Goal: Task Accomplishment & Management: Manage account settings

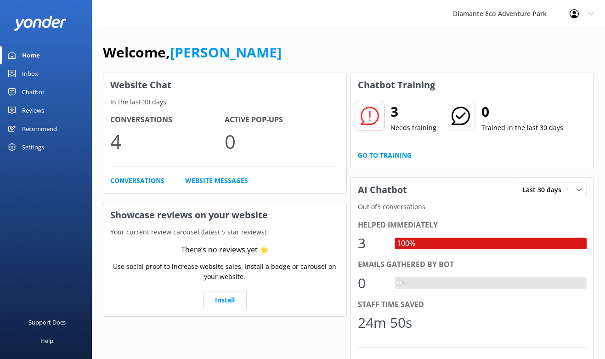
click at [31, 57] on div "Home" at bounding box center [31, 55] width 18 height 18
click at [21, 73] on link "Inbox" at bounding box center [46, 73] width 92 height 18
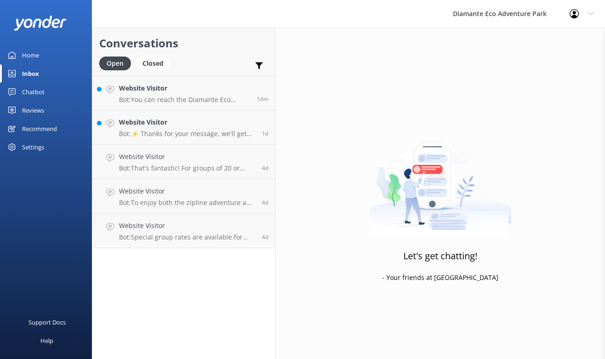
click at [45, 91] on link "Chatbot" at bounding box center [46, 92] width 92 height 18
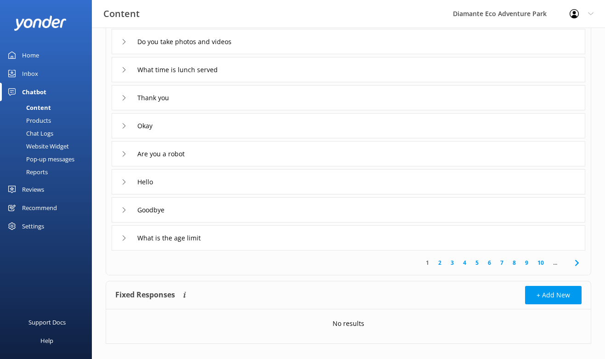
scroll to position [149, 0]
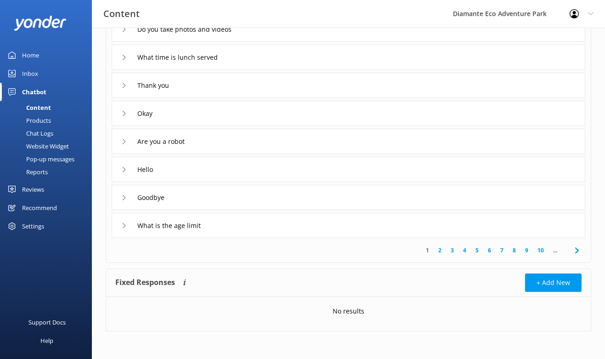
click at [438, 246] on link "2" at bounding box center [440, 250] width 12 height 9
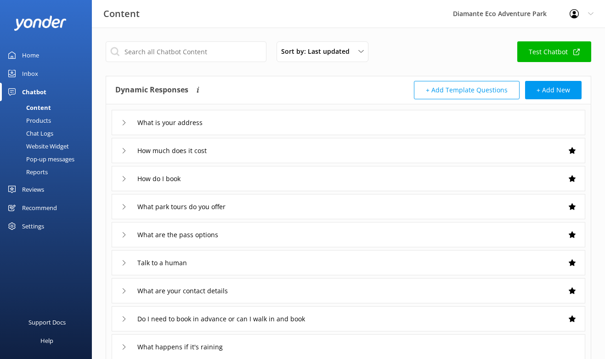
click at [28, 105] on div "Content" at bounding box center [29, 107] width 46 height 13
click at [28, 72] on div "Inbox" at bounding box center [30, 73] width 16 height 18
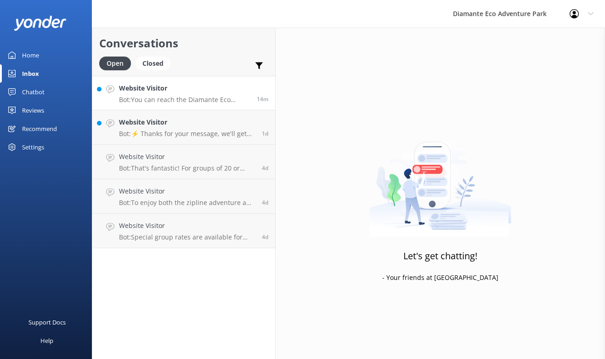
click at [181, 94] on div "Website Visitor Bot: You can reach the Diamante Eco Adventure Park team by call…" at bounding box center [184, 93] width 131 height 20
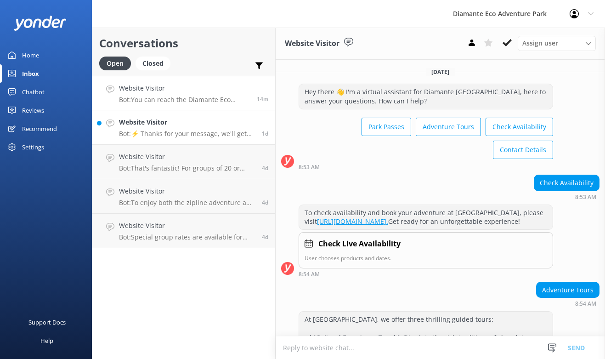
click at [164, 131] on p "Bot: ⚡ Thanks for your message, we'll get back to you as soon as we can. You're…" at bounding box center [187, 134] width 136 height 8
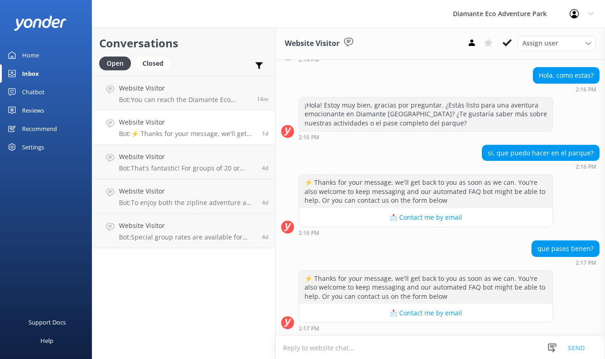
scroll to position [498, 0]
click at [31, 91] on div "Chatbot" at bounding box center [33, 92] width 23 height 18
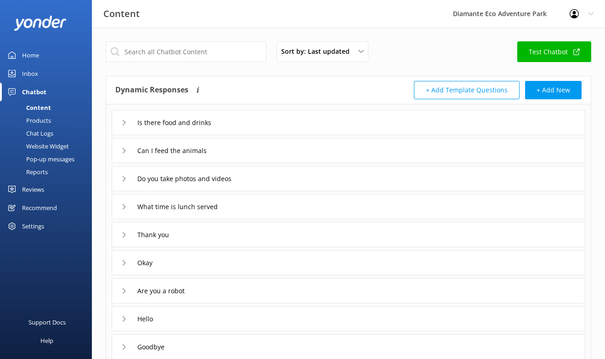
click at [46, 120] on div "Products" at bounding box center [29, 120] width 46 height 13
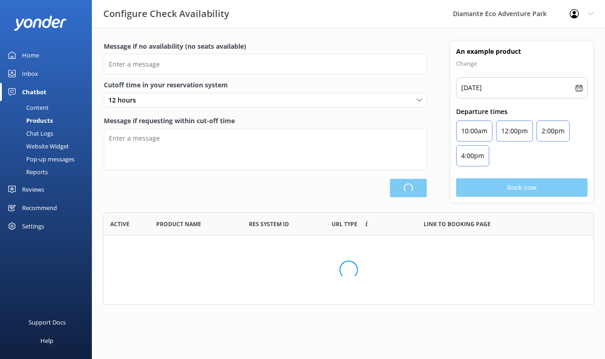
scroll to position [92, 491]
type input "There are no seats available, please check an alternative day"
type textarea "Our online booking system closes {hours} prior to departure. Please contact us …"
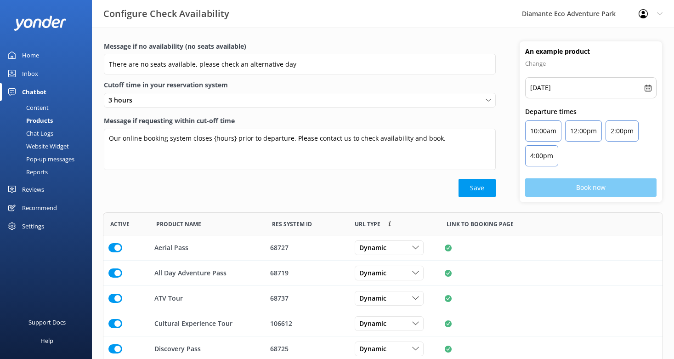
scroll to position [226, 560]
click at [20, 220] on div "Settings" at bounding box center [46, 226] width 92 height 18
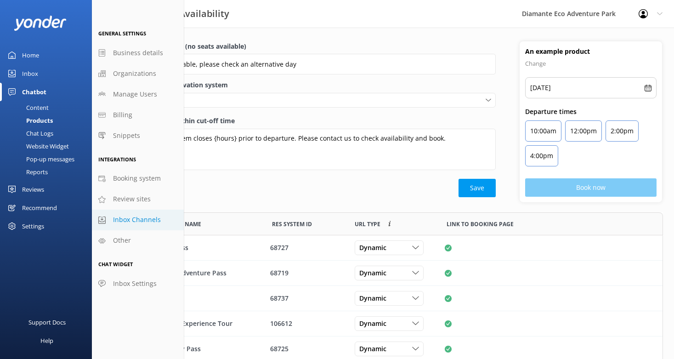
click at [145, 217] on span "Inbox Channels" at bounding box center [137, 220] width 48 height 10
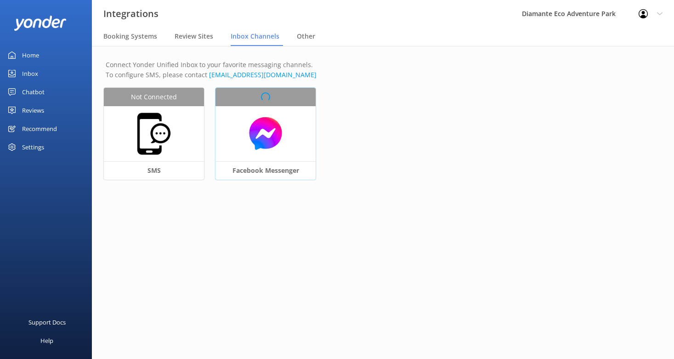
click at [259, 164] on div "Facebook Messenger" at bounding box center [266, 170] width 100 height 18
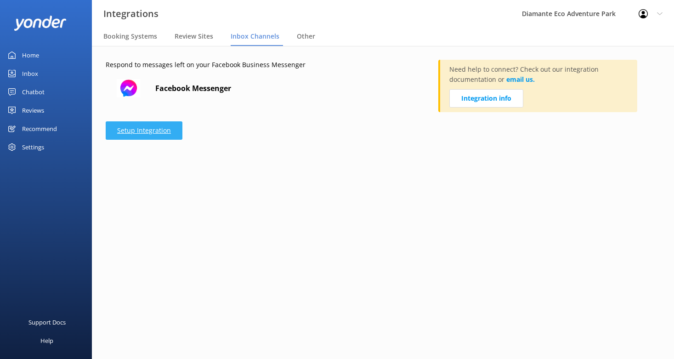
click at [148, 129] on link "Setup Integration" at bounding box center [144, 130] width 77 height 18
click at [196, 39] on span "Review Sites" at bounding box center [194, 36] width 39 height 9
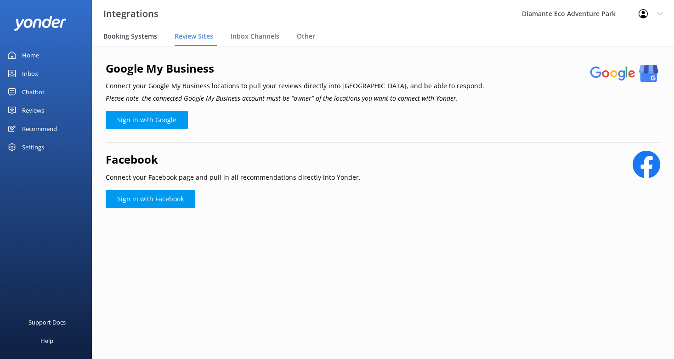
click at [140, 35] on span "Booking Systems" at bounding box center [130, 36] width 54 height 9
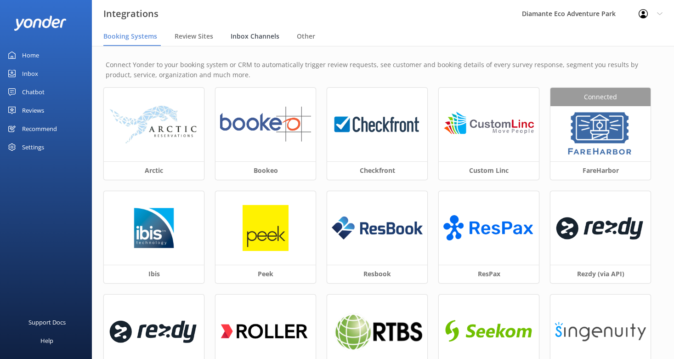
click at [266, 38] on span "Inbox Channels" at bounding box center [255, 36] width 49 height 9
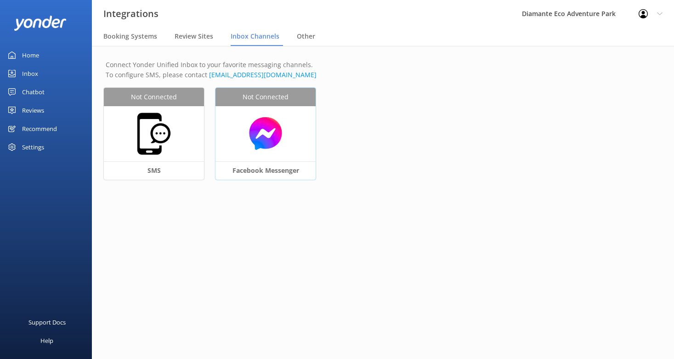
click at [272, 138] on img at bounding box center [265, 133] width 91 height 35
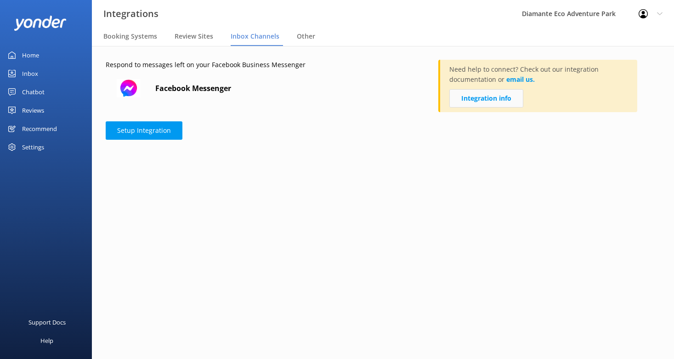
click at [500, 98] on link "Integration info" at bounding box center [487, 98] width 74 height 18
click at [40, 52] on link "Home" at bounding box center [46, 55] width 92 height 18
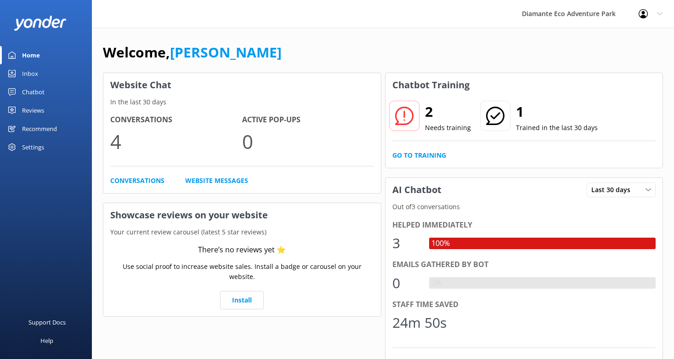
click at [22, 78] on div "Inbox" at bounding box center [30, 73] width 16 height 18
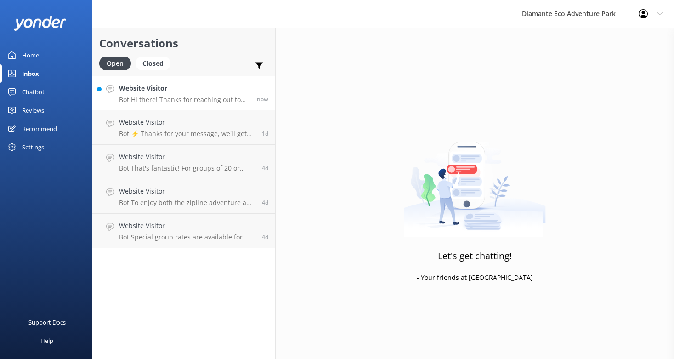
click at [142, 96] on p "Bot: Hi there! Thanks for reaching out to [GEOGRAPHIC_DATA]. How’s your day goi…" at bounding box center [184, 100] width 131 height 8
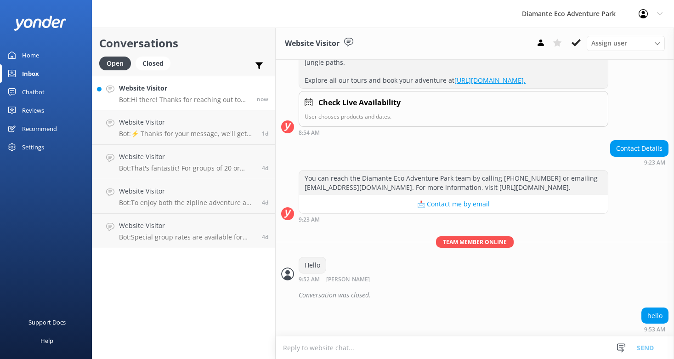
click at [19, 148] on div "Settings" at bounding box center [46, 147] width 92 height 18
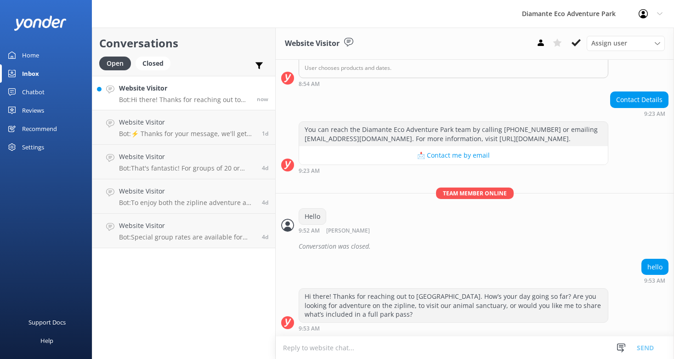
scroll to position [372, 0]
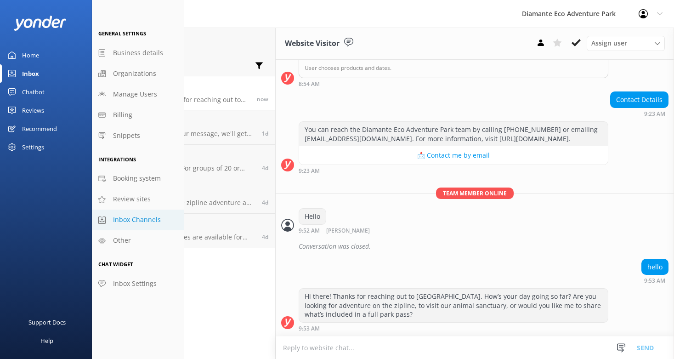
click at [141, 220] on span "Inbox Channels" at bounding box center [137, 220] width 48 height 10
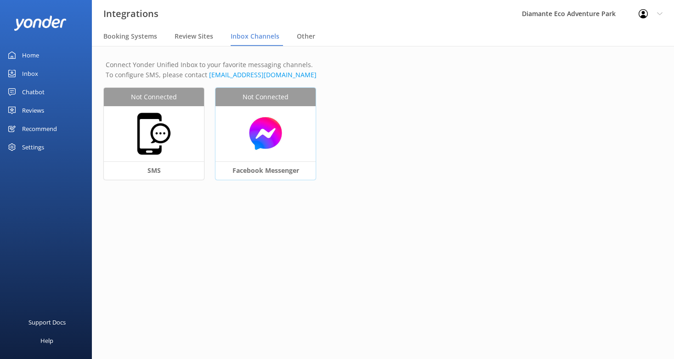
click at [266, 97] on span "Not Connected" at bounding box center [266, 97] width 46 height 10
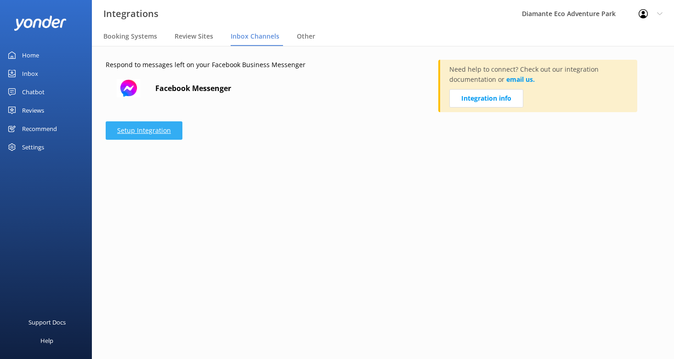
click at [138, 132] on link "Setup Integration" at bounding box center [144, 130] width 77 height 18
click at [24, 112] on div "Reviews" at bounding box center [33, 110] width 22 height 18
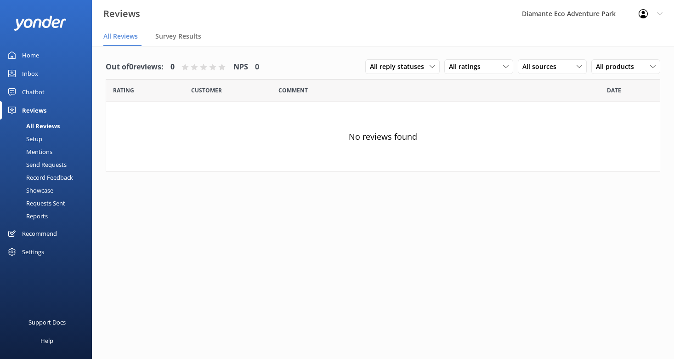
click at [34, 91] on div "Chatbot" at bounding box center [33, 92] width 23 height 18
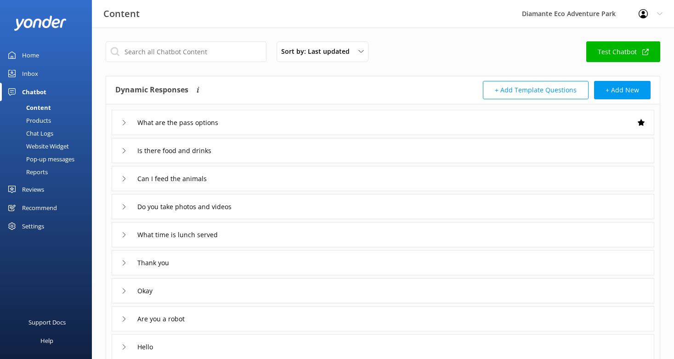
click at [26, 73] on div "Inbox" at bounding box center [30, 73] width 16 height 18
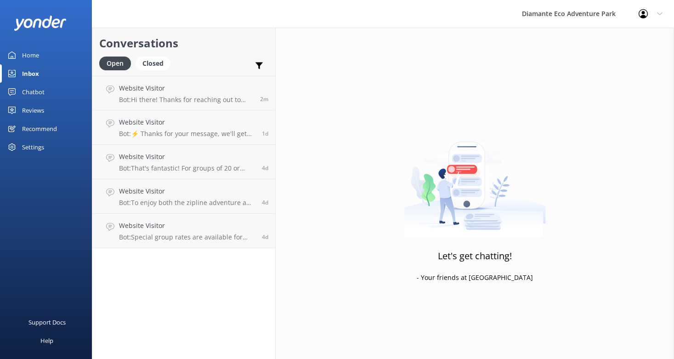
click at [22, 58] on div "Home" at bounding box center [30, 55] width 17 height 18
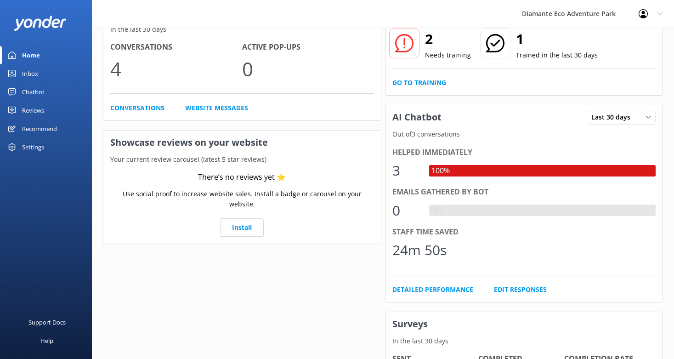
scroll to position [34, 0]
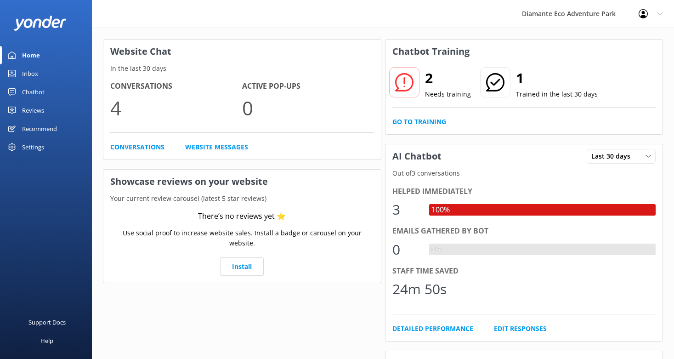
click at [28, 145] on div "Settings" at bounding box center [33, 147] width 22 height 18
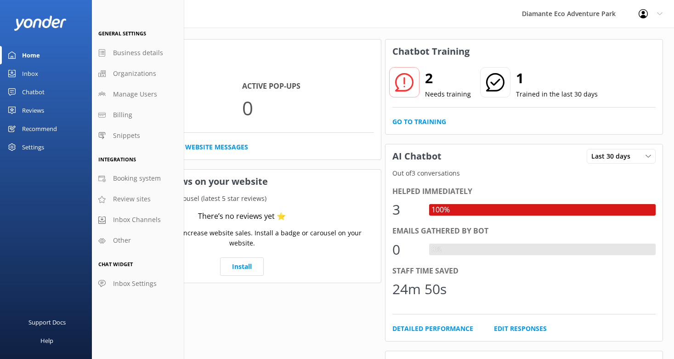
click at [31, 148] on div "Settings" at bounding box center [33, 147] width 22 height 18
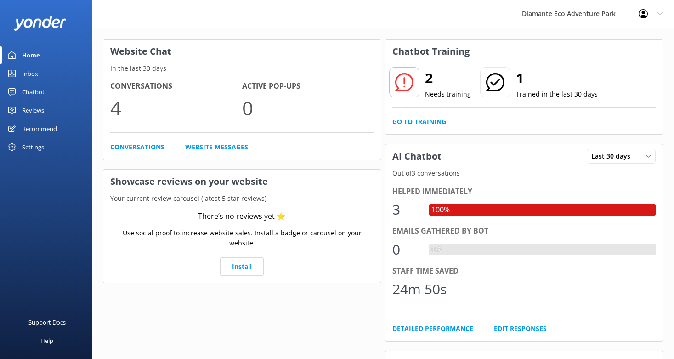
click at [605, 7] on div "Profile Settings Logout" at bounding box center [650, 14] width 47 height 28
click at [605, 39] on link "Profile Settings" at bounding box center [629, 39] width 92 height 23
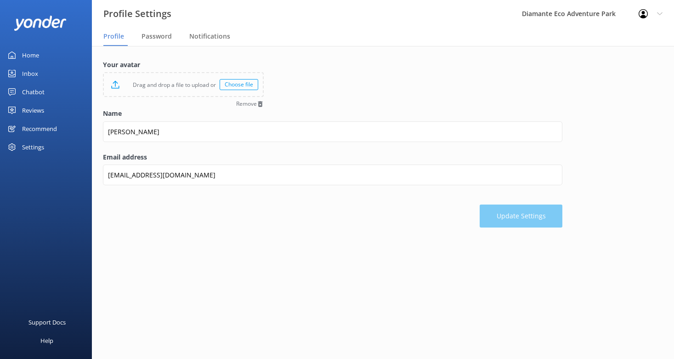
click at [234, 85] on div "Choose file" at bounding box center [239, 84] width 39 height 11
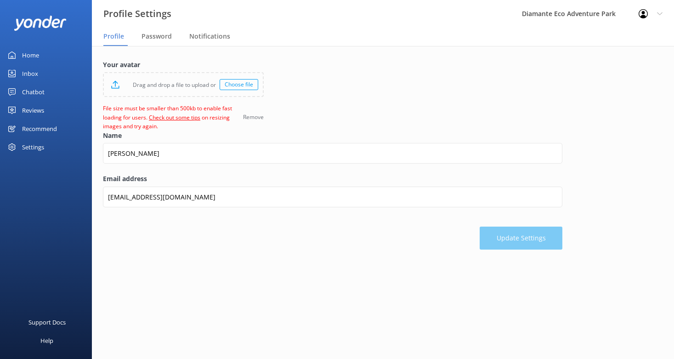
click at [237, 80] on div "Choose file" at bounding box center [239, 84] width 39 height 11
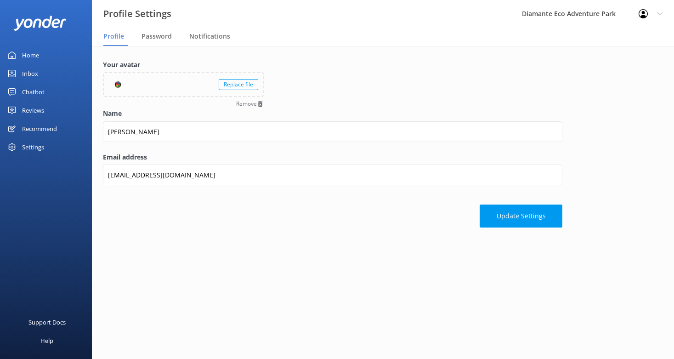
click at [234, 86] on div "Replace file" at bounding box center [239, 84] width 40 height 11
click at [549, 212] on button "Update Settings" at bounding box center [521, 216] width 83 height 23
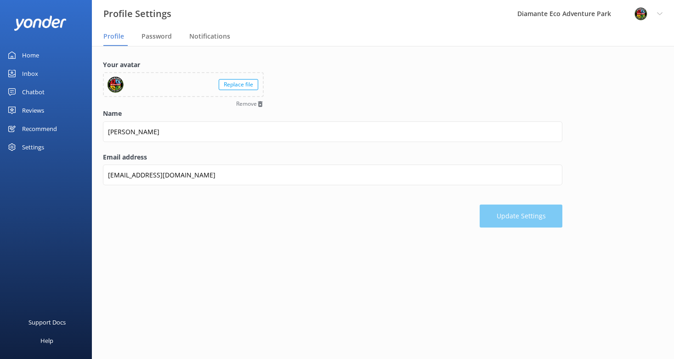
click at [28, 90] on div "Chatbot" at bounding box center [33, 92] width 23 height 18
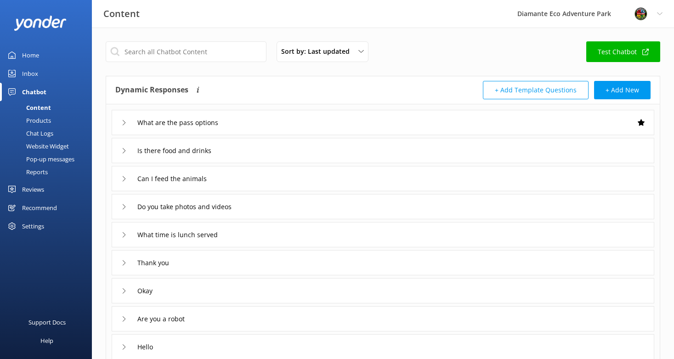
click at [39, 131] on div "Chat Logs" at bounding box center [30, 133] width 48 height 13
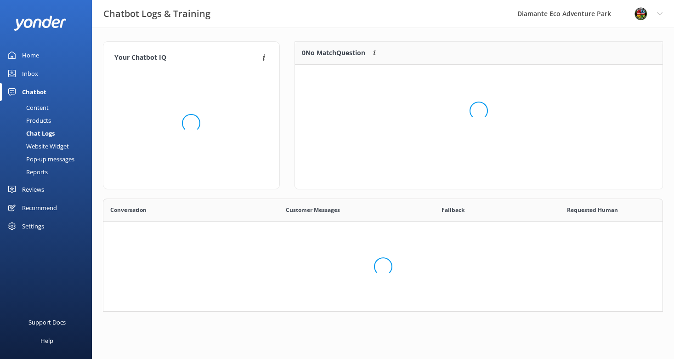
scroll to position [69, 368]
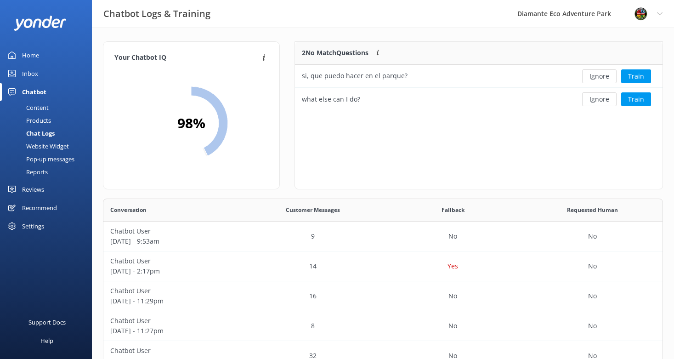
click at [43, 146] on div "Website Widget" at bounding box center [37, 146] width 63 height 13
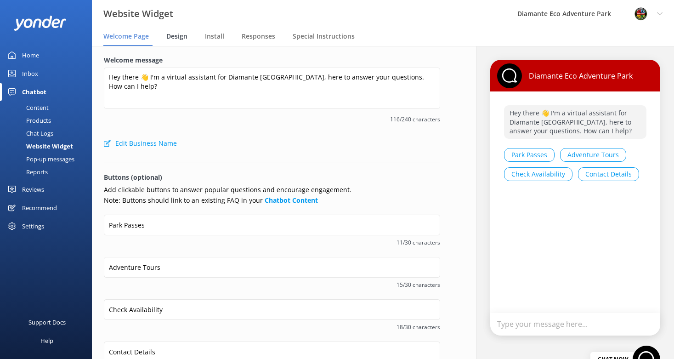
click at [177, 39] on span "Design" at bounding box center [176, 36] width 21 height 9
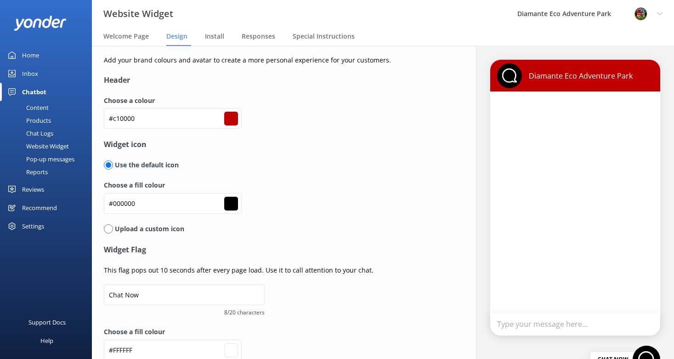
click at [228, 118] on input "#c10000" at bounding box center [231, 119] width 14 height 14
type input "#006ec2"
type input "#ffffff"
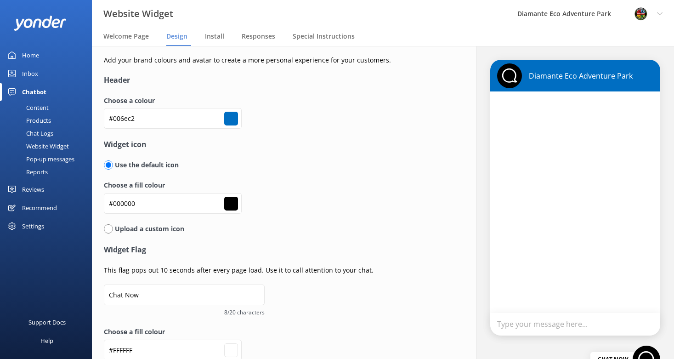
type input "#00bfc2"
type input "#ffffff"
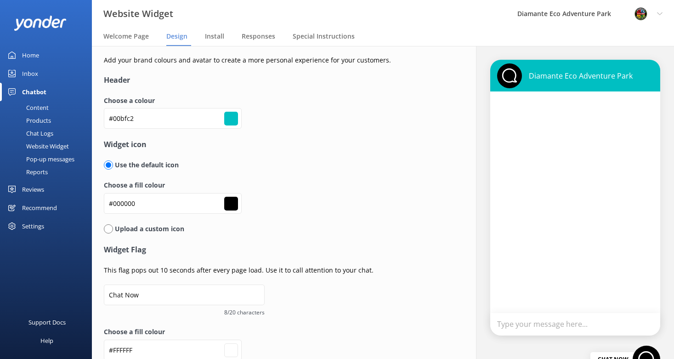
type input "#00c2b5"
type input "#ffffff"
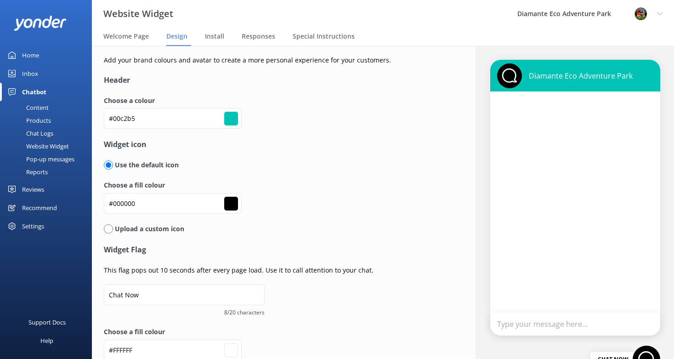
type input "#00c2bf"
type input "#ffffff"
type input "#00bfc2"
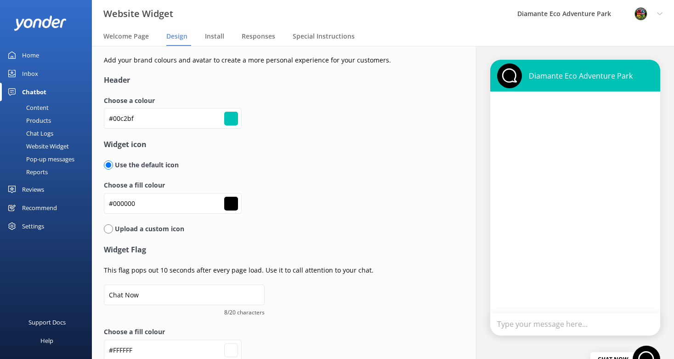
type input "#ffffff"
type input "#00b5c2"
type input "#ffffff"
type input "#00abc2"
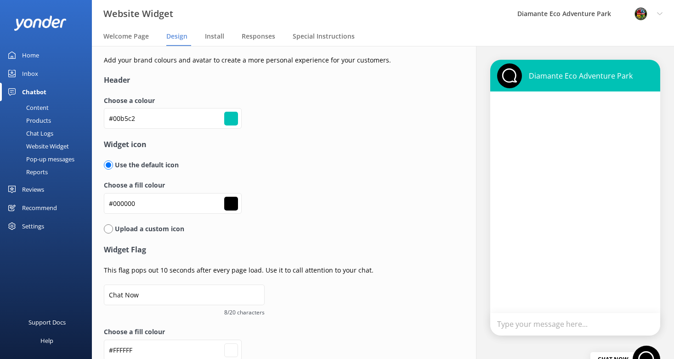
type input "#00abc2"
type input "#ffffff"
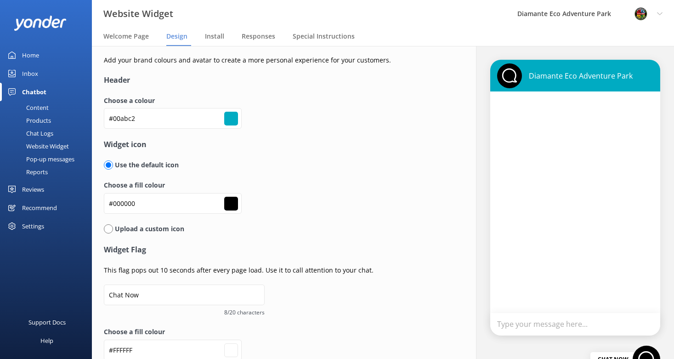
type input "#00a2c2"
type input "#ffffff"
type input "#00abc2"
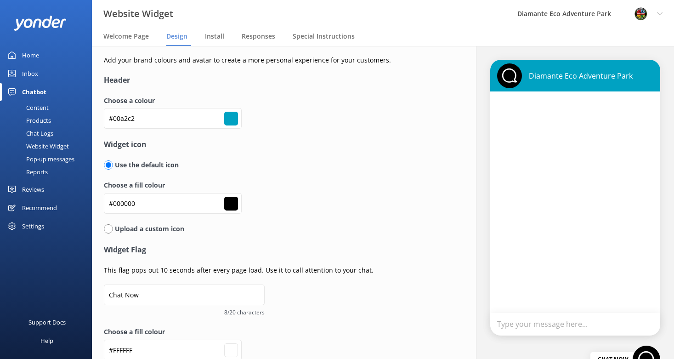
type input "#ffffff"
type input "#00a2c2"
type input "#ffffff"
type input "#009bc2"
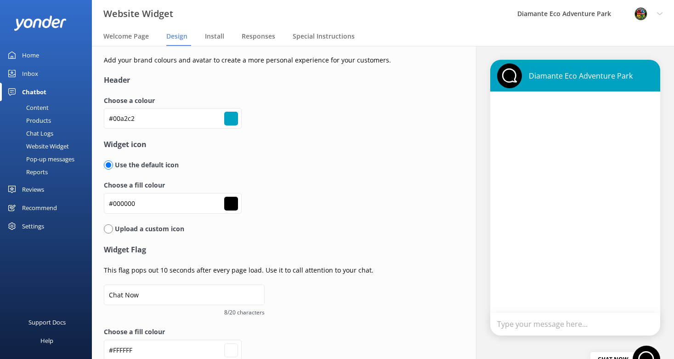
type input "#009bc2"
type input "#ffffff"
type input "#0091c2"
type input "#ffffff"
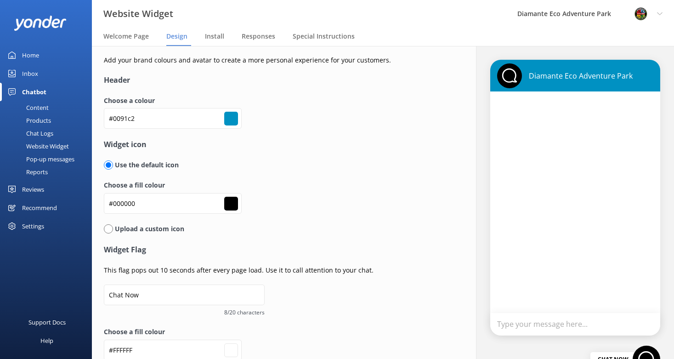
type input "#0091c2"
click at [183, 165] on div "Use the default icon" at bounding box center [272, 165] width 336 height 10
click at [111, 230] on input "radio" at bounding box center [108, 228] width 9 height 9
radio input "true"
radio input "false"
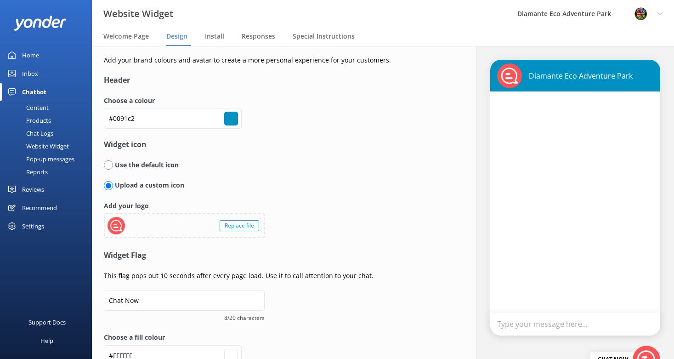
click at [239, 223] on div "Replace file" at bounding box center [240, 225] width 40 height 11
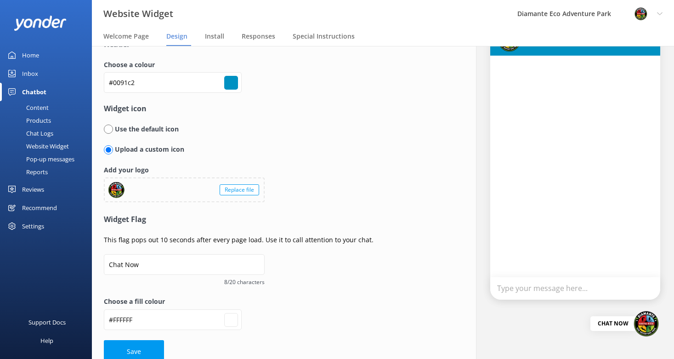
scroll to position [49, 0]
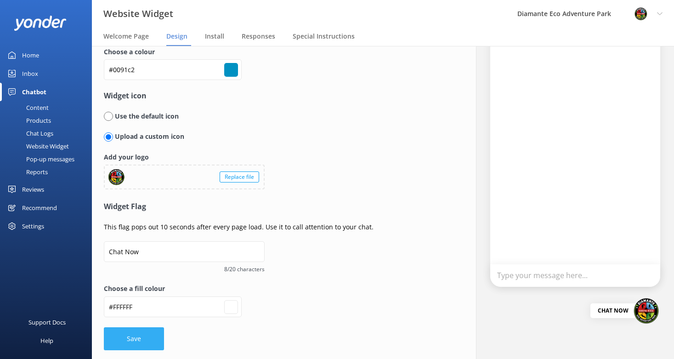
click at [128, 338] on button "Save" at bounding box center [134, 338] width 60 height 23
type input "#ffffff"
click at [231, 71] on input "#0091c2" at bounding box center [231, 70] width 14 height 14
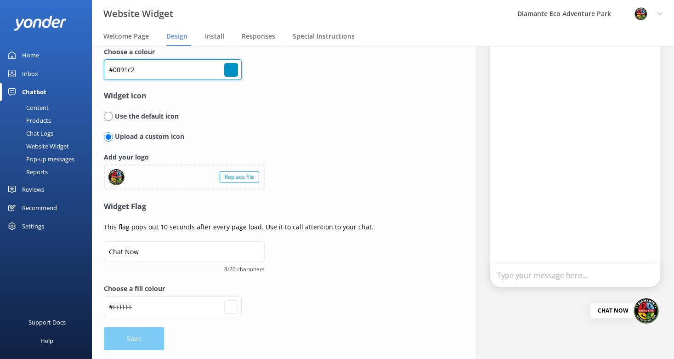
click at [129, 66] on input "#0091c2" at bounding box center [173, 69] width 138 height 21
paste input "00465A"
type input "00465A"
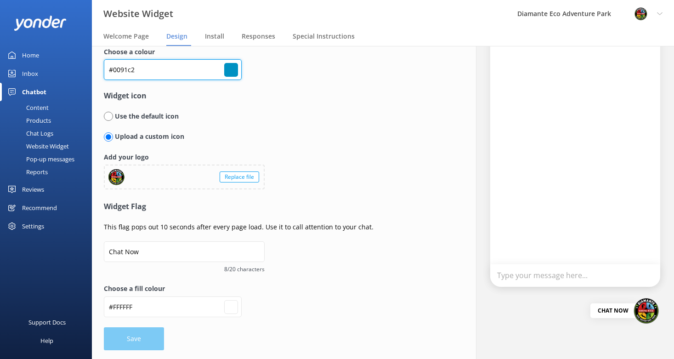
type input "#000000"
type input "#ffffff"
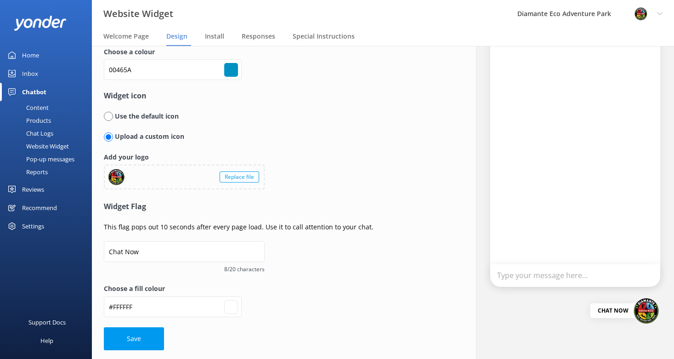
click at [251, 73] on div "Choose a colour 00465A #000000" at bounding box center [272, 68] width 336 height 43
click at [229, 70] on input "#000000" at bounding box center [231, 70] width 14 height 14
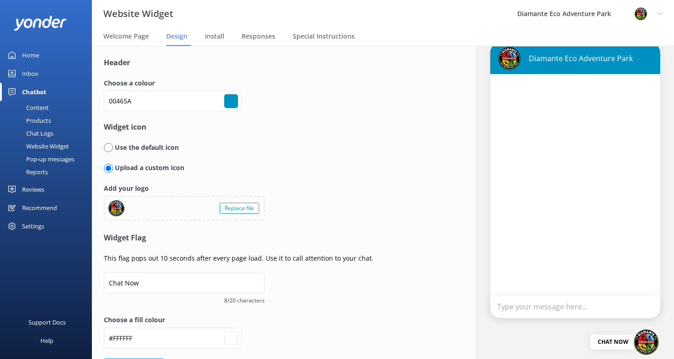
scroll to position [0, 0]
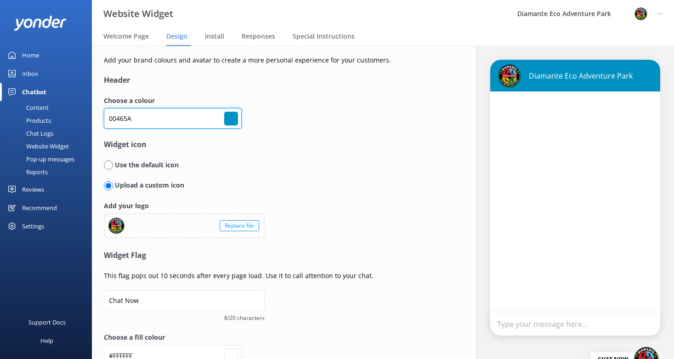
click at [124, 118] on input "00465A" at bounding box center [173, 118] width 138 height 21
click at [228, 119] on input "#000000" at bounding box center [231, 119] width 14 height 14
type input "#000700"
type input "#ffffff"
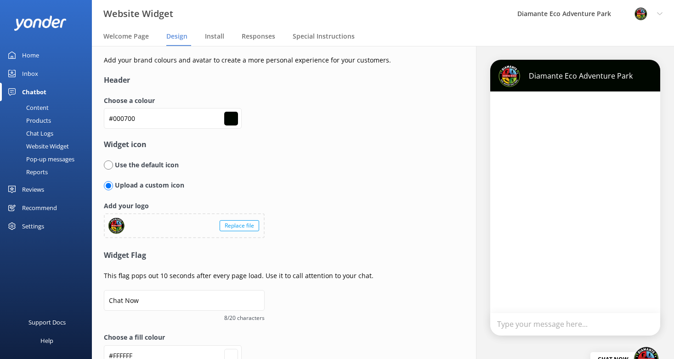
type input "#004600"
type input "#ffffff"
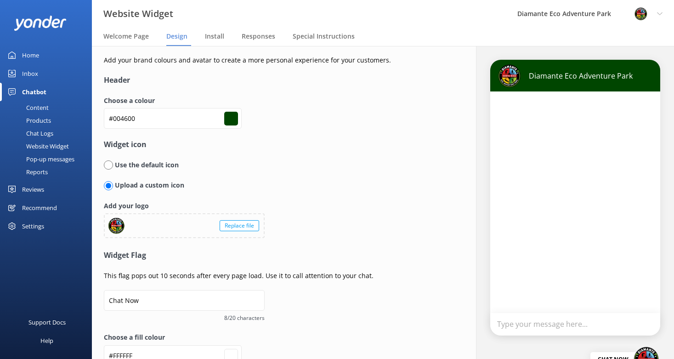
type input "#004609"
type input "#ffffff"
type input "#00465a"
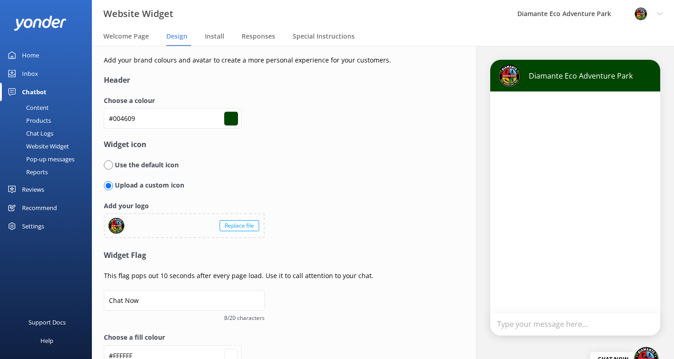
type input "#ffffff"
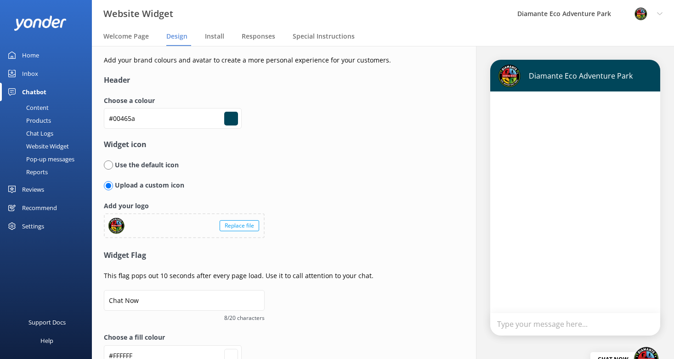
type input "#00465a"
click at [384, 234] on form "Header Choose a colour #00465a #00465a Widget icon Use the default icon Upload …" at bounding box center [272, 236] width 336 height 324
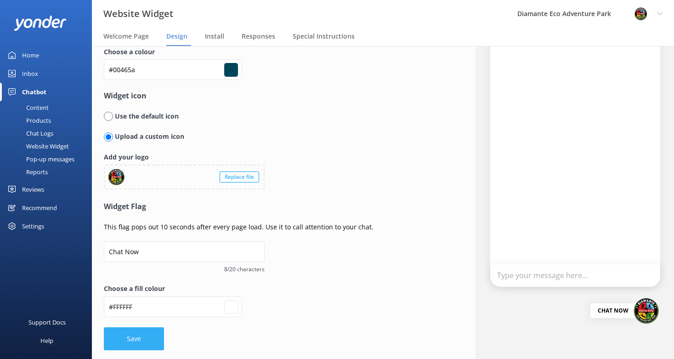
click at [141, 340] on button "Save" at bounding box center [134, 338] width 60 height 23
type input "#ffffff"
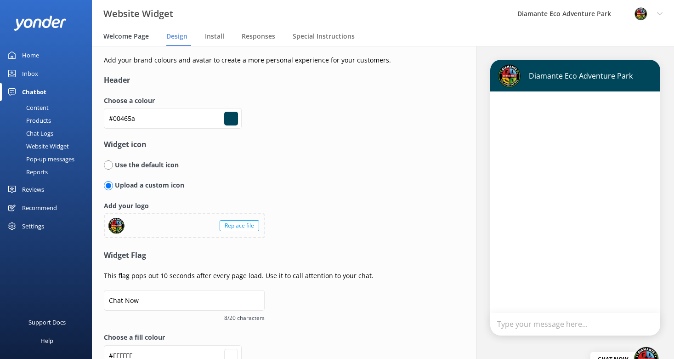
click at [124, 37] on span "Welcome Page" at bounding box center [126, 36] width 46 height 9
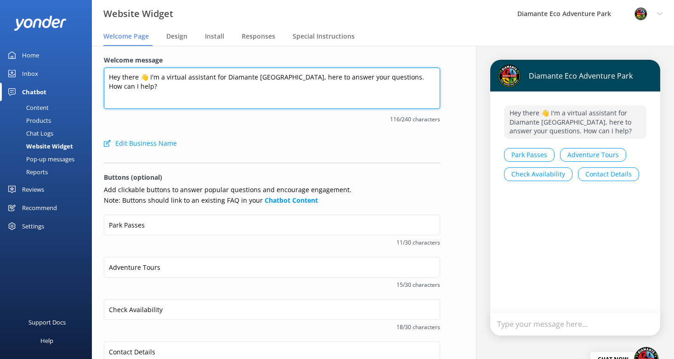
drag, startPoint x: 146, startPoint y: 86, endPoint x: 102, endPoint y: 76, distance: 45.3
click at [102, 76] on div "Welcome message Hey there 👋 I'm a virtual assistant for Diamante Eco Adventure …" at bounding box center [272, 278] width 360 height 464
paste textarea "i there! 👋 Welcome to Diamante Eco Adventure Park. I’m here to help you with ac…"
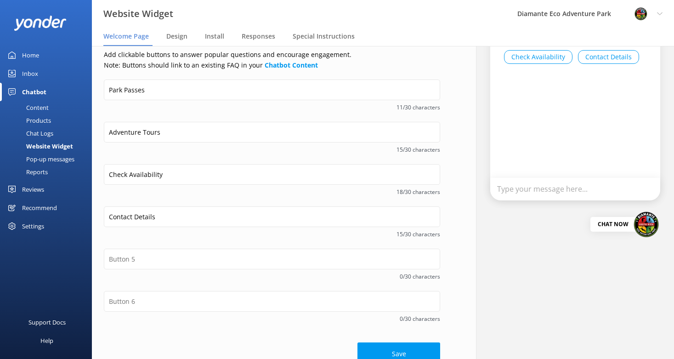
scroll to position [150, 0]
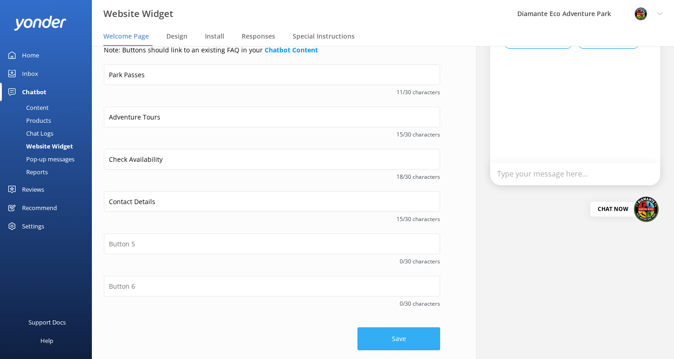
type textarea "Hi there! 👋 Welcome to [GEOGRAPHIC_DATA]. I’m here to help you with activities,…"
click at [405, 341] on button "Save" at bounding box center [399, 338] width 83 height 23
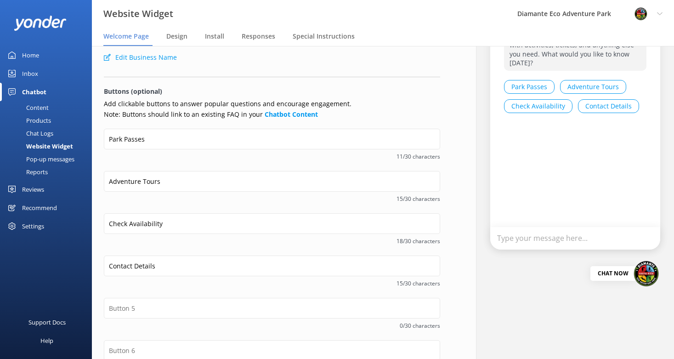
scroll to position [93, 0]
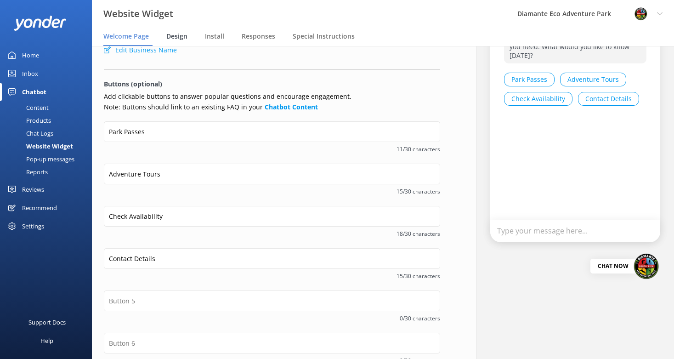
click at [172, 36] on span "Design" at bounding box center [176, 36] width 21 height 9
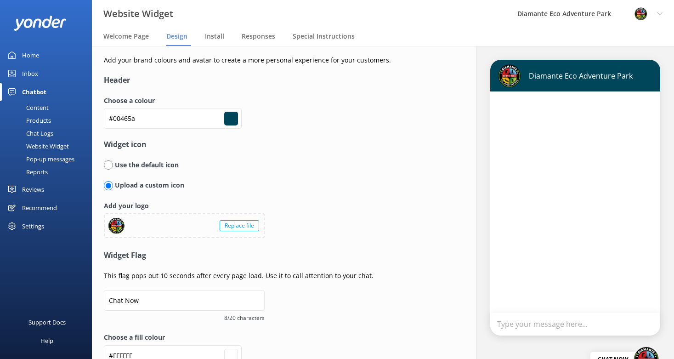
scroll to position [49, 0]
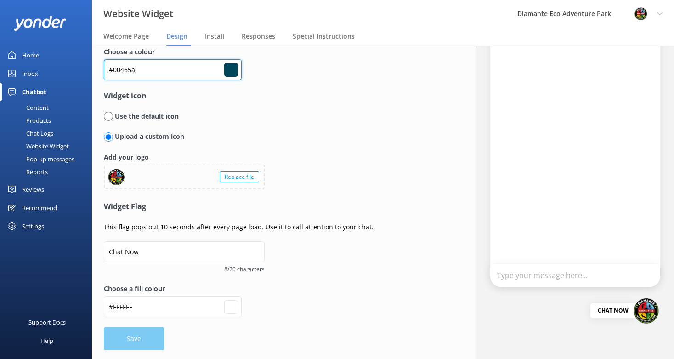
drag, startPoint x: 142, startPoint y: 69, endPoint x: 107, endPoint y: 69, distance: 34.5
click at [107, 69] on input "#00465a" at bounding box center [173, 69] width 138 height 21
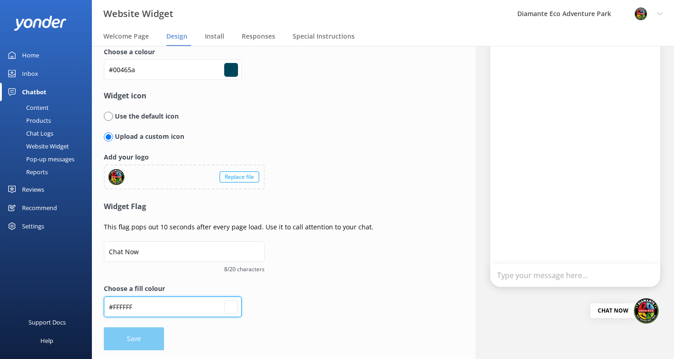
click at [128, 80] on input "#FFFFFF" at bounding box center [173, 69] width 138 height 21
paste input "#00465a"
type input "##00465a"
type input "#000000"
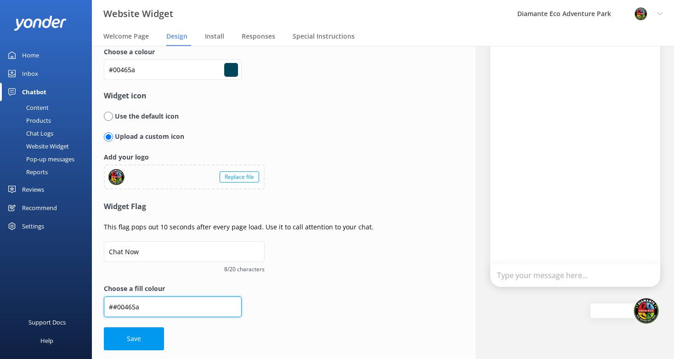
click at [113, 80] on input "##00465a" at bounding box center [173, 69] width 138 height 21
type input "#00465a"
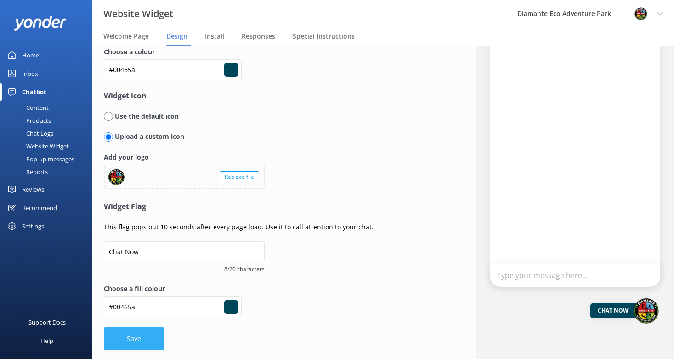
click at [134, 340] on button "Save" at bounding box center [134, 338] width 60 height 23
click at [213, 34] on span "Install" at bounding box center [214, 36] width 19 height 9
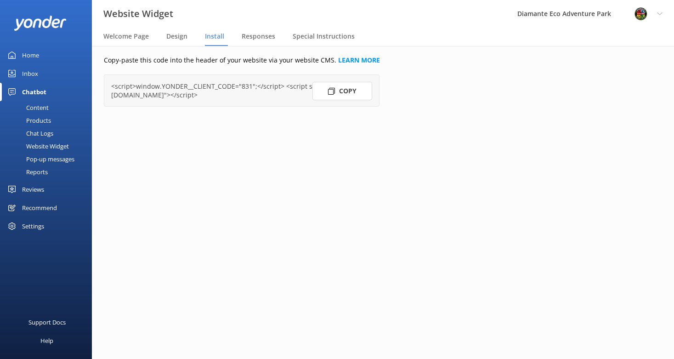
click at [348, 97] on button "Copy" at bounding box center [343, 91] width 60 height 18
click at [256, 38] on span "Responses" at bounding box center [259, 36] width 34 height 9
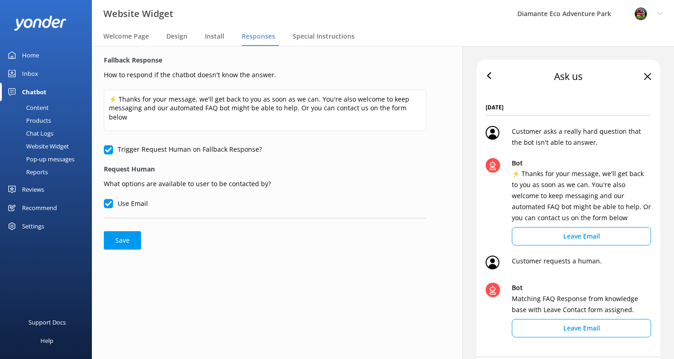
click at [29, 53] on div "Home" at bounding box center [30, 55] width 17 height 18
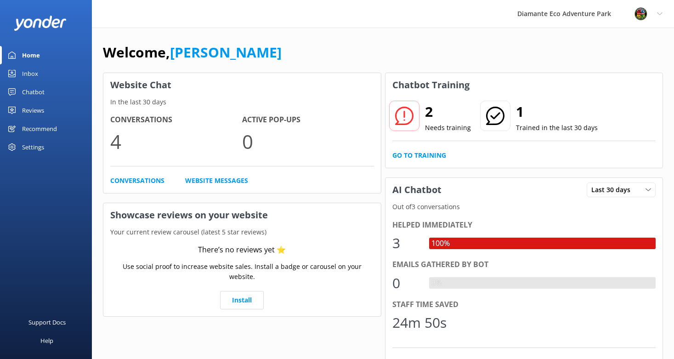
click at [421, 116] on div "2 Needs training" at bounding box center [430, 116] width 83 height 33
click at [402, 116] on icon at bounding box center [404, 116] width 18 height 18
click at [415, 156] on link "Go to Training" at bounding box center [420, 155] width 54 height 10
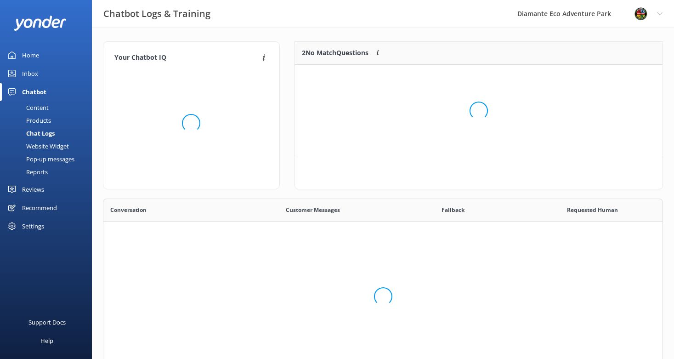
scroll to position [69, 368]
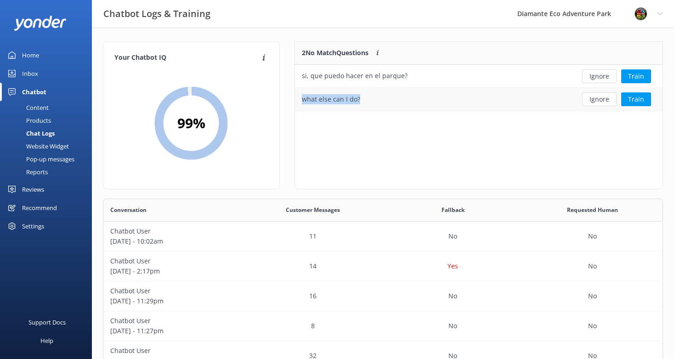
drag, startPoint x: 366, startPoint y: 99, endPoint x: 298, endPoint y: 101, distance: 68.1
click at [298, 101] on div "what else can I do?" at bounding box center [433, 99] width 276 height 23
copy div "what else can I do?"
click at [605, 98] on button "Train" at bounding box center [636, 99] width 30 height 14
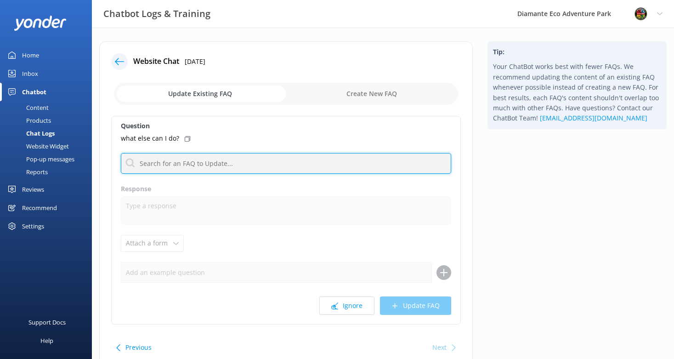
click at [158, 163] on input "text" at bounding box center [286, 163] width 330 height 21
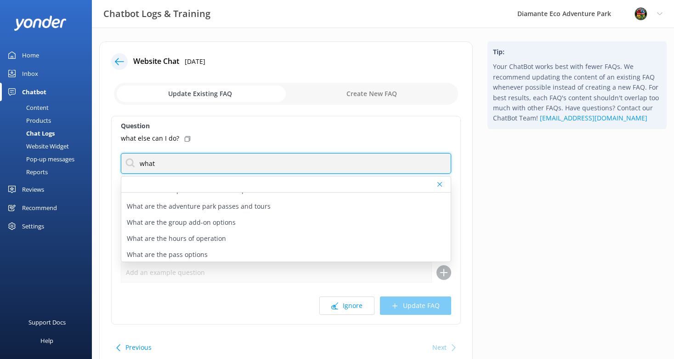
scroll to position [177, 0]
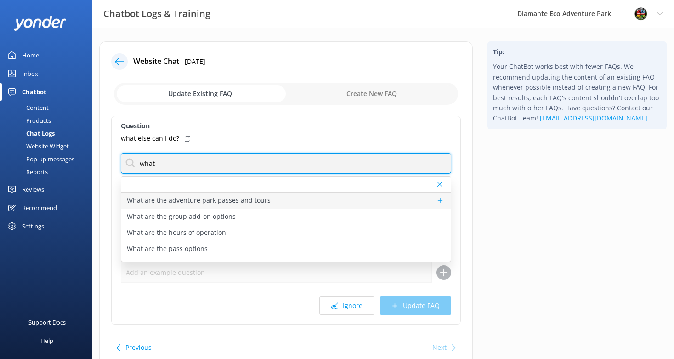
type input "what"
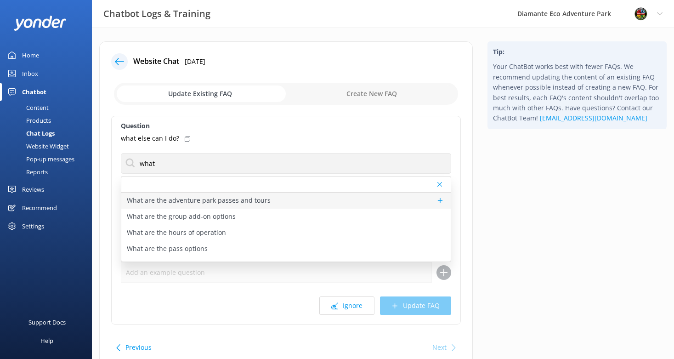
click at [172, 202] on p "What are the adventure park passes and tours" at bounding box center [199, 200] width 144 height 10
type textarea "We offer a range of passes and tours including ziplining, ATV rides, horseback …"
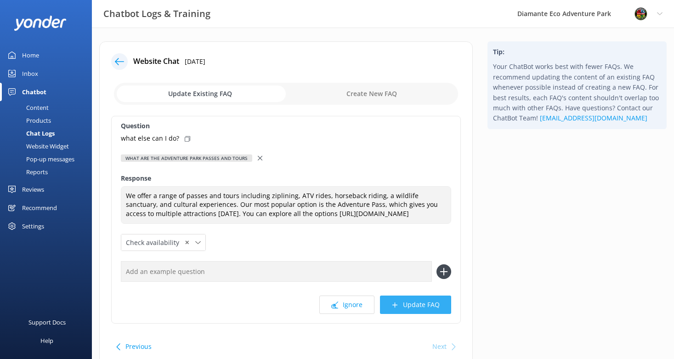
click at [413, 314] on button "Update FAQ" at bounding box center [415, 305] width 71 height 18
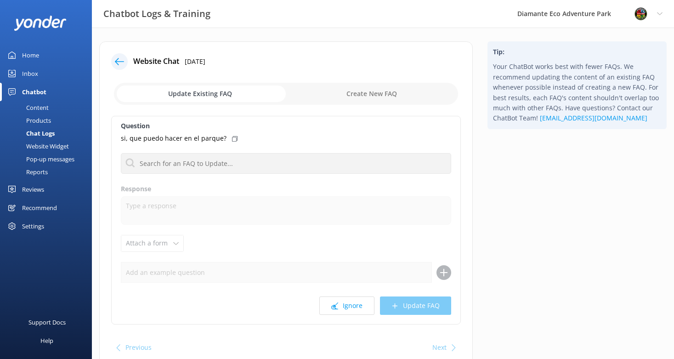
click at [120, 63] on icon at bounding box center [119, 61] width 9 height 9
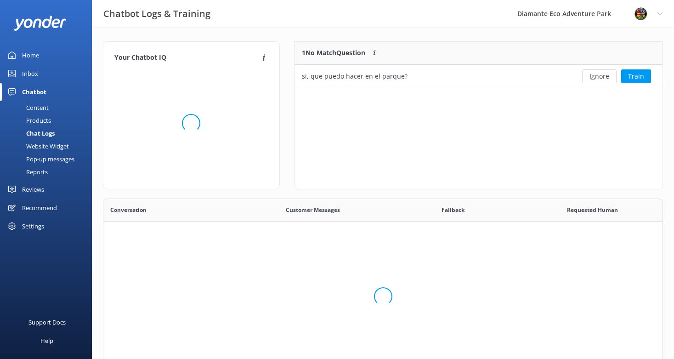
scroll to position [46, 368]
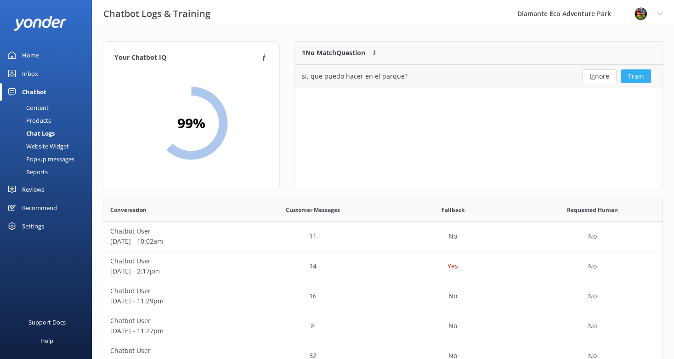
click at [605, 77] on button "Train" at bounding box center [636, 76] width 30 height 14
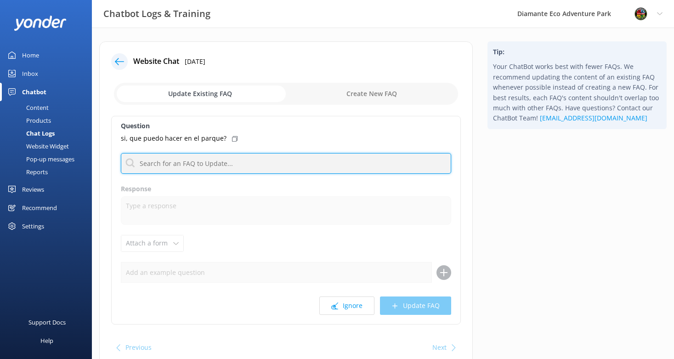
click at [148, 165] on input "text" at bounding box center [286, 163] width 330 height 21
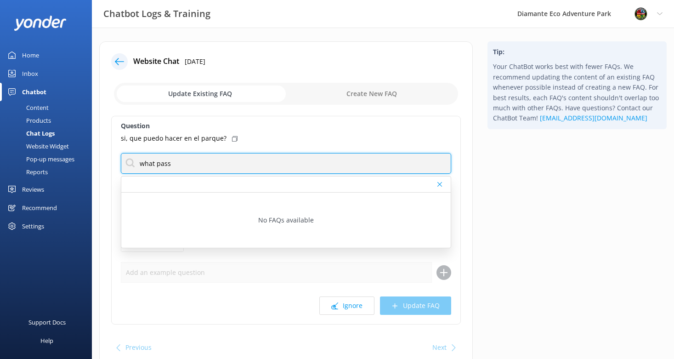
drag, startPoint x: 158, startPoint y: 166, endPoint x: 133, endPoint y: 166, distance: 24.4
click at [133, 166] on input "what pass" at bounding box center [286, 163] width 330 height 21
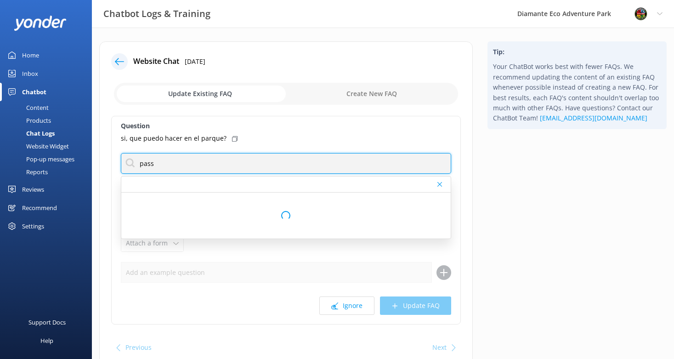
click at [178, 168] on input "pass" at bounding box center [286, 163] width 330 height 21
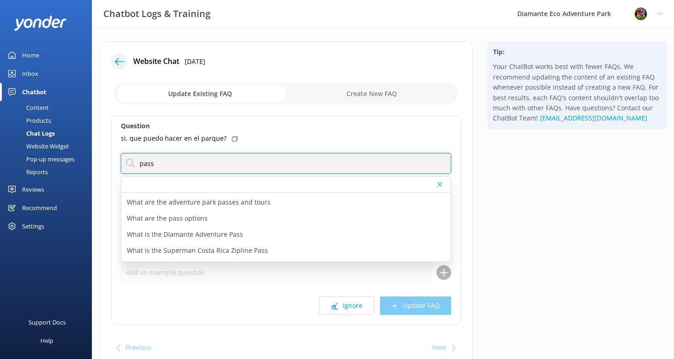
scroll to position [196, 0]
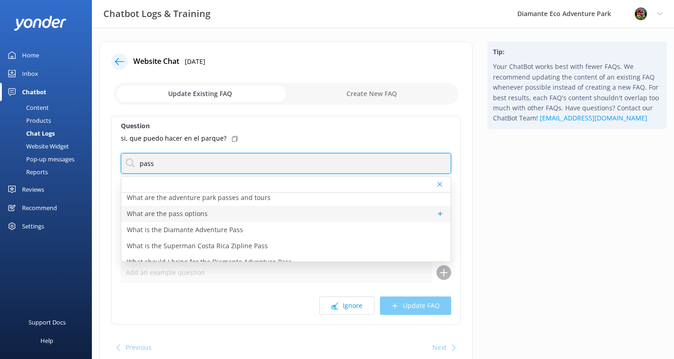
type input "pass"
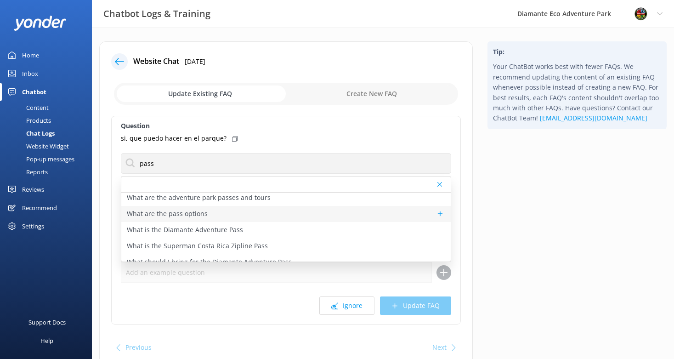
click at [189, 215] on p "What are the pass options" at bounding box center [167, 214] width 81 height 10
type textarea "We offer three main passes! The Adventure Pass gives you full-day access to zip…"
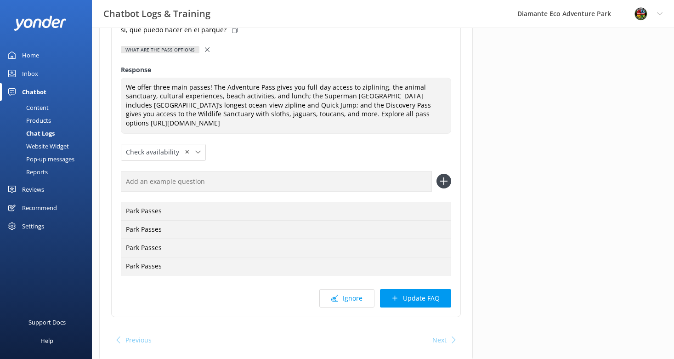
scroll to position [109, 0]
click at [439, 295] on button "Update FAQ" at bounding box center [415, 298] width 71 height 18
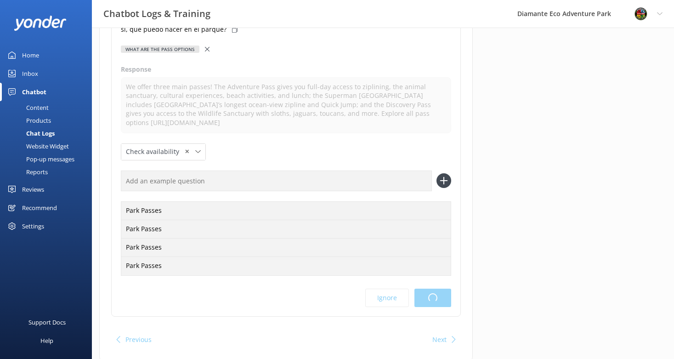
scroll to position [0, 0]
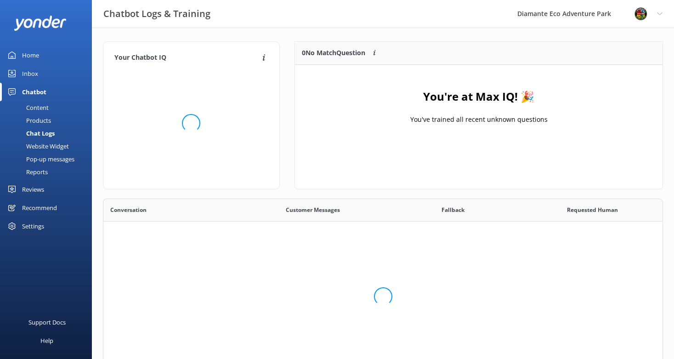
scroll to position [115, 368]
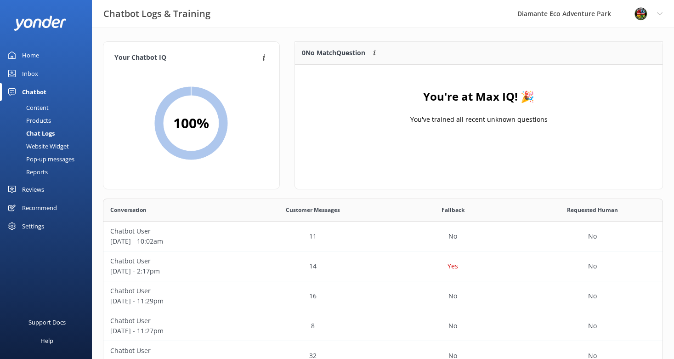
click at [23, 55] on div "Home" at bounding box center [30, 55] width 17 height 18
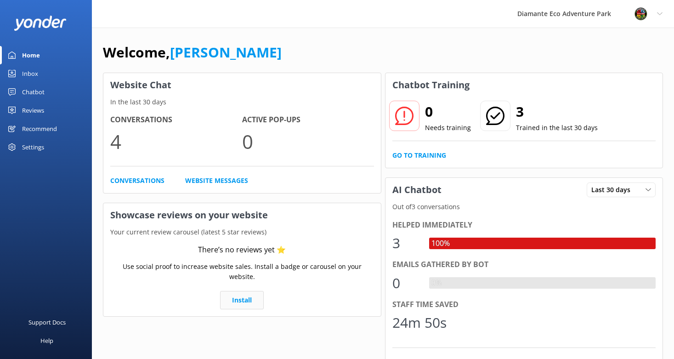
click at [242, 291] on link "Install" at bounding box center [242, 300] width 44 height 18
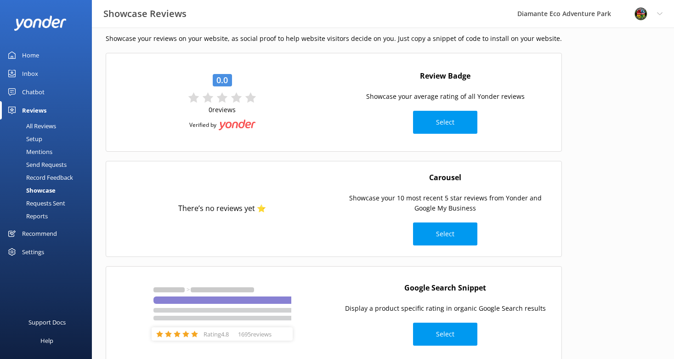
scroll to position [55, 0]
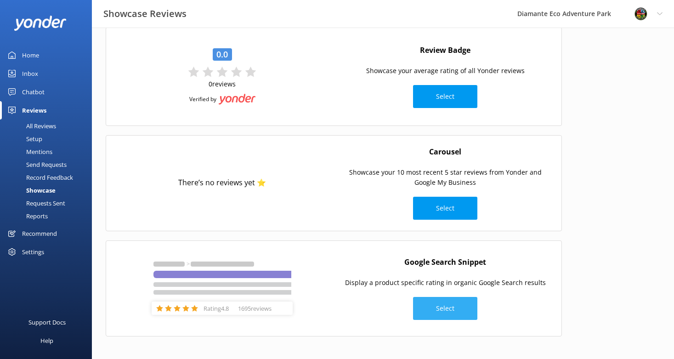
click at [443, 313] on button "Select" at bounding box center [445, 308] width 64 height 23
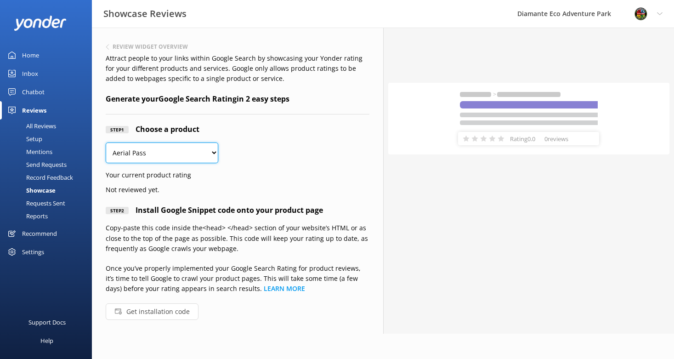
click at [204, 158] on select "Aerial Pass All Day Adventure Pass ATV Tour Cultural Experience Tour Discovery …" at bounding box center [162, 152] width 113 height 21
select select "68719"
click at [106, 142] on select "Aerial Pass All Day Adventure Pass ATV Tour Cultural Experience Tour Discovery …" at bounding box center [162, 152] width 113 height 21
click at [27, 51] on div "Home" at bounding box center [30, 55] width 17 height 18
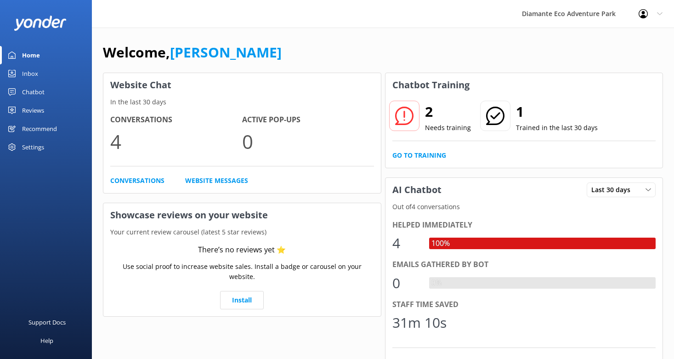
click at [25, 145] on div "Settings" at bounding box center [33, 147] width 22 height 18
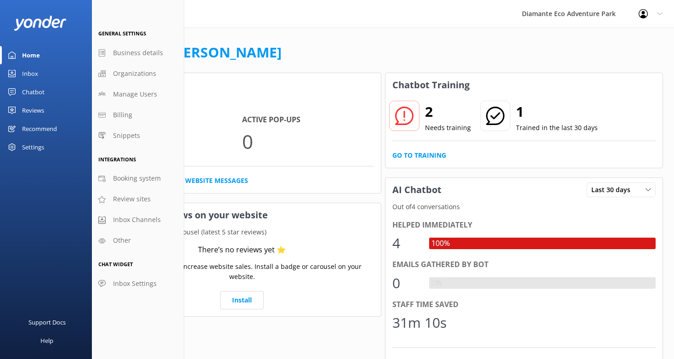
click at [34, 150] on div "Settings" at bounding box center [33, 147] width 22 height 18
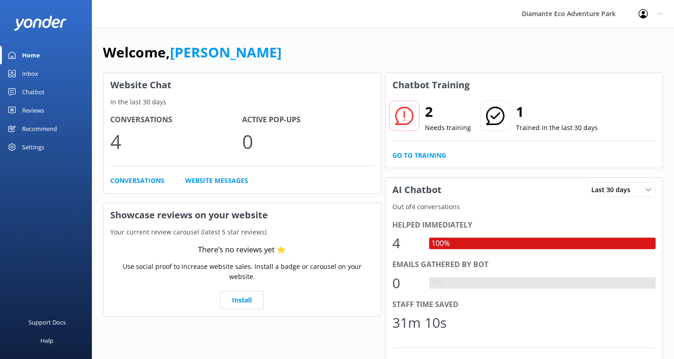
click at [34, 143] on div "Settings" at bounding box center [33, 147] width 22 height 18
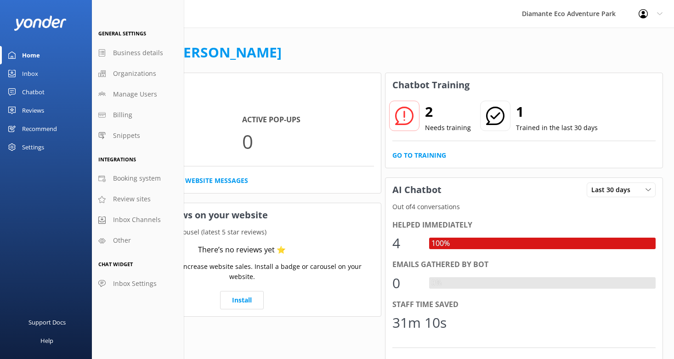
click at [35, 150] on div "Settings" at bounding box center [33, 147] width 22 height 18
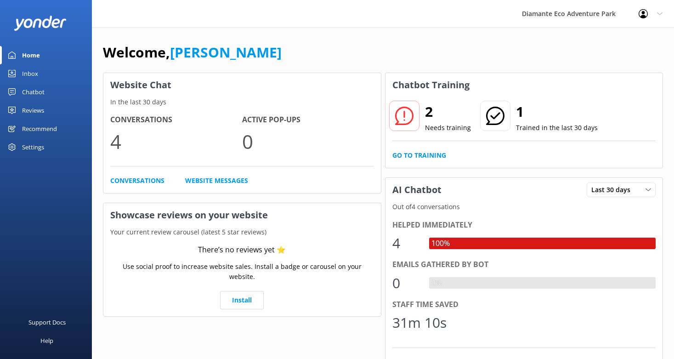
click at [27, 146] on div "Settings" at bounding box center [33, 147] width 22 height 18
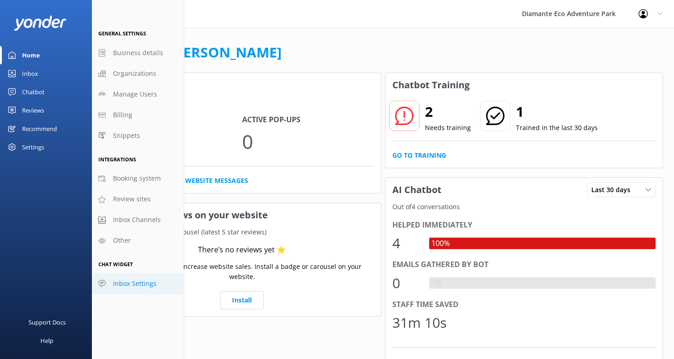
click at [131, 279] on span "Inbox Settings" at bounding box center [135, 284] width 44 height 10
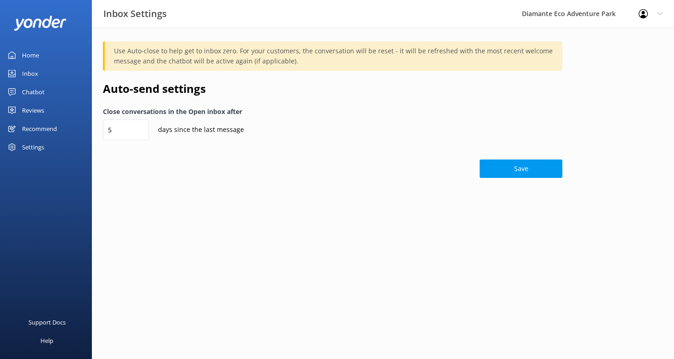
click at [33, 132] on div "Recommend" at bounding box center [39, 129] width 35 height 18
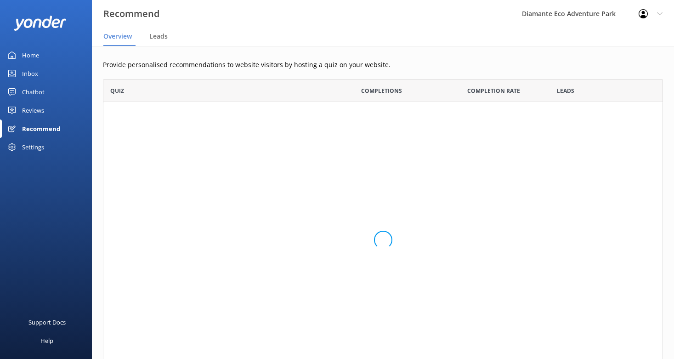
scroll to position [299, 560]
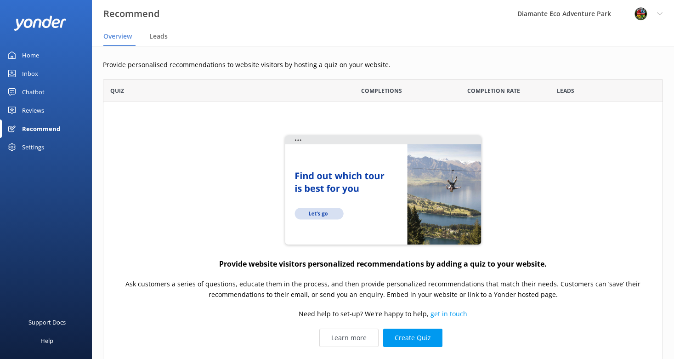
click at [23, 143] on div "Settings" at bounding box center [33, 147] width 22 height 18
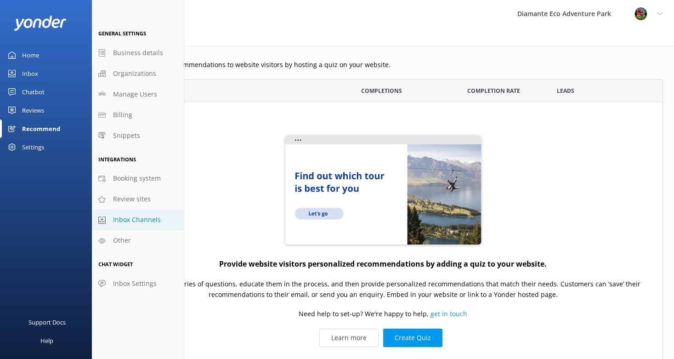
click at [123, 221] on span "Inbox Channels" at bounding box center [137, 220] width 48 height 10
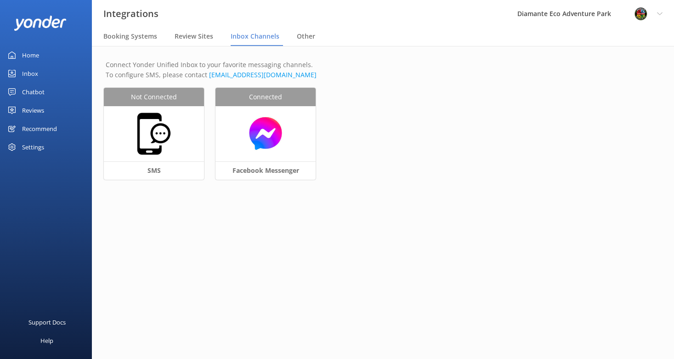
click at [154, 100] on div "Not Connected SMS Connected Facebook Messenger" at bounding box center [383, 139] width 558 height 103
click at [158, 131] on div "Not Connected SMS Connected Facebook Messenger" at bounding box center [383, 139] width 558 height 103
click at [310, 40] on span "Other" at bounding box center [306, 36] width 18 height 9
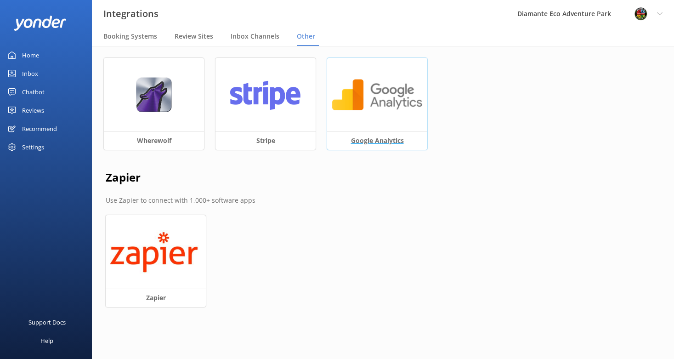
click at [376, 137] on h3 "Google Analytics" at bounding box center [377, 140] width 100 height 18
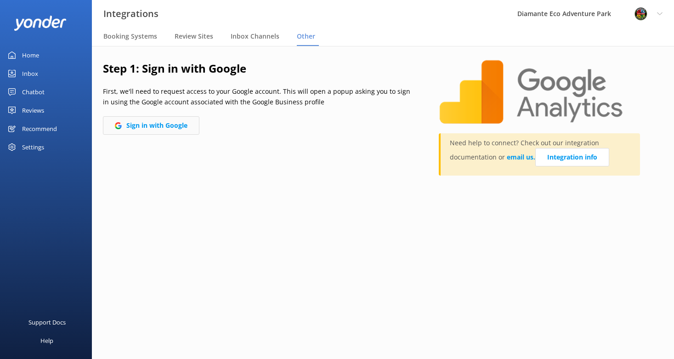
click at [156, 128] on button "Sign in with Google" at bounding box center [151, 125] width 97 height 18
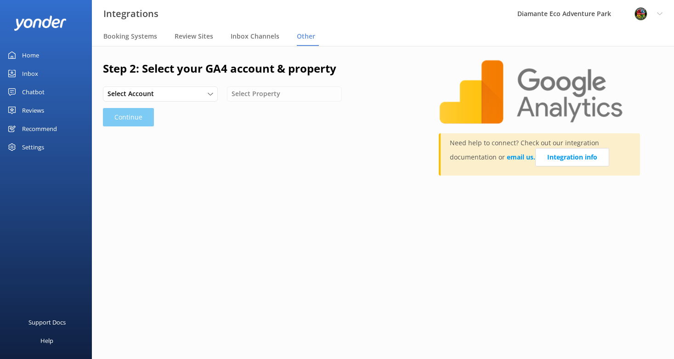
click at [205, 92] on div "Select Account" at bounding box center [160, 94] width 110 height 10
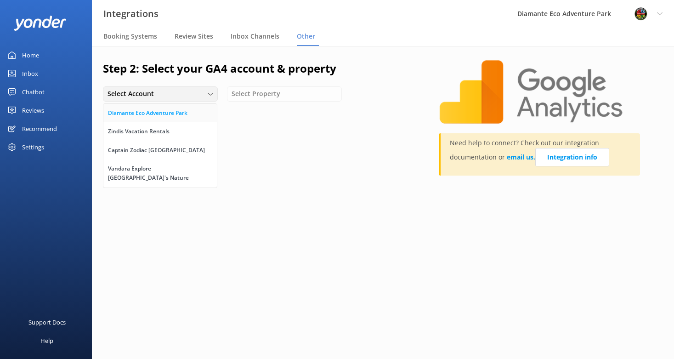
click at [173, 106] on link "Diamante Eco Adventure Park" at bounding box center [160, 113] width 114 height 18
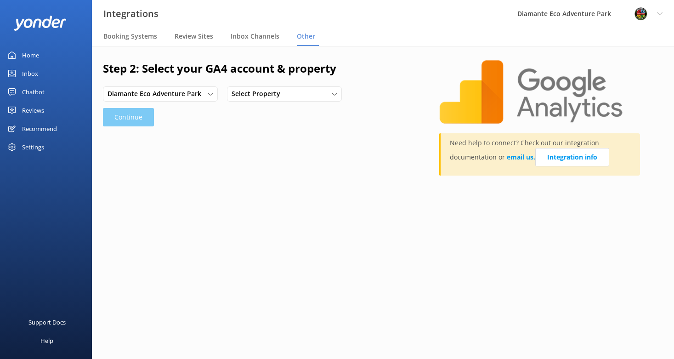
click at [325, 93] on div "Select Property" at bounding box center [284, 94] width 110 height 10
click at [295, 111] on div "Diamante Eco Adventure Park" at bounding box center [272, 112] width 80 height 9
click at [136, 117] on button "Continue" at bounding box center [128, 117] width 51 height 18
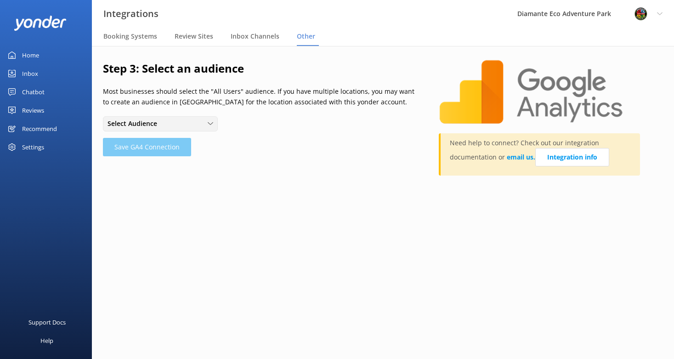
click at [200, 127] on div "Select Audience" at bounding box center [160, 124] width 110 height 10
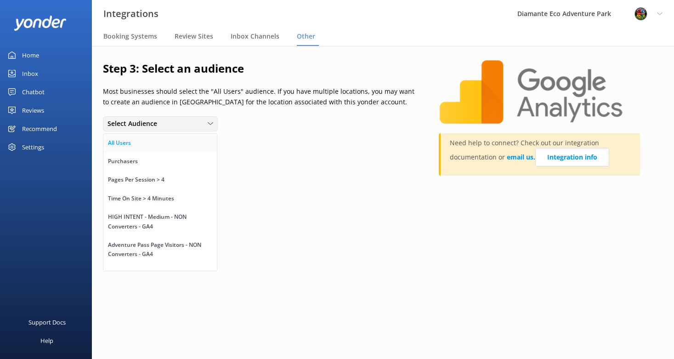
click at [131, 143] on link "All Users" at bounding box center [160, 143] width 114 height 18
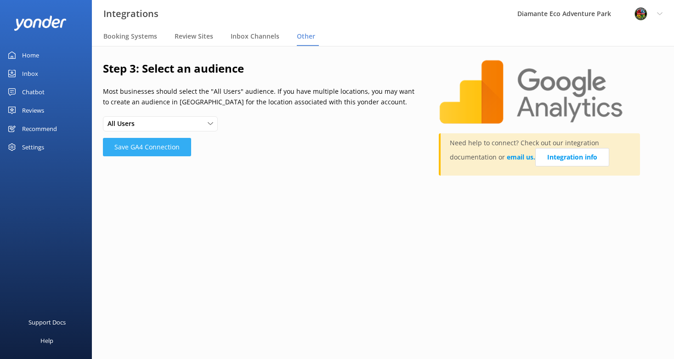
click at [163, 148] on button "Save GA4 Connection" at bounding box center [147, 147] width 88 height 18
click at [193, 35] on span "Review Sites" at bounding box center [194, 36] width 39 height 9
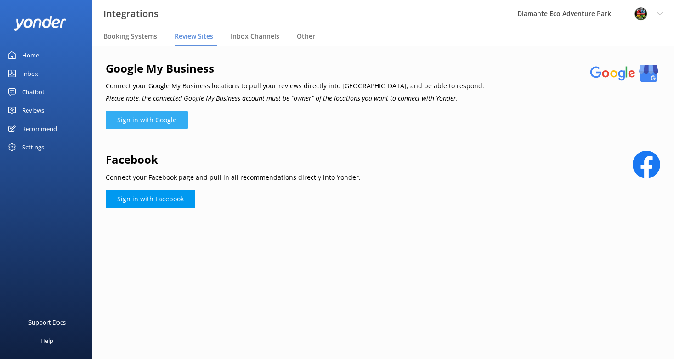
click at [163, 121] on link "Sign in with Google" at bounding box center [147, 120] width 82 height 18
click at [28, 91] on div "Chatbot" at bounding box center [33, 92] width 23 height 18
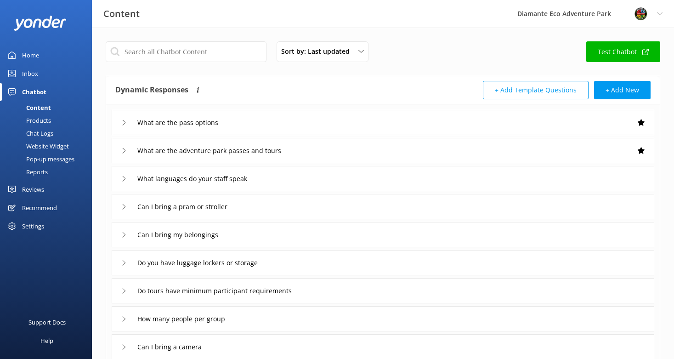
click at [47, 146] on div "Website Widget" at bounding box center [37, 146] width 63 height 13
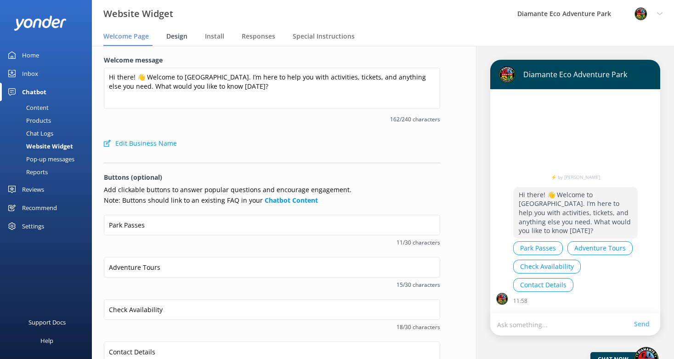
click at [172, 36] on span "Design" at bounding box center [176, 36] width 21 height 9
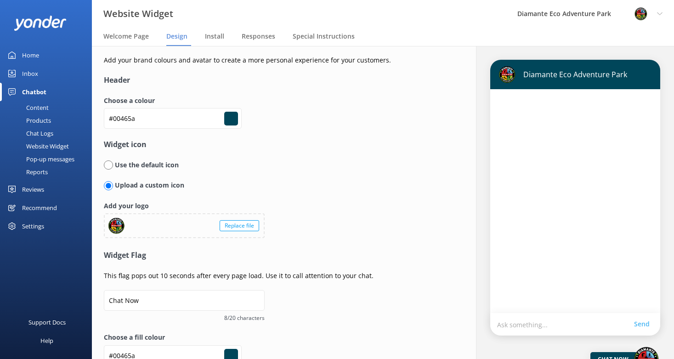
click at [108, 165] on input "radio" at bounding box center [108, 164] width 9 height 9
radio input "true"
radio input "false"
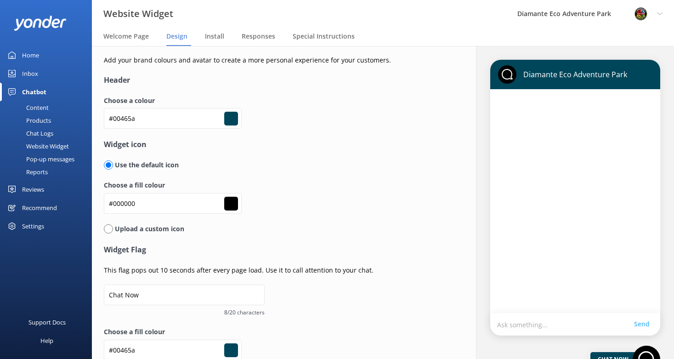
click at [234, 204] on input "#000000" at bounding box center [231, 204] width 14 height 14
type input "#f2d9d9"
type input "#efd7d7"
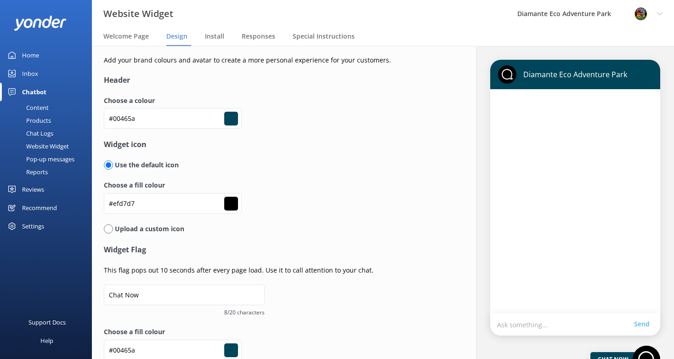
type input "#f2d9d9"
type input "#f1dada"
type input "#f4dddd"
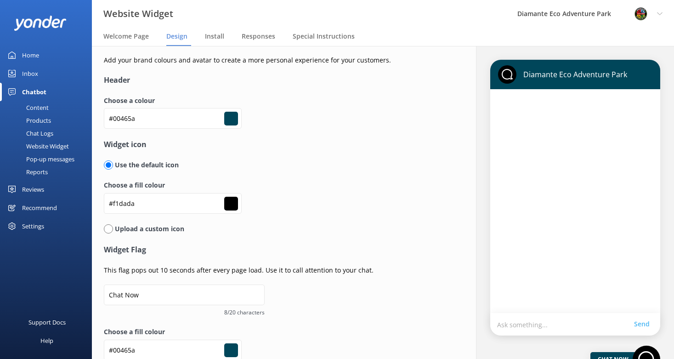
type input "#f4dddd"
type input "#f5e1e1"
type input "#f6e5e5"
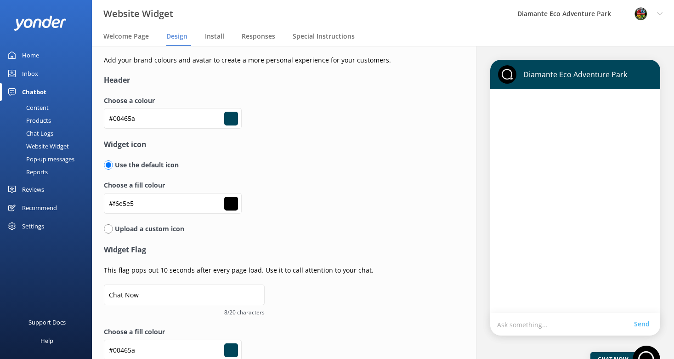
type input "#f8e8e8"
type input "#faebeb"
type input "#fbeeee"
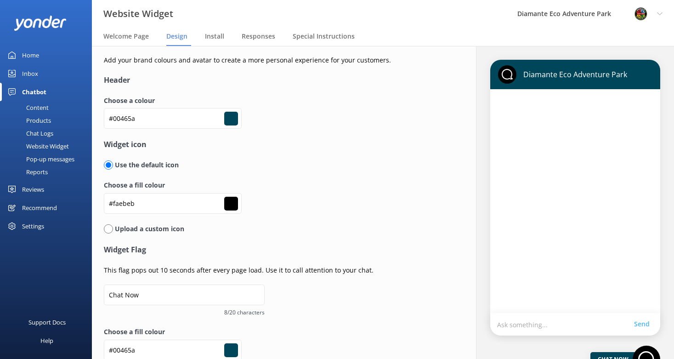
type input "#fbeeee"
type input "#fdf2f2"
type input "#fff5f5"
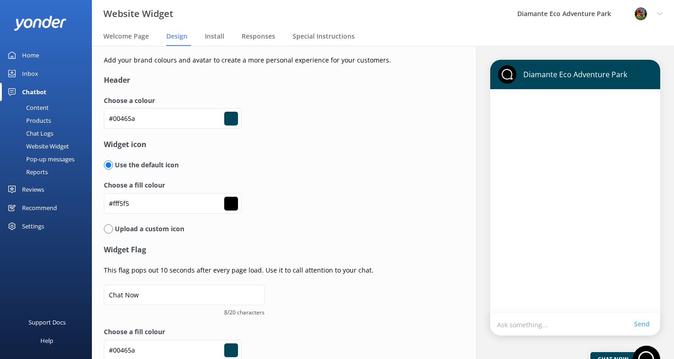
type input "#fffafa"
type input "#ffffff"
click at [390, 200] on div "Choose a fill colour #ffffff #ffffff" at bounding box center [272, 201] width 336 height 43
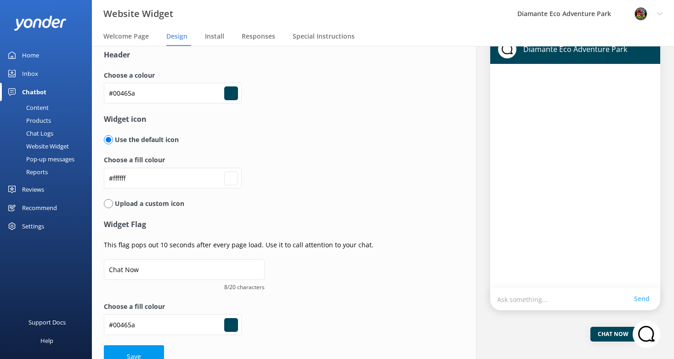
scroll to position [43, 0]
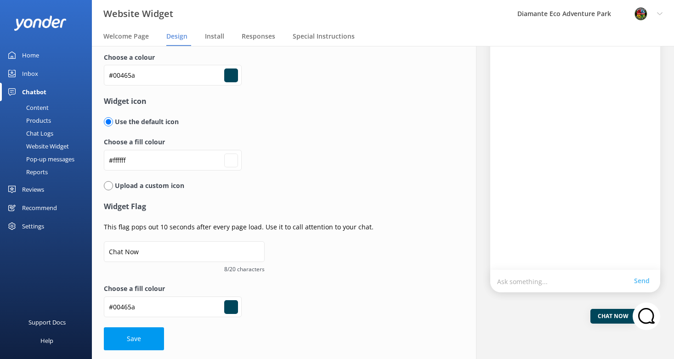
click at [231, 310] on input "#00465a" at bounding box center [231, 307] width 14 height 14
type input "#969b9c"
type input "#989ea0"
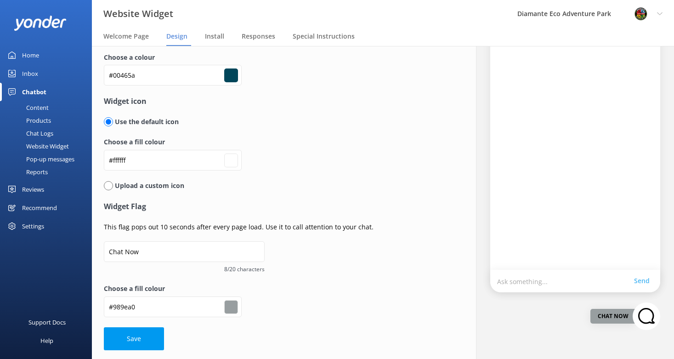
type input "#9ba0a1"
type input "#a1a4a5"
type input "#a6aaab"
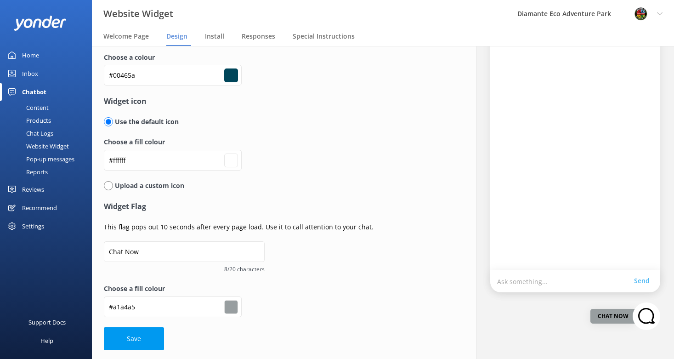
type input "#a6aaab"
type input "#a9acad"
type input "#b1b3b4"
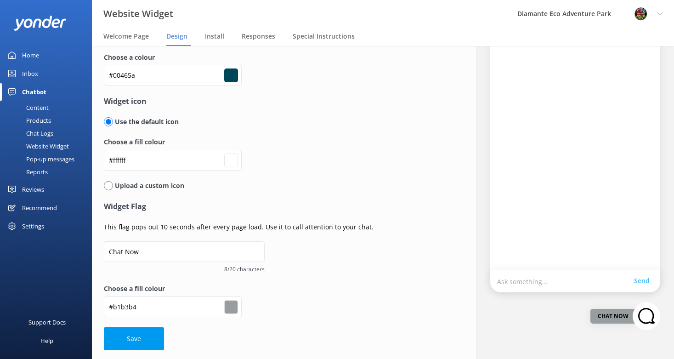
type input "#b7b8b8"
type input "#bfc0c0"
type input "#c4c4c4"
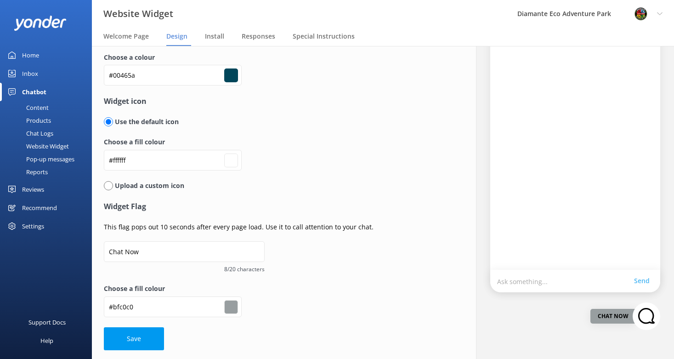
type input "#c4c4c4"
type input "#cfcfcf"
type input "#d6d6d6"
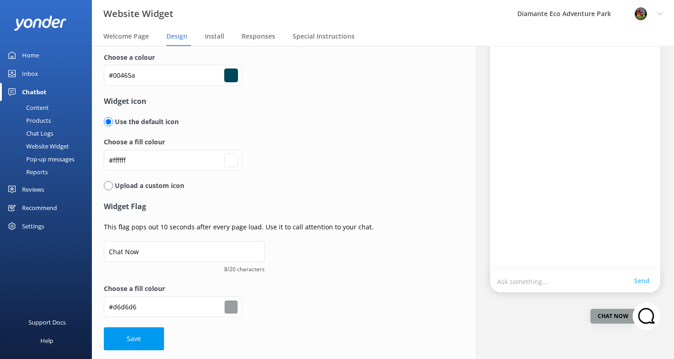
type input "#dedede"
type input "#e8e8e8"
type input "#f5f5f5"
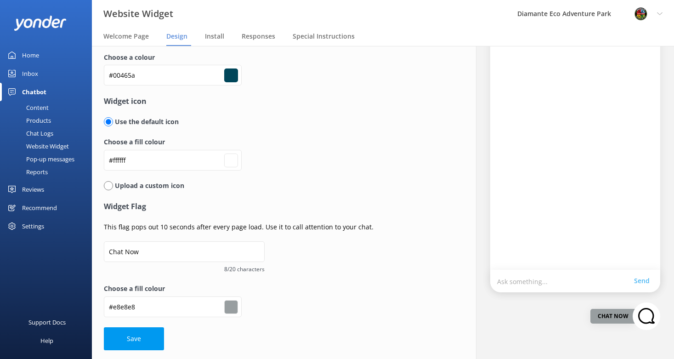
type input "#f5f5f5"
type input "#ffffff"
click at [161, 275] on div "Chat Now 8/20 characters" at bounding box center [184, 262] width 161 height 42
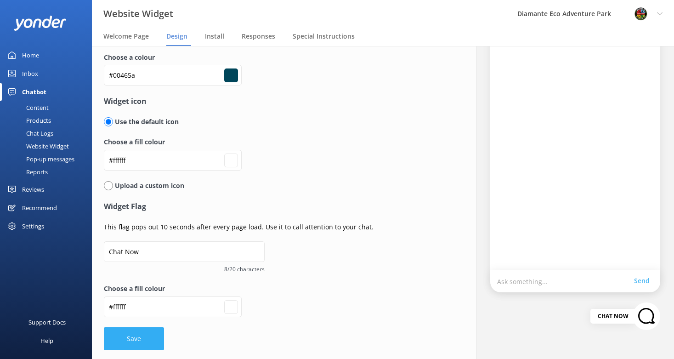
click at [134, 343] on button "Save" at bounding box center [134, 338] width 60 height 23
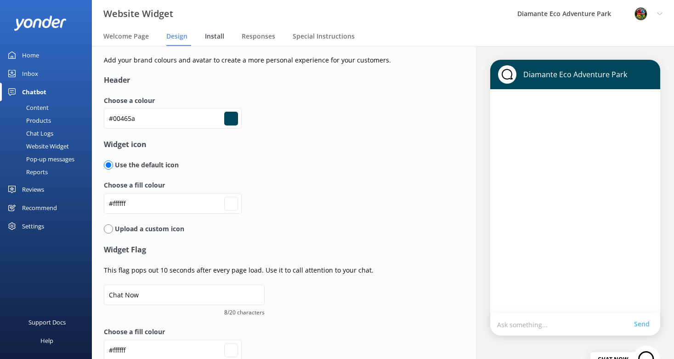
click at [216, 34] on span "Install" at bounding box center [214, 36] width 19 height 9
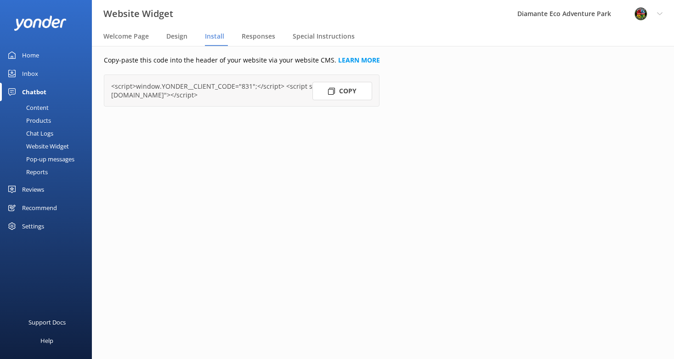
click at [342, 91] on button "Copy" at bounding box center [343, 91] width 60 height 18
click at [31, 108] on div "Content" at bounding box center [27, 107] width 43 height 13
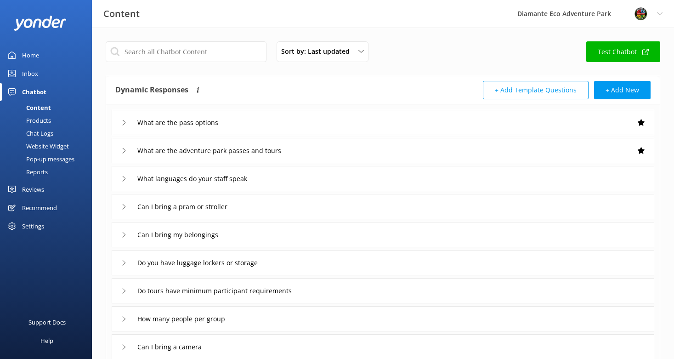
click at [131, 123] on div "What are the pass options" at bounding box center [172, 122] width 103 height 15
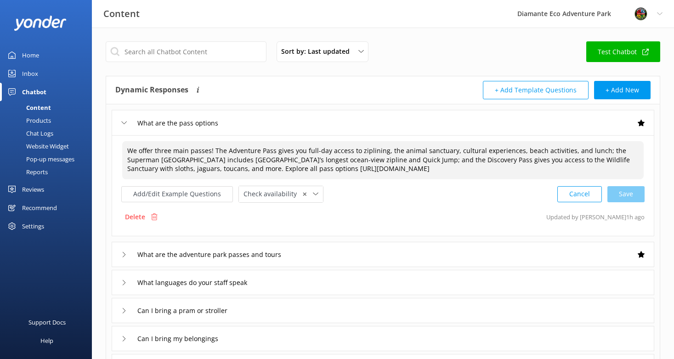
click at [210, 169] on textarea "We offer three main passes! The Adventure Pass gives you full-day access to zip…" at bounding box center [383, 160] width 522 height 38
drag, startPoint x: 392, startPoint y: 160, endPoint x: 403, endPoint y: 160, distance: 11.5
click at [403, 160] on textarea "We offer three main passes! The Adventure Pass gives you full-day access to zip…" at bounding box center [383, 160] width 522 height 38
click at [199, 154] on textarea "We offer three main passes! The Adventure Pass gives you full-day access to zip…" at bounding box center [383, 160] width 522 height 38
click at [253, 164] on textarea "We offer three main passes! The Adventure Pass gives you full-day access to zip…" at bounding box center [383, 160] width 522 height 38
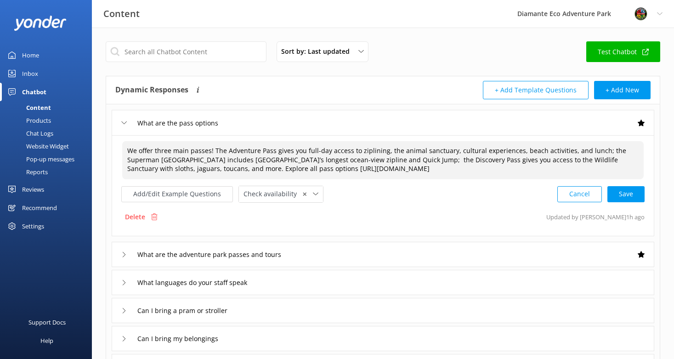
drag, startPoint x: 186, startPoint y: 171, endPoint x: 120, endPoint y: 142, distance: 71.5
click at [120, 142] on div "We offer three main passes! The Adventure Pass gives you full-day access to zip…" at bounding box center [383, 185] width 543 height 101
paste textarea "four main passes! The Adventure Pass gives you full-day access to ziplining, th…"
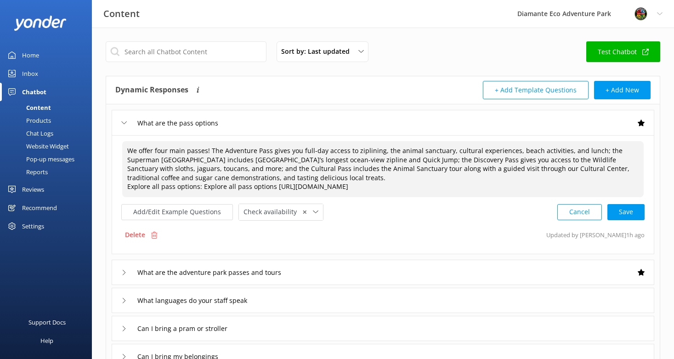
click at [126, 187] on textarea "We offer four main passes! The Adventure Pass gives you full-day access to zipl…" at bounding box center [383, 169] width 522 height 56
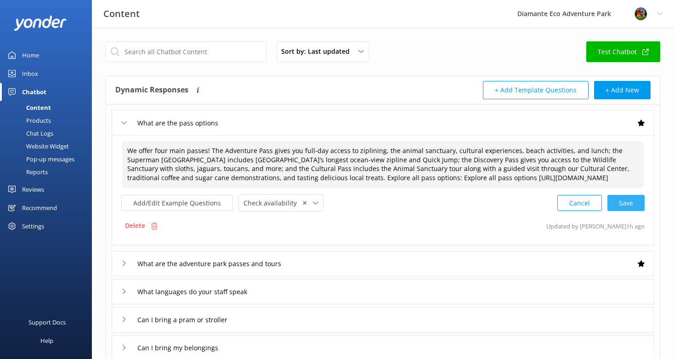
click at [634, 211] on div "Cancel Save" at bounding box center [601, 202] width 87 height 17
type textarea "We offer four main passes! The Adventure Pass gives you full-day access to zipl…"
click at [128, 269] on div "What are the adventure park passes and tours" at bounding box center [207, 262] width 173 height 15
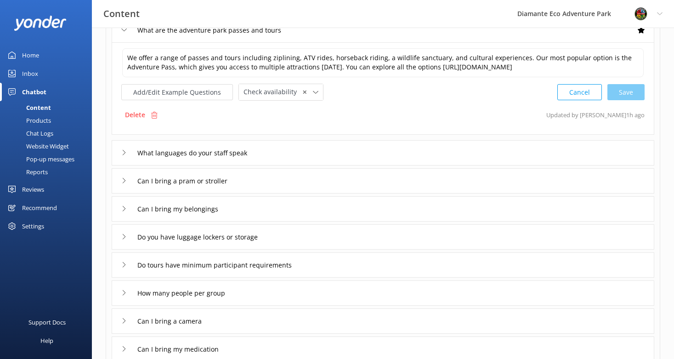
scroll to position [127, 0]
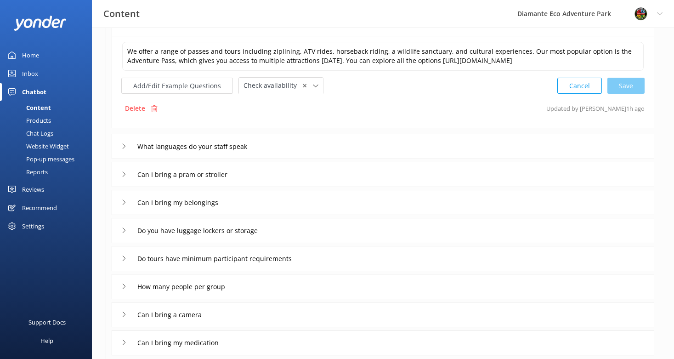
click at [127, 178] on div "Can I bring a pram or stroller" at bounding box center [181, 174] width 121 height 15
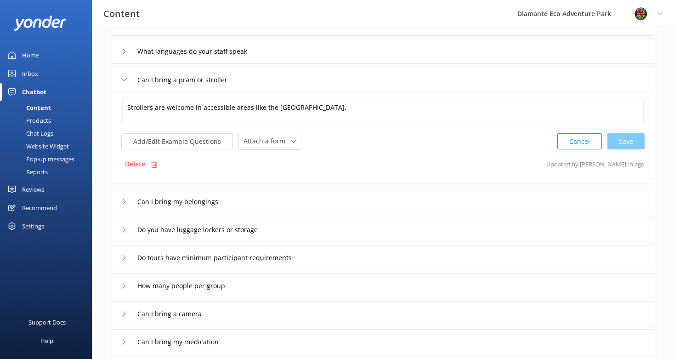
click at [125, 78] on icon at bounding box center [124, 80] width 6 height 6
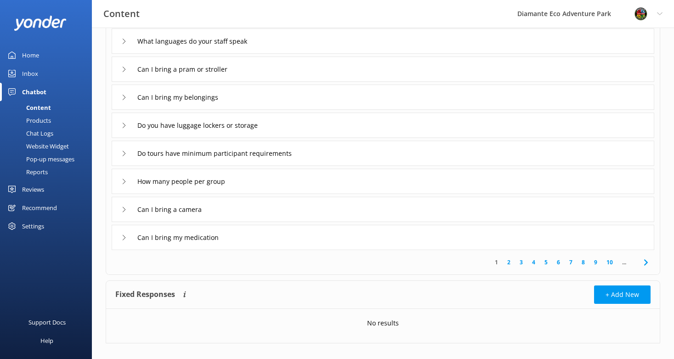
scroll to position [141, 0]
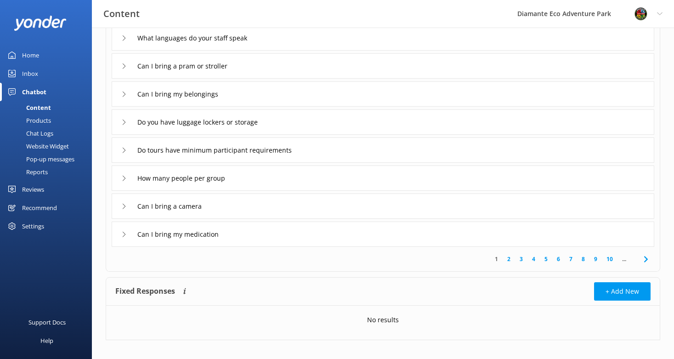
click at [507, 259] on link "2" at bounding box center [509, 259] width 12 height 9
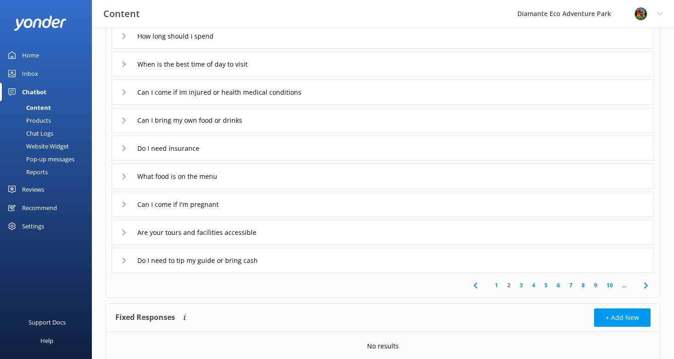
scroll to position [149, 0]
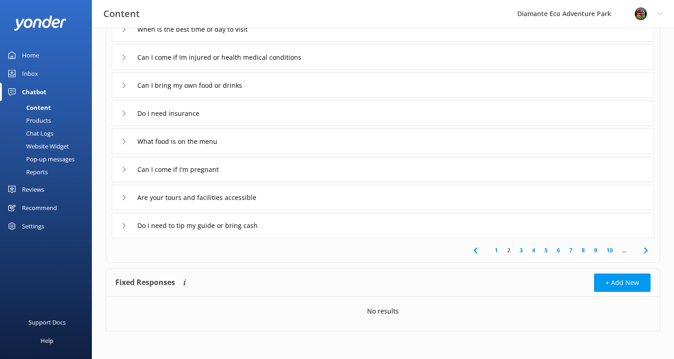
click at [520, 250] on link "3" at bounding box center [521, 250] width 12 height 9
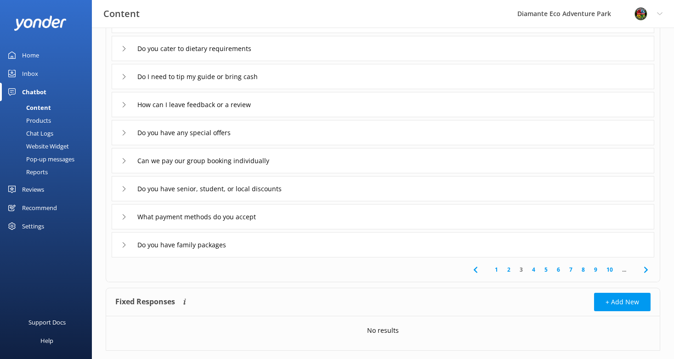
scroll to position [131, 0]
click at [535, 268] on link "4" at bounding box center [534, 269] width 12 height 9
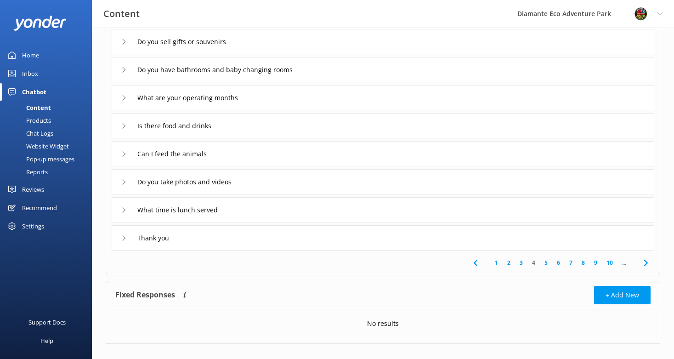
scroll to position [149, 0]
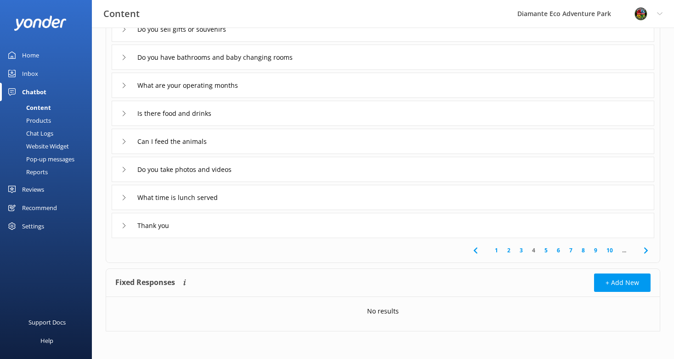
click at [123, 198] on icon at bounding box center [124, 198] width 6 height 6
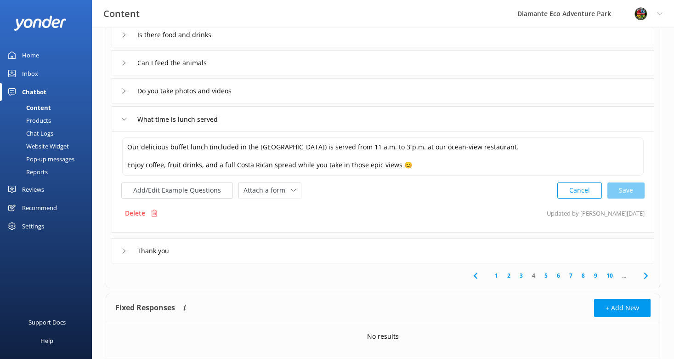
scroll to position [253, 0]
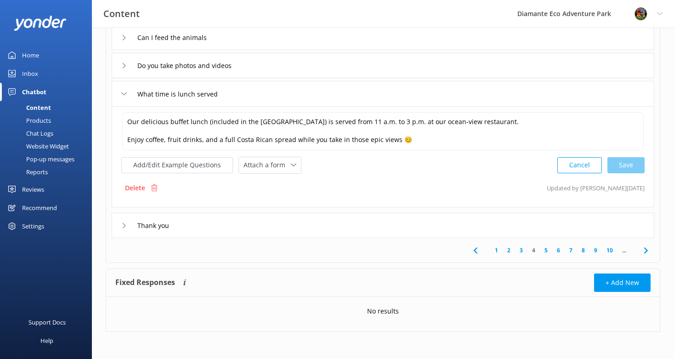
click at [546, 249] on link "5" at bounding box center [546, 250] width 12 height 9
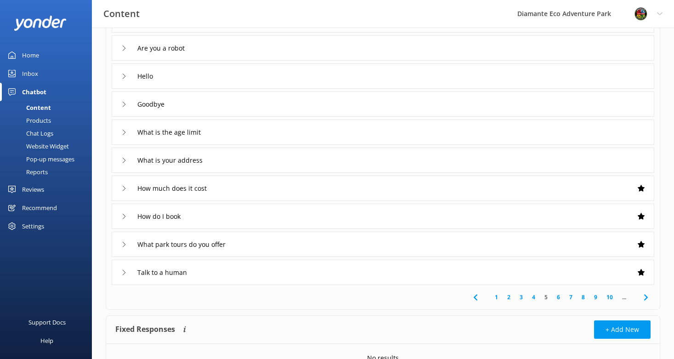
scroll to position [120, 0]
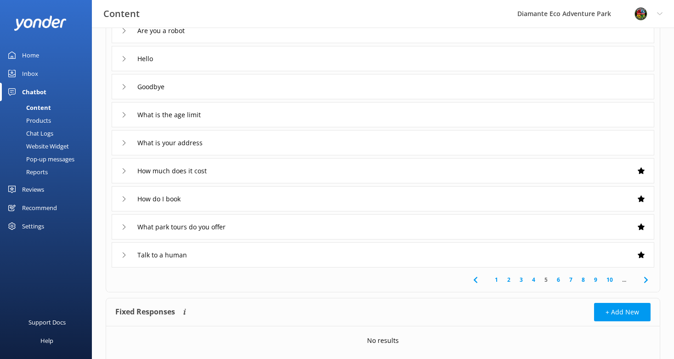
click at [125, 116] on icon at bounding box center [124, 115] width 6 height 6
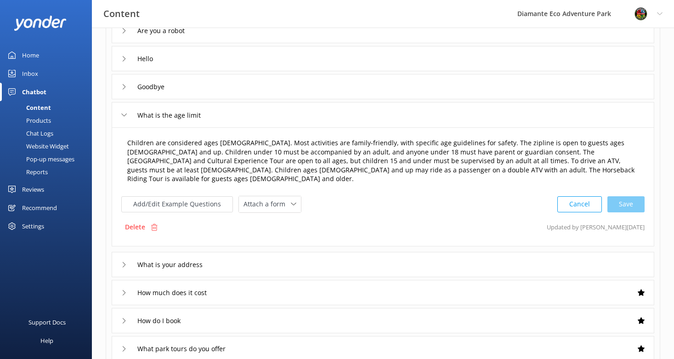
click at [327, 162] on textarea "Children are considered ages [DEMOGRAPHIC_DATA]. Most activities are family-fri…" at bounding box center [383, 161] width 522 height 56
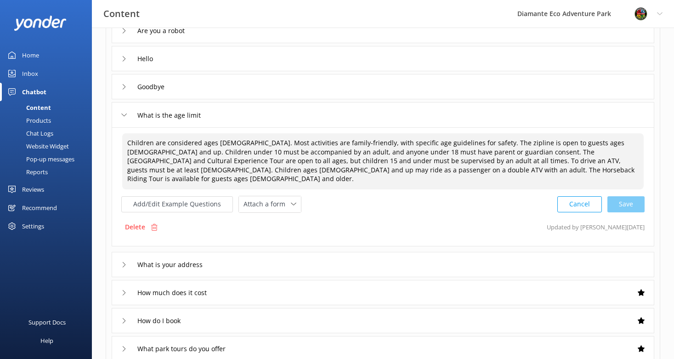
click at [444, 171] on textarea "Children are considered ages [DEMOGRAPHIC_DATA]. Most activities are family-fri…" at bounding box center [383, 161] width 522 height 56
click at [592, 161] on textarea "Children are considered ages [DEMOGRAPHIC_DATA]. Most activities are family-fri…" at bounding box center [383, 161] width 522 height 56
click at [279, 154] on textarea "Children are considered ages [DEMOGRAPHIC_DATA]. Most activities are family-fri…" at bounding box center [383, 161] width 522 height 56
drag, startPoint x: 484, startPoint y: 171, endPoint x: 107, endPoint y: 135, distance: 379.0
click at [107, 135] on div "Okay Are you a robot Hello Goodbye What is the age limit Children are considere…" at bounding box center [383, 186] width 554 height 405
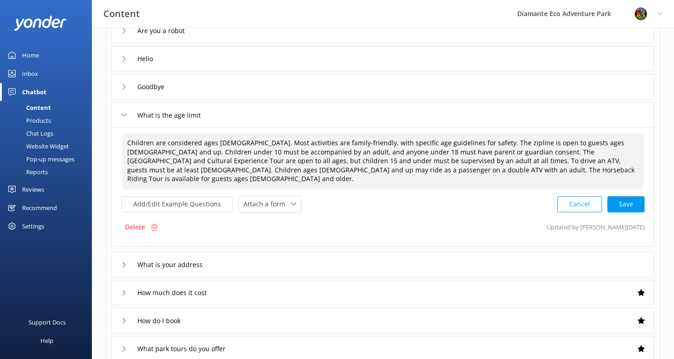
paste textarea "Infants ages [DEMOGRAPHIC_DATA] are welcome at no cost on the [GEOGRAPHIC_DATA]…"
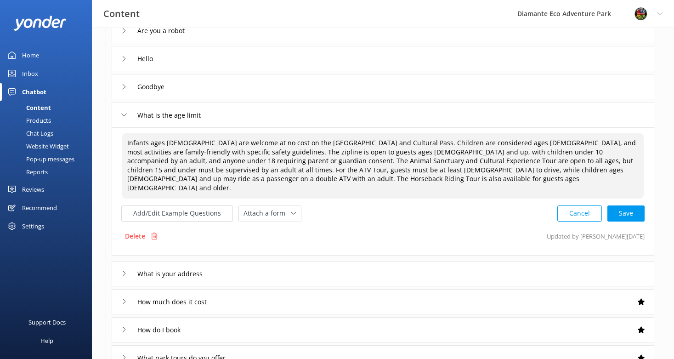
click at [391, 160] on textarea "Infants ages [DEMOGRAPHIC_DATA] are welcome at no cost on the [GEOGRAPHIC_DATA]…" at bounding box center [383, 165] width 522 height 65
drag, startPoint x: 383, startPoint y: 161, endPoint x: 423, endPoint y: 161, distance: 40.5
click at [423, 161] on textarea "Infants ages [DEMOGRAPHIC_DATA] are welcome at no cost on the [GEOGRAPHIC_DATA]…" at bounding box center [383, 165] width 522 height 65
click at [627, 205] on div "Cancel Save" at bounding box center [601, 213] width 87 height 17
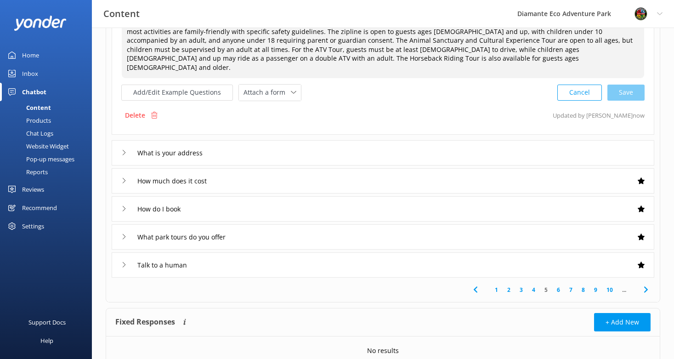
type textarea "Infants ages [DEMOGRAPHIC_DATA] are welcome at no cost on the [GEOGRAPHIC_DATA]…"
click at [124, 178] on use at bounding box center [124, 180] width 3 height 5
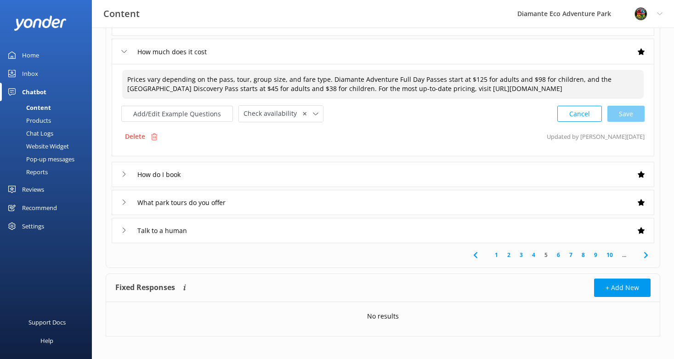
click at [437, 99] on textarea "Prices vary depending on the pass, tour, group size, and fare type. Diamante Ad…" at bounding box center [383, 84] width 522 height 29
drag, startPoint x: 477, startPoint y: 90, endPoint x: 114, endPoint y: 75, distance: 362.5
click at [114, 75] on div "Prices vary depending on the pass, tour, group size, and fare type. Diamante Ad…" at bounding box center [383, 110] width 543 height 92
paste textarea "These rates do not include country taxes, which are typically 13%. For the most…"
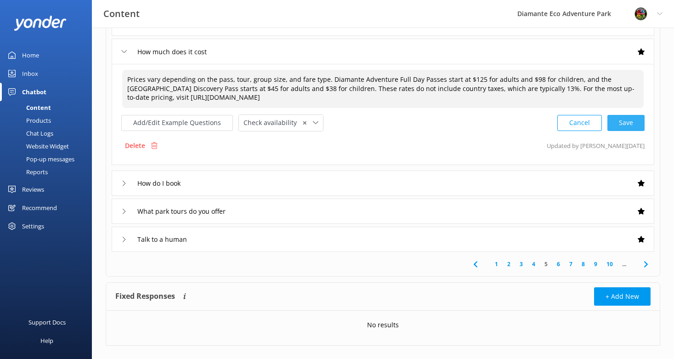
click at [630, 124] on div "Cancel Save" at bounding box center [601, 122] width 87 height 17
type textarea "Prices vary depending on the pass, tour, group size, and fare type. Diamante Ad…"
click at [131, 209] on div "What park tours do you offer" at bounding box center [178, 210] width 114 height 15
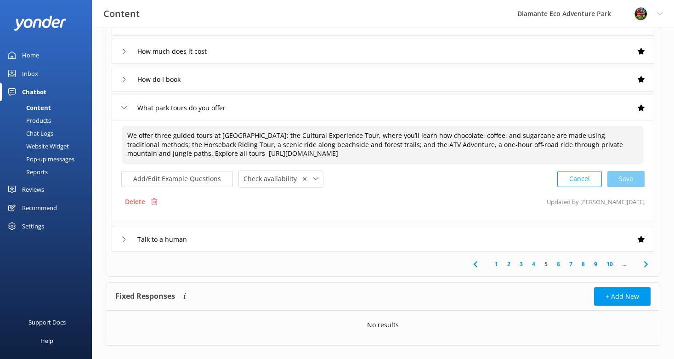
drag, startPoint x: 125, startPoint y: 134, endPoint x: 555, endPoint y: 154, distance: 430.7
click at [555, 154] on textarea "We offer three guided tours at [GEOGRAPHIC_DATA]: the Cultural Experience Tour,…" at bounding box center [383, 145] width 522 height 38
click at [235, 157] on textarea "We offer three guided tours at [GEOGRAPHIC_DATA]: the Cultural Experience Tour,…" at bounding box center [383, 145] width 522 height 38
drag, startPoint x: 180, startPoint y: 155, endPoint x: 117, endPoint y: 133, distance: 67.0
click at [117, 133] on div "We offer three guided tours at [GEOGRAPHIC_DATA]: the Cultural Experience Tour,…" at bounding box center [383, 170] width 543 height 101
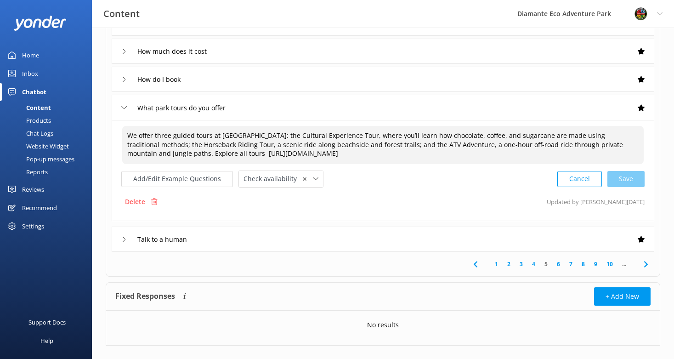
paste textarea "exciting guided tours at [GEOGRAPHIC_DATA], including the Zip Line Tour with Co…"
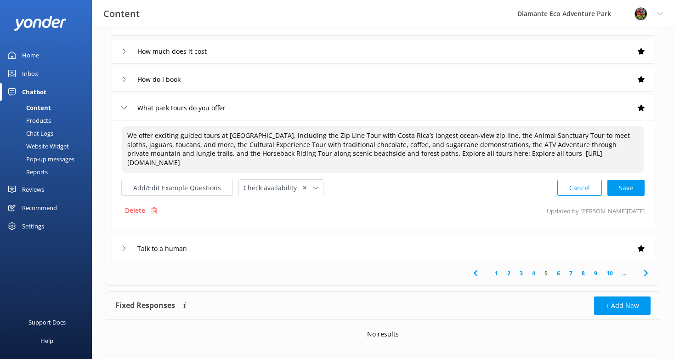
drag, startPoint x: 518, startPoint y: 154, endPoint x: 565, endPoint y: 154, distance: 47.3
click at [565, 154] on textarea "We offer exciting guided tours at [GEOGRAPHIC_DATA], including the Zip Line Tou…" at bounding box center [383, 149] width 522 height 47
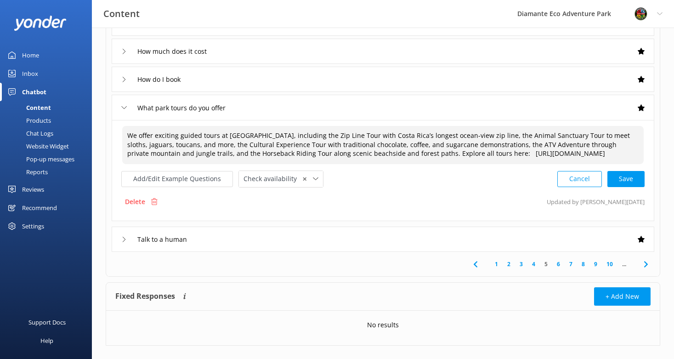
click at [639, 188] on div "Cancel Save" at bounding box center [601, 179] width 87 height 17
type textarea "We offer exciting guided tours at [GEOGRAPHIC_DATA], including the Zip Line Tou…"
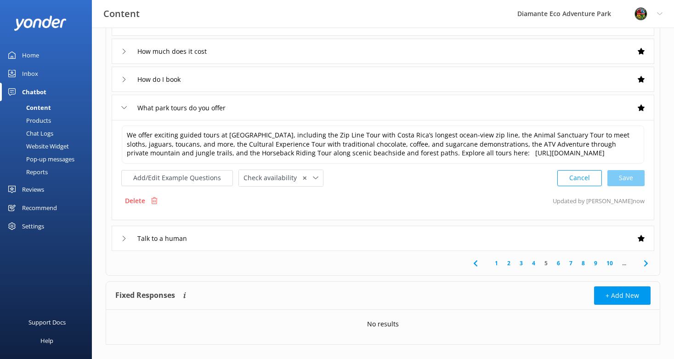
click at [126, 242] on div "Talk to a human" at bounding box center [156, 238] width 70 height 15
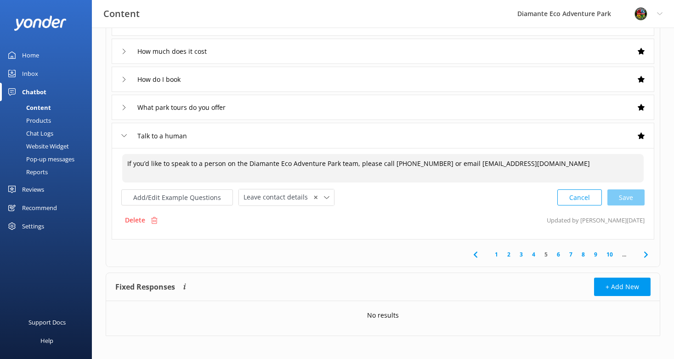
click at [184, 161] on textarea "If you’d like to speak to a person on the Diamante Eco Adventure Park team, ple…" at bounding box center [383, 168] width 522 height 28
click at [433, 176] on textarea "If you’d like to speak to a person on the Diamante Eco Adventure Park team, ple…" at bounding box center [383, 168] width 522 height 28
drag, startPoint x: 454, startPoint y: 165, endPoint x: 225, endPoint y: 148, distance: 230.0
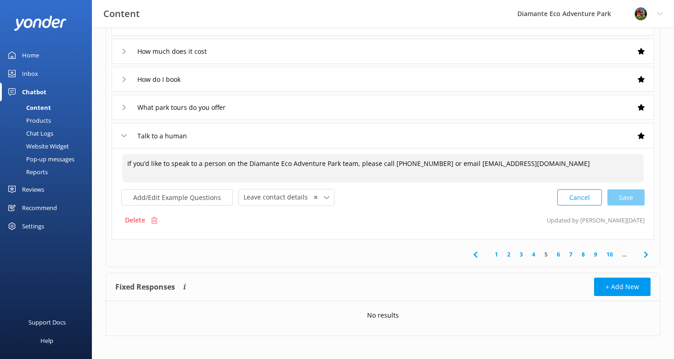
click at [225, 148] on div "If you’d like to speak to a person on the Diamante Eco Adventure Park team, ple…" at bounding box center [383, 193] width 543 height 91
paste textarea "-5200, WhatsApp us at [PHONE_NUMBER], or email"
click at [632, 196] on div "Cancel Save" at bounding box center [601, 197] width 87 height 17
drag, startPoint x: 227, startPoint y: 172, endPoint x: 65, endPoint y: 156, distance: 163.1
click at [65, 156] on div "Content Diamante Eco Adventure Park Profile Settings Logout Home Inbox Chatbot …" at bounding box center [337, 75] width 674 height 575
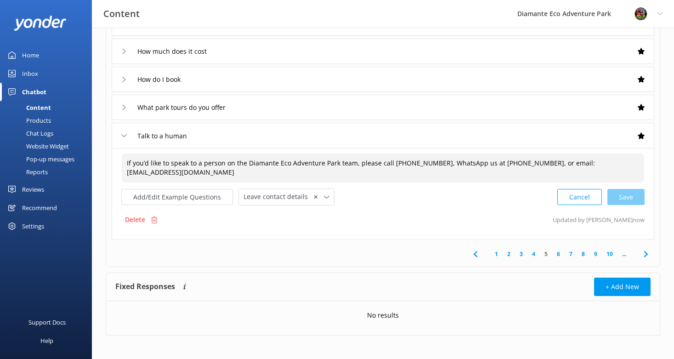
type textarea "If you’d like to speak to a person on the Diamante Eco Adventure Park team, ple…"
click at [560, 254] on link "6" at bounding box center [559, 254] width 12 height 9
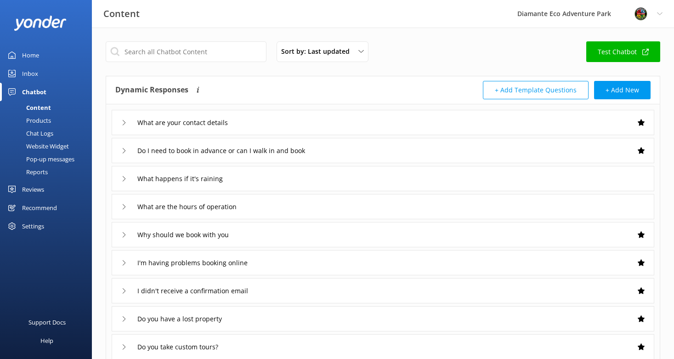
click at [127, 122] on div "What are your contact details" at bounding box center [180, 122] width 118 height 15
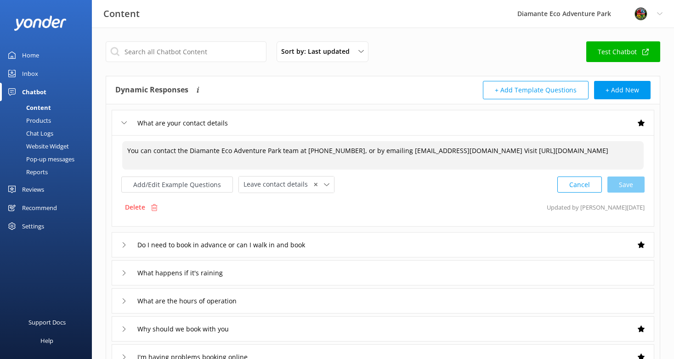
drag, startPoint x: 296, startPoint y: 165, endPoint x: 131, endPoint y: 145, distance: 165.7
click at [131, 145] on textarea "You can contact the Diamante Eco Adventure Park team at [PHONE_NUMBER], or by e…" at bounding box center [383, 155] width 522 height 28
click at [430, 158] on textarea "You can contact the Diamante Eco Adventure Park team at [PHONE_NUMBER], or by e…" at bounding box center [383, 155] width 522 height 28
drag, startPoint x: 490, startPoint y: 151, endPoint x: 118, endPoint y: 143, distance: 372.4
click at [118, 143] on div "You can contact the Diamante Eco Adventure Park team at [PHONE_NUMBER], or by e…" at bounding box center [383, 180] width 543 height 91
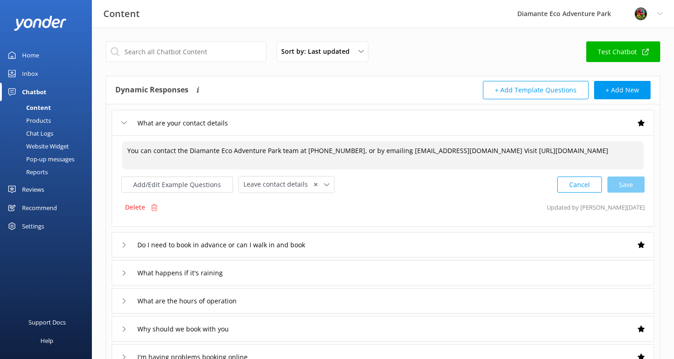
paste textarea "If you’d like to speak to a person on the Diamante Eco Adventure Park team, ple…"
click at [188, 152] on textarea "You can contact the Diamante Eco Adventure Park team at [PHONE_NUMBER], or by e…" at bounding box center [383, 155] width 522 height 28
drag, startPoint x: 298, startPoint y: 150, endPoint x: 490, endPoint y: 150, distance: 192.6
click at [490, 150] on textarea "You can contact the Diamante Eco Adventure Park team at [PHONE_NUMBER], or by e…" at bounding box center [383, 155] width 522 height 28
paste textarea "If you’d like to speak to a person on the Diamante Eco Adventure Park team, ple…"
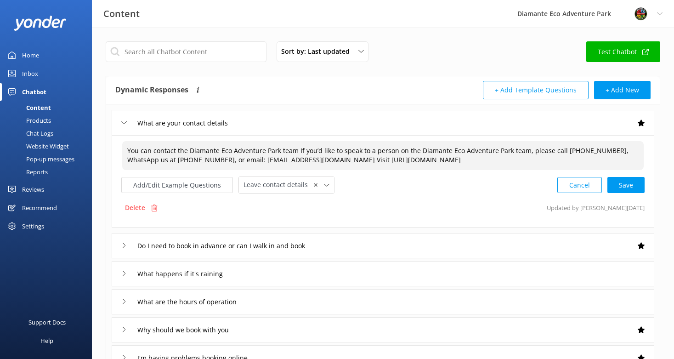
drag, startPoint x: 554, startPoint y: 151, endPoint x: 296, endPoint y: 148, distance: 257.9
click at [296, 148] on textarea "You can contact the Diamante Eco Adventure Park team If you’d like to speak to …" at bounding box center [383, 155] width 522 height 29
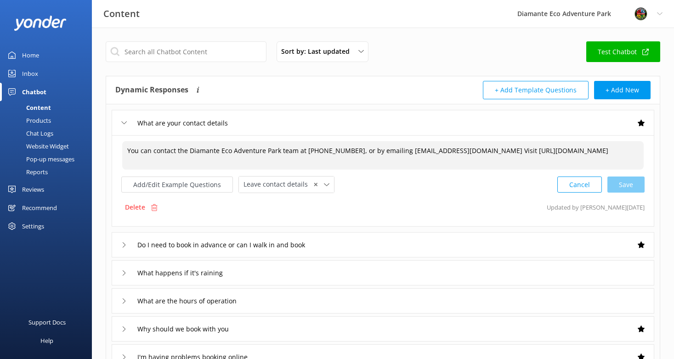
click at [353, 151] on textarea "You can contact the Diamante Eco Adventure Park team at [PHONE_NUMBER], or by e…" at bounding box center [383, 155] width 522 height 28
drag, startPoint x: 352, startPoint y: 152, endPoint x: 489, endPoint y: 151, distance: 137.4
click at [489, 151] on textarea "You can contact the Diamante Eco Adventure Park team at [PHONE_NUMBER], or by e…" at bounding box center [383, 155] width 522 height 28
paste textarea "If you’d like to speak to a person on the Diamante Eco Adventure Park team, ple…"
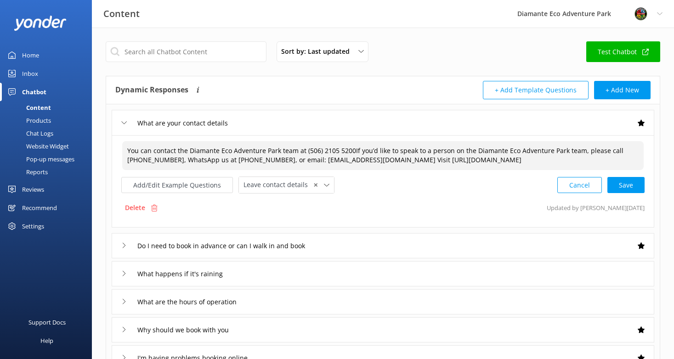
drag, startPoint x: 352, startPoint y: 150, endPoint x: 158, endPoint y: 161, distance: 194.3
click at [158, 161] on textarea "You can contact the Diamante Eco Adventure Park team at (506) 2105 5200If you’d…" at bounding box center [383, 155] width 522 height 29
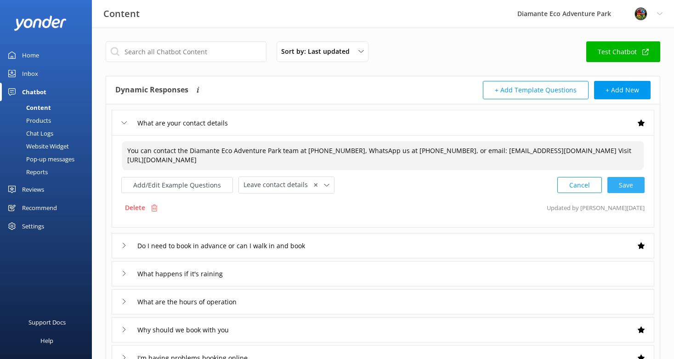
click at [630, 185] on div "Cancel Save" at bounding box center [601, 185] width 87 height 17
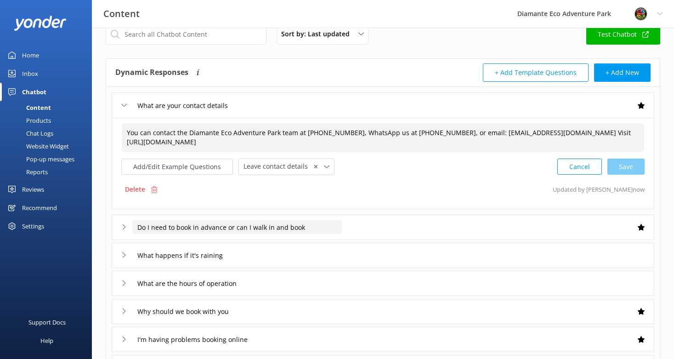
scroll to position [28, 0]
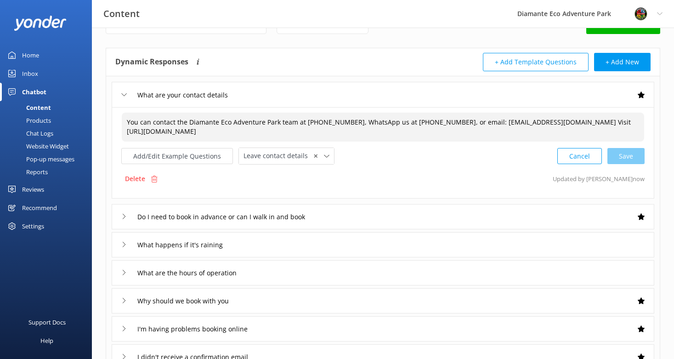
type textarea "You can contact the Diamante Eco Adventure Park team at [PHONE_NUMBER], WhatsAp…"
click at [125, 218] on icon at bounding box center [124, 217] width 6 height 6
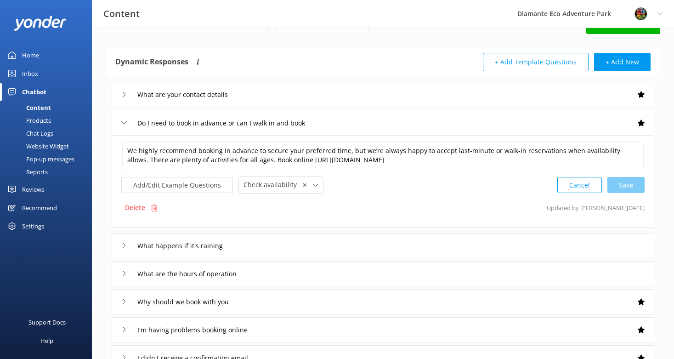
scroll to position [28, 0]
click at [123, 244] on icon at bounding box center [124, 245] width 6 height 6
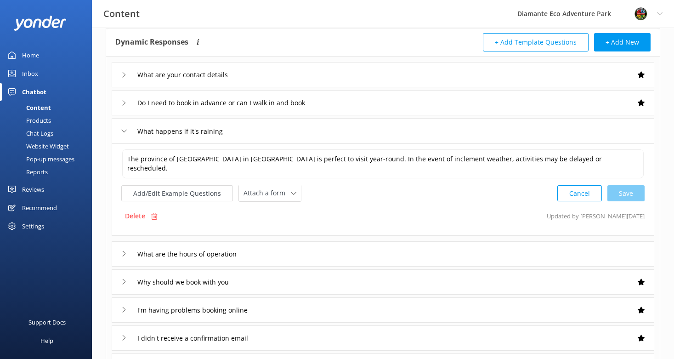
scroll to position [58, 0]
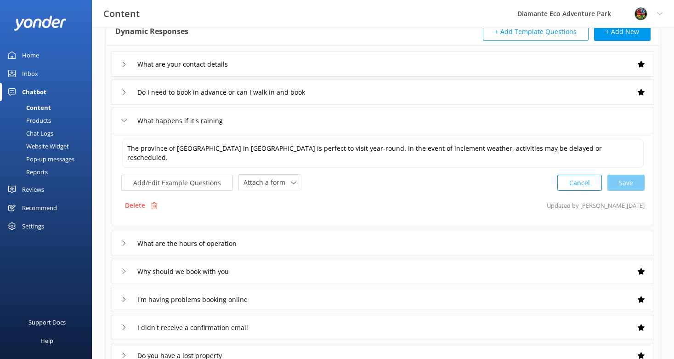
click at [126, 242] on icon at bounding box center [124, 243] width 6 height 6
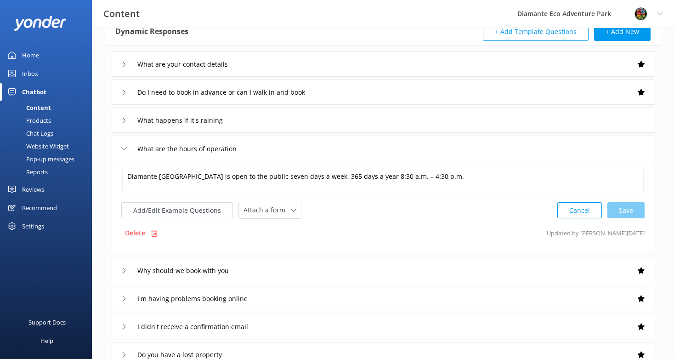
click at [123, 272] on icon at bounding box center [124, 271] width 6 height 6
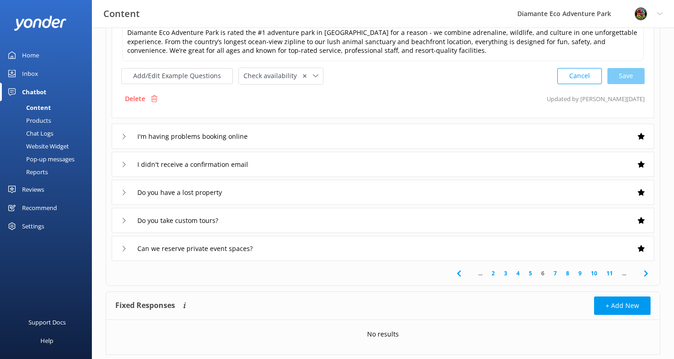
scroll to position [233, 0]
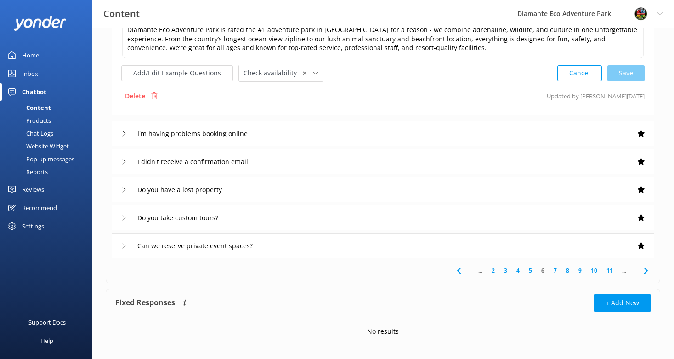
click at [127, 187] on div "Do you have a lost property" at bounding box center [176, 189] width 110 height 15
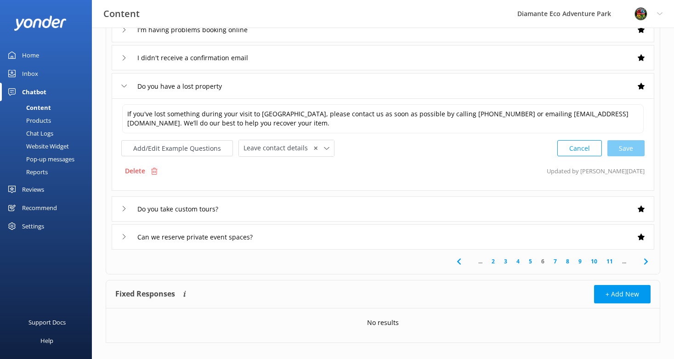
click at [125, 208] on use at bounding box center [124, 208] width 3 height 5
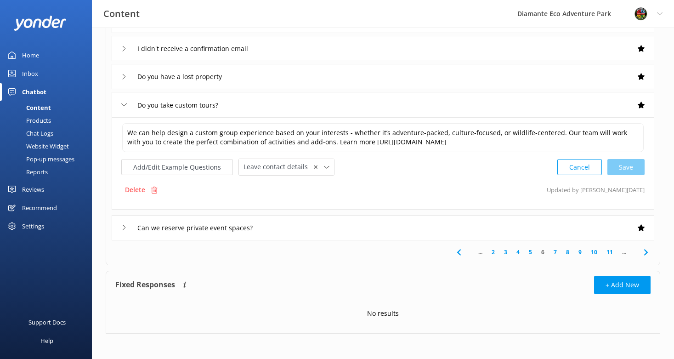
scroll to position [245, 0]
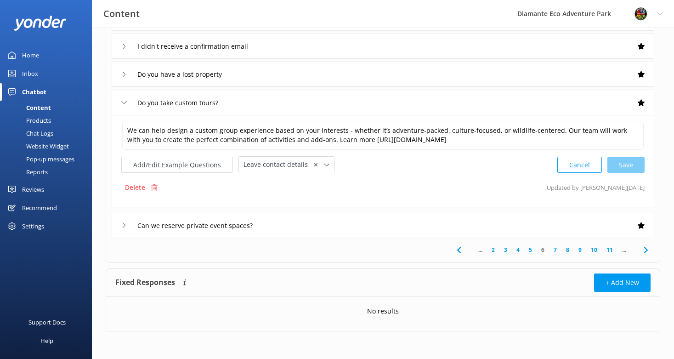
click at [127, 225] on div "Can we reserve private event spaces?" at bounding box center [192, 225] width 143 height 15
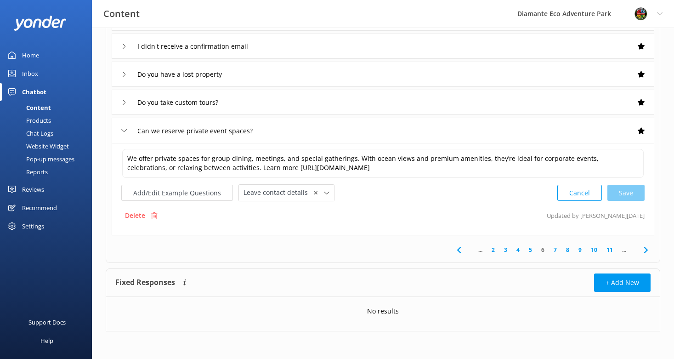
click at [556, 249] on link "7" at bounding box center [555, 249] width 12 height 9
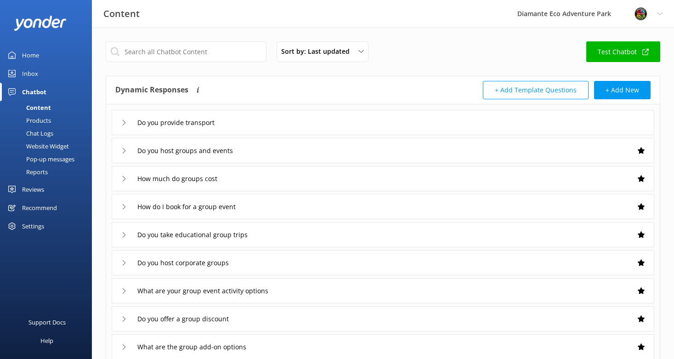
click at [126, 119] on div "Do you provide transport" at bounding box center [170, 122] width 99 height 15
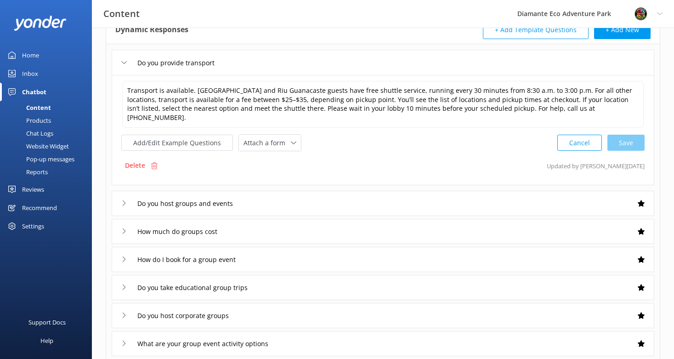
scroll to position [62, 0]
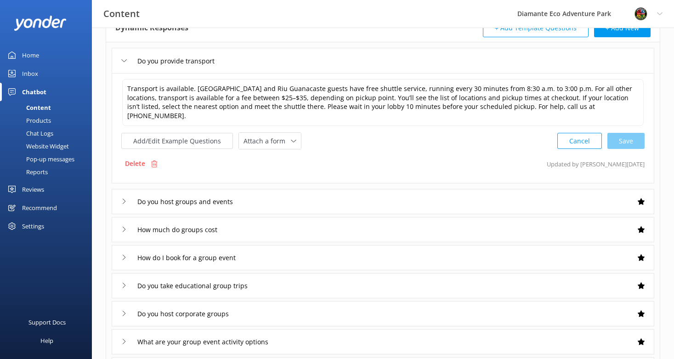
click at [123, 199] on icon at bounding box center [124, 202] width 6 height 6
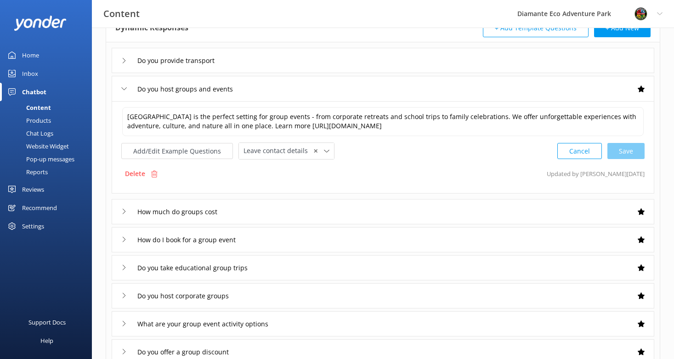
click at [129, 209] on div "How much do groups cost" at bounding box center [169, 211] width 96 height 15
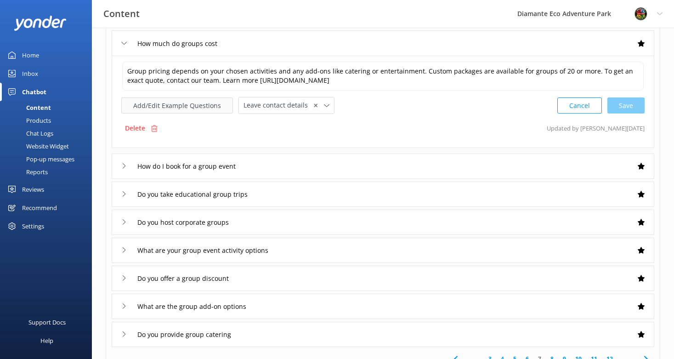
scroll to position [141, 0]
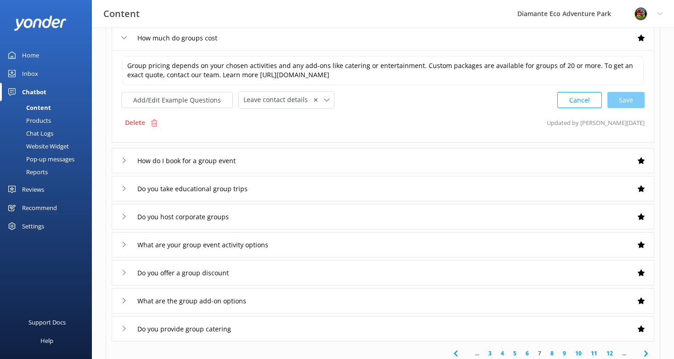
click at [127, 188] on div "Do you take educational group trips" at bounding box center [191, 188] width 140 height 15
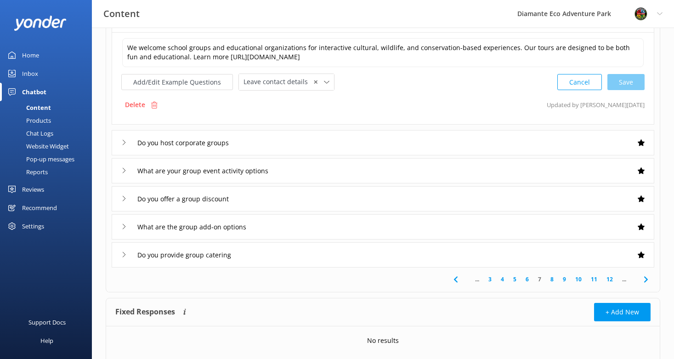
scroll to position [219, 0]
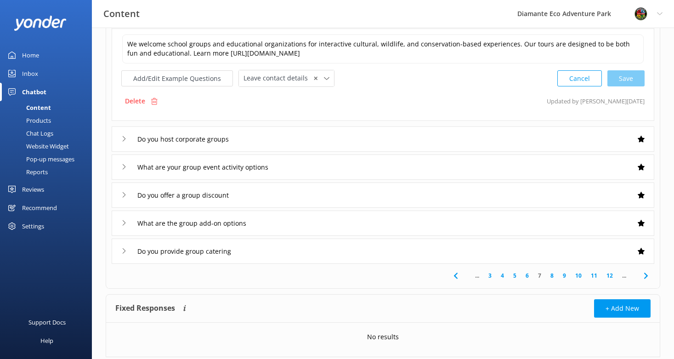
click at [125, 221] on icon at bounding box center [124, 223] width 6 height 6
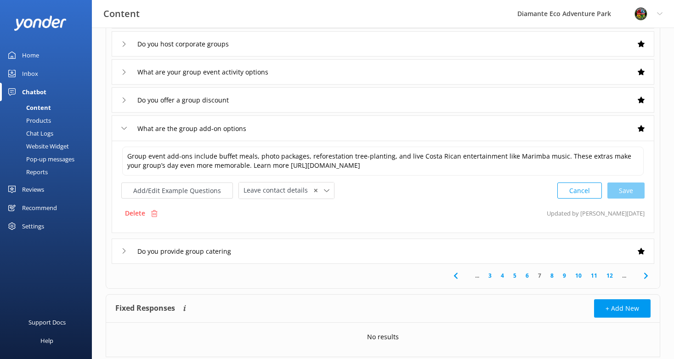
click at [551, 274] on link "8" at bounding box center [552, 275] width 12 height 9
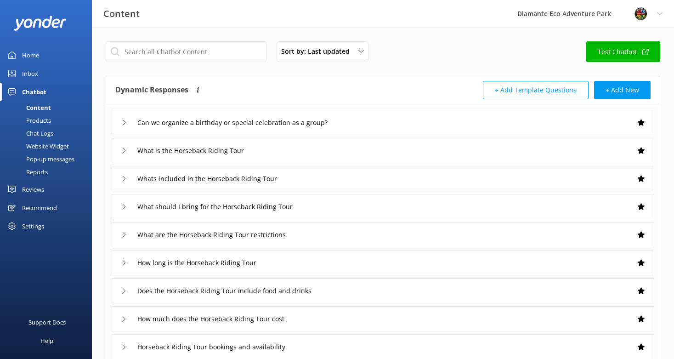
click at [123, 148] on icon at bounding box center [124, 151] width 6 height 6
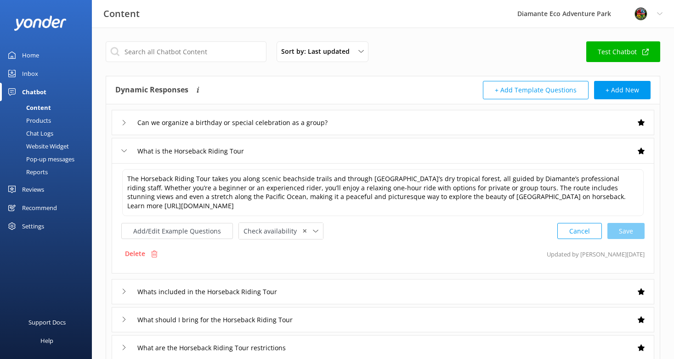
click at [123, 148] on icon at bounding box center [124, 151] width 6 height 6
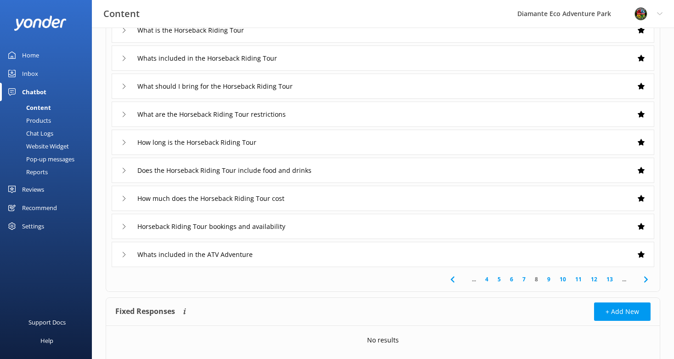
scroll to position [149, 0]
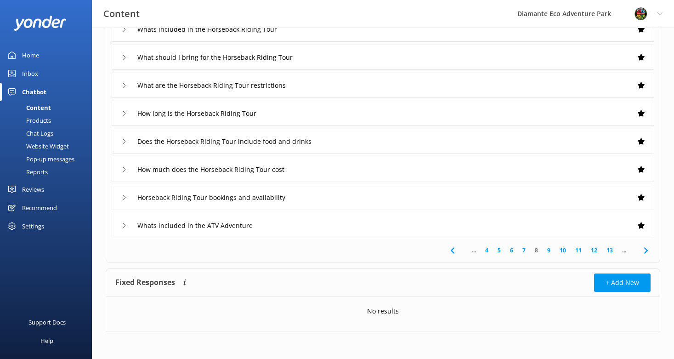
click at [29, 91] on div "Chatbot" at bounding box center [34, 92] width 24 height 18
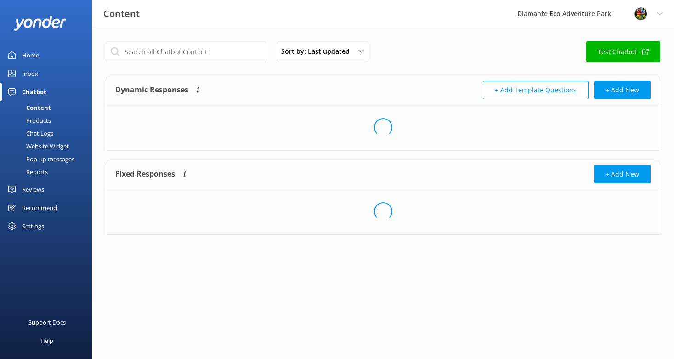
click at [30, 71] on div "Inbox" at bounding box center [30, 73] width 16 height 18
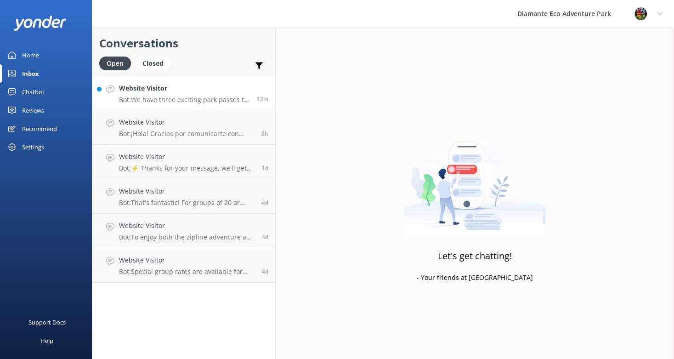
click at [189, 102] on p "Bot: We have three exciting park passes to choose from: - **Adventure Pass**: E…" at bounding box center [184, 100] width 131 height 8
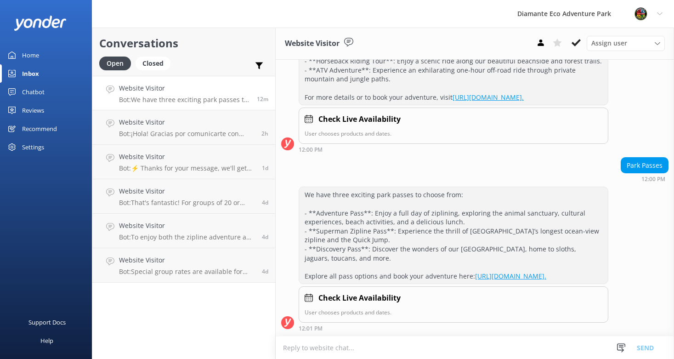
scroll to position [200, 0]
click at [154, 63] on div "Closed" at bounding box center [153, 64] width 35 height 14
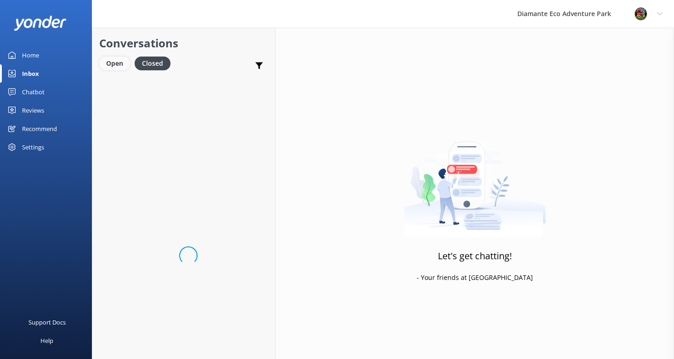
click at [117, 63] on div "Open" at bounding box center [114, 64] width 31 height 14
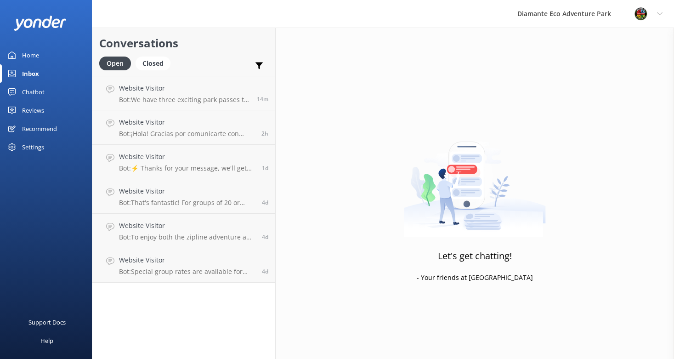
click at [41, 91] on div "Chatbot" at bounding box center [33, 92] width 23 height 18
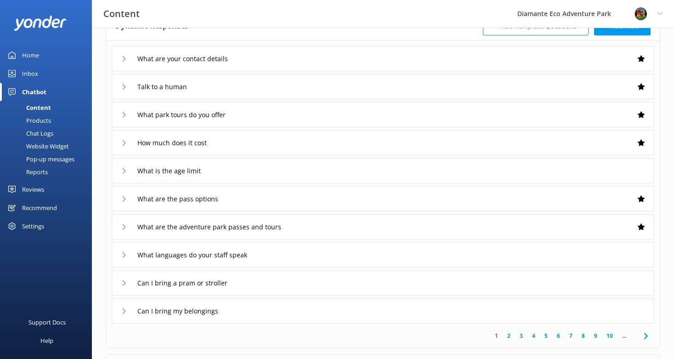
scroll to position [63, 0]
click at [35, 225] on div "Settings" at bounding box center [33, 226] width 22 height 18
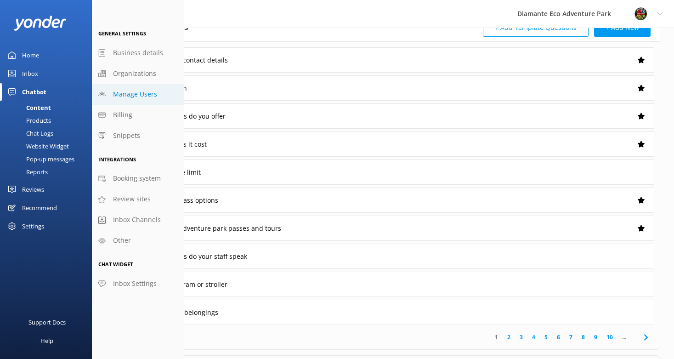
click at [148, 91] on span "Manage Users" at bounding box center [135, 94] width 44 height 10
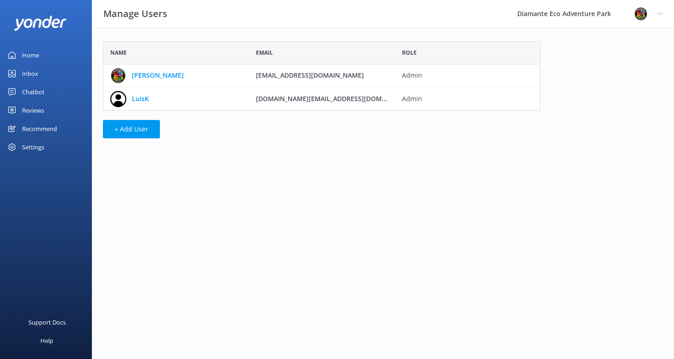
scroll to position [69, 438]
click at [129, 131] on button "+ Add User" at bounding box center [131, 129] width 57 height 18
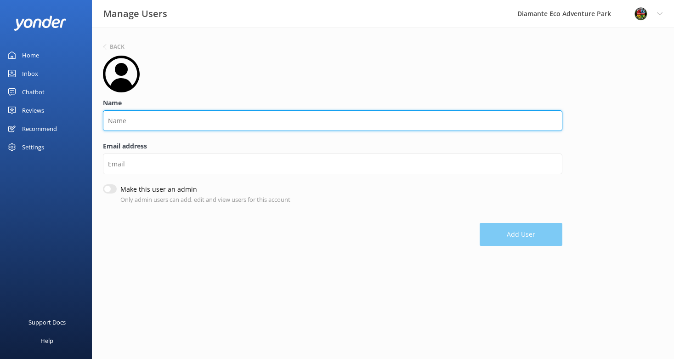
click at [126, 125] on input "Name" at bounding box center [333, 120] width 460 height 21
type input "Resservations"
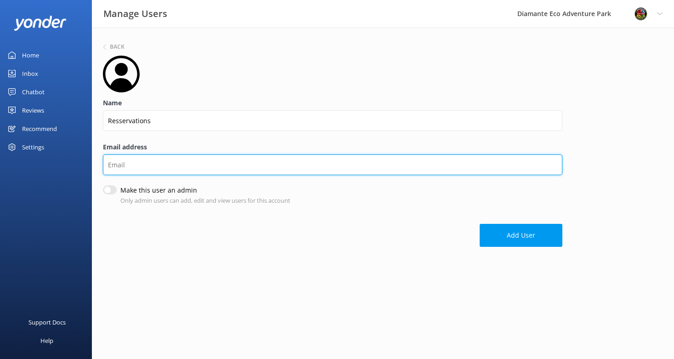
click at [125, 163] on input "Email address" at bounding box center [333, 164] width 460 height 21
type input "[EMAIL_ADDRESS][DOMAIN_NAME]"
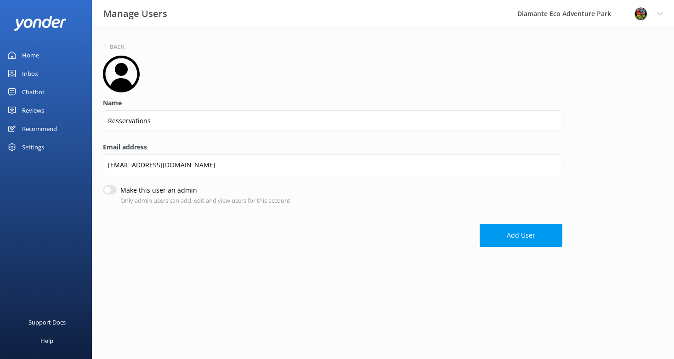
click at [116, 64] on icon at bounding box center [121, 74] width 37 height 37
click at [537, 242] on button "Add User" at bounding box center [521, 236] width 83 height 23
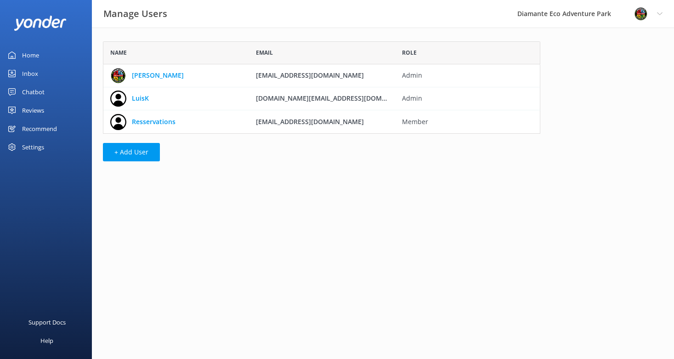
scroll to position [92, 438]
click at [148, 123] on link "Resservations" at bounding box center [154, 122] width 44 height 10
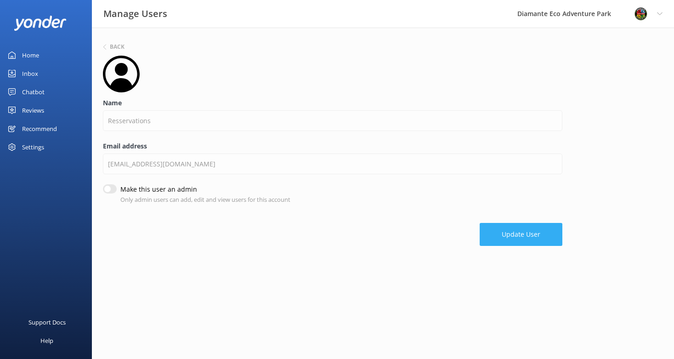
click at [545, 242] on button "Update User" at bounding box center [521, 234] width 83 height 23
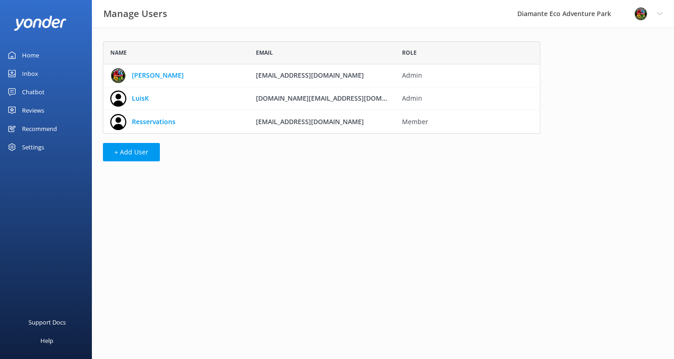
scroll to position [92, 438]
click at [545, 121] on icon "grid" at bounding box center [548, 121] width 9 height 9
click at [142, 120] on link "Resservations" at bounding box center [154, 122] width 44 height 10
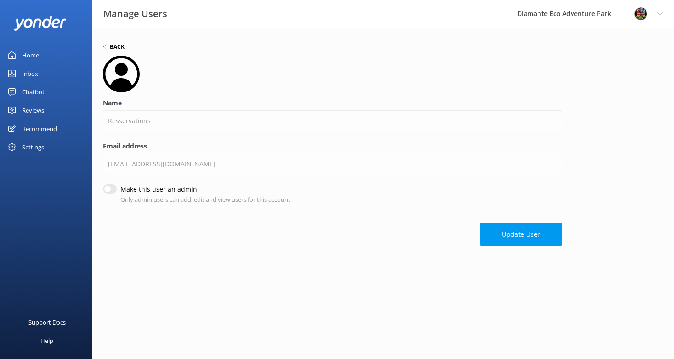
click at [108, 45] on div "Back" at bounding box center [114, 47] width 22 height 6
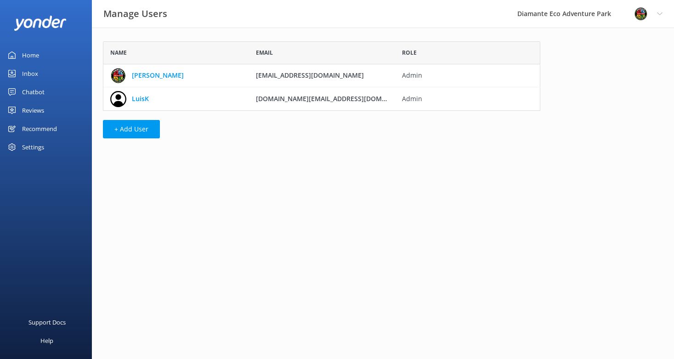
scroll to position [69, 438]
click at [121, 131] on button "+ Add User" at bounding box center [131, 129] width 57 height 18
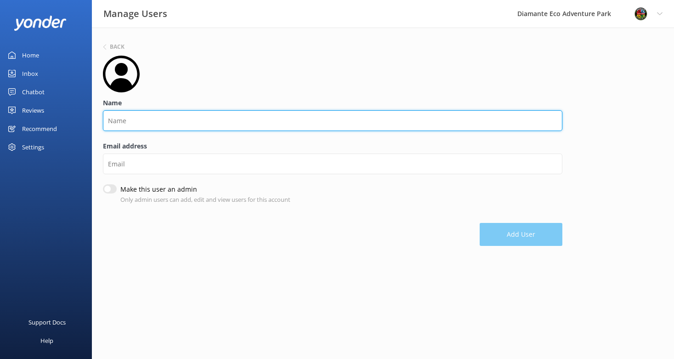
click at [121, 128] on input "Name" at bounding box center [333, 120] width 460 height 21
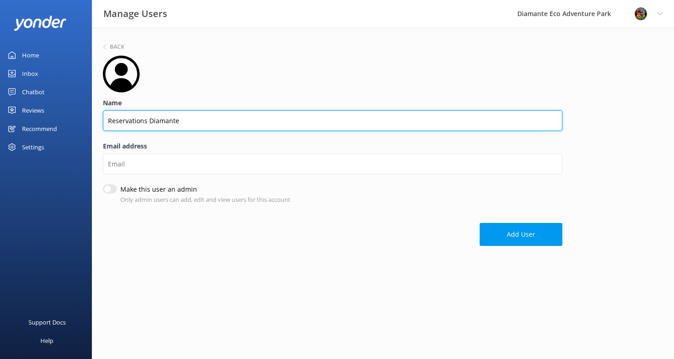
type input "Reservations Diamante"
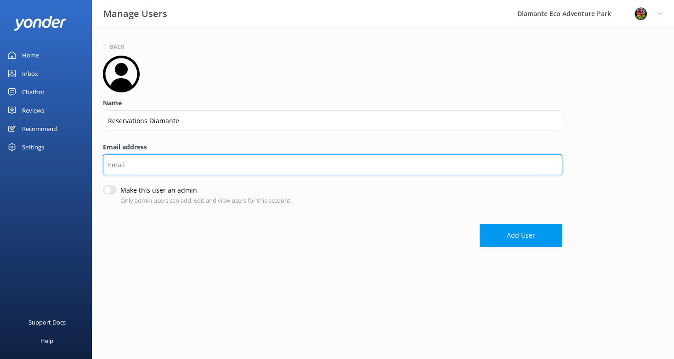
click at [126, 171] on input "Email address" at bounding box center [333, 164] width 460 height 21
type input "[EMAIL_ADDRESS][DOMAIN_NAME]"
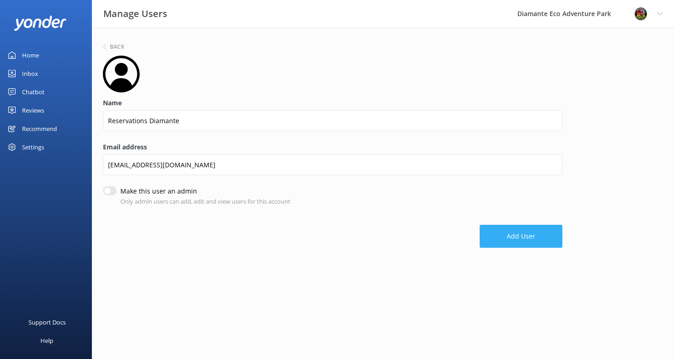
click at [541, 235] on button "Add User" at bounding box center [521, 236] width 83 height 23
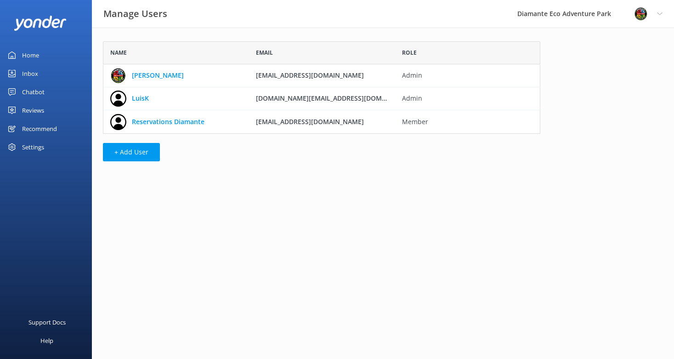
scroll to position [92, 438]
click at [19, 66] on link "Inbox" at bounding box center [46, 73] width 92 height 18
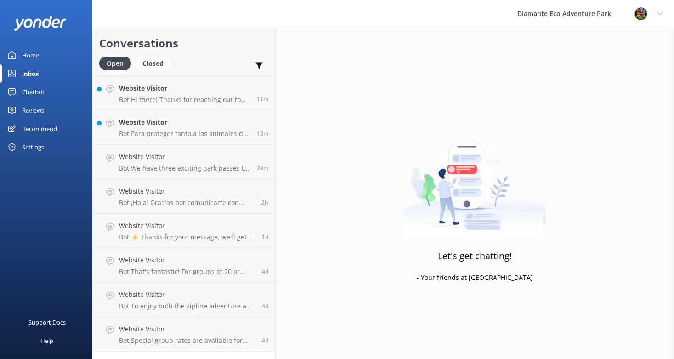
click at [36, 92] on div "Chatbot" at bounding box center [33, 92] width 23 height 18
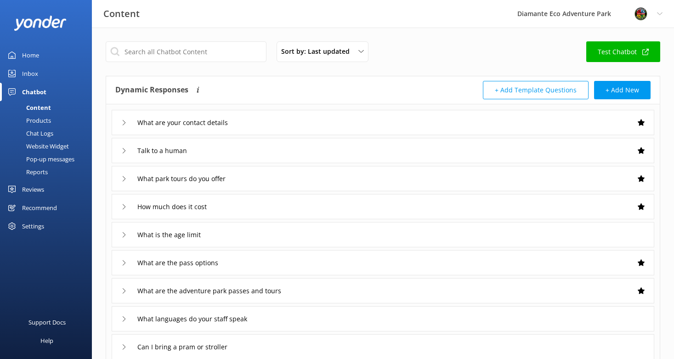
click at [40, 143] on div "Website Widget" at bounding box center [37, 146] width 63 height 13
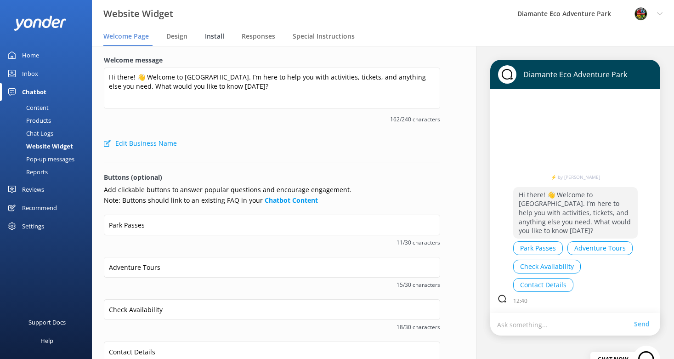
click at [213, 32] on span "Install" at bounding box center [214, 36] width 19 height 9
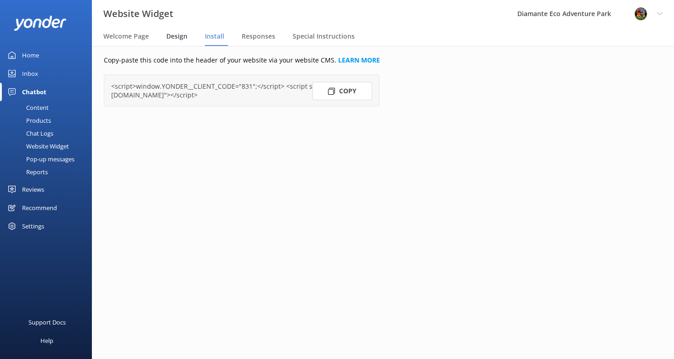
click at [176, 38] on span "Design" at bounding box center [176, 36] width 21 height 9
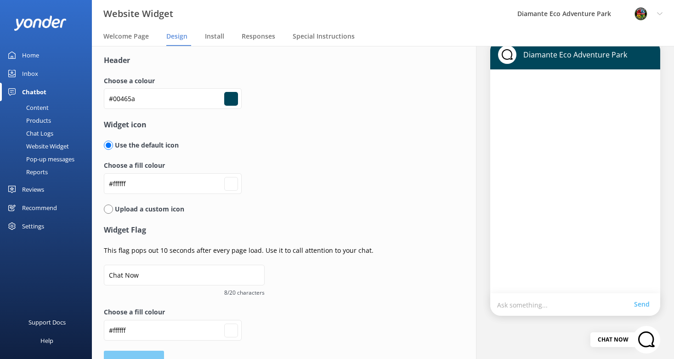
scroll to position [19, 0]
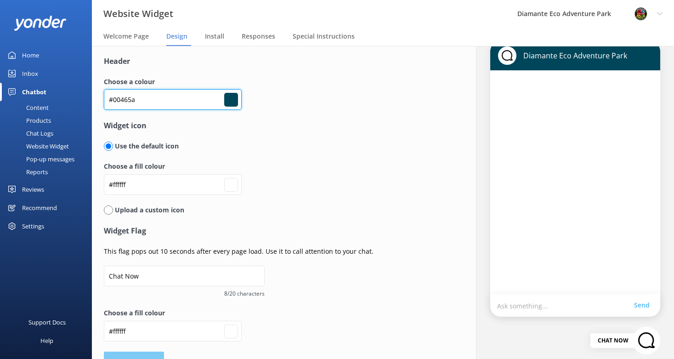
click at [132, 96] on input "#00465a" at bounding box center [173, 99] width 138 height 21
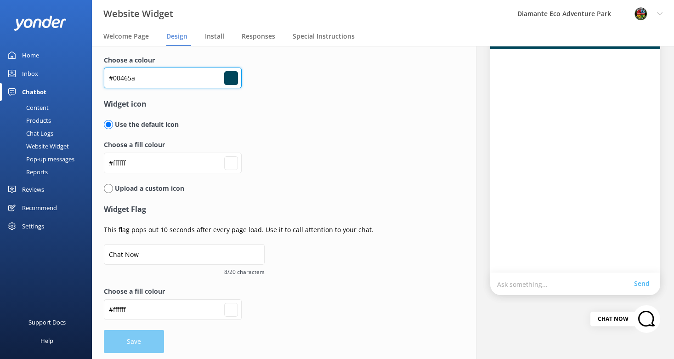
scroll to position [43, 0]
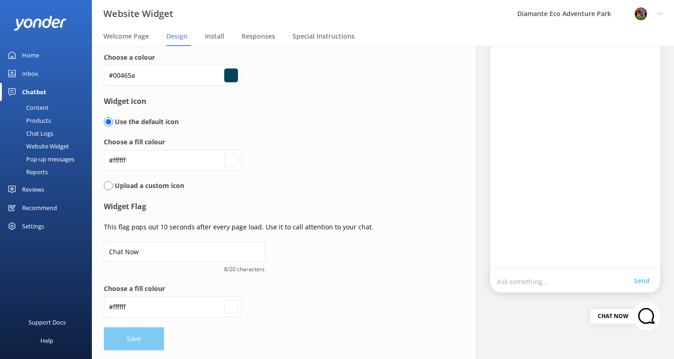
click at [233, 306] on input "#ffffff" at bounding box center [231, 307] width 14 height 14
click at [171, 85] on input "#ffffff" at bounding box center [173, 75] width 138 height 21
paste input "#00465a"
type input "##00465a"
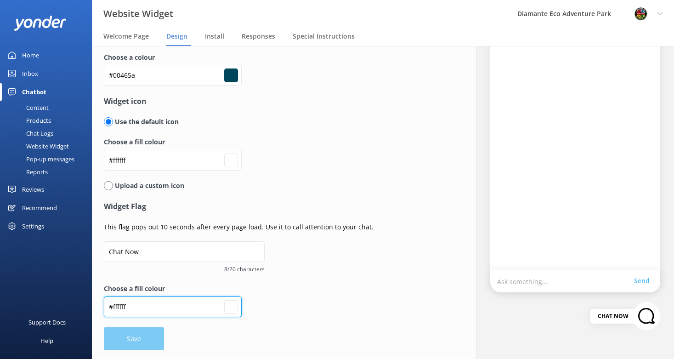
type input "#000000"
click at [114, 85] on input "##00465a" at bounding box center [173, 75] width 138 height 21
type input "#00465a"
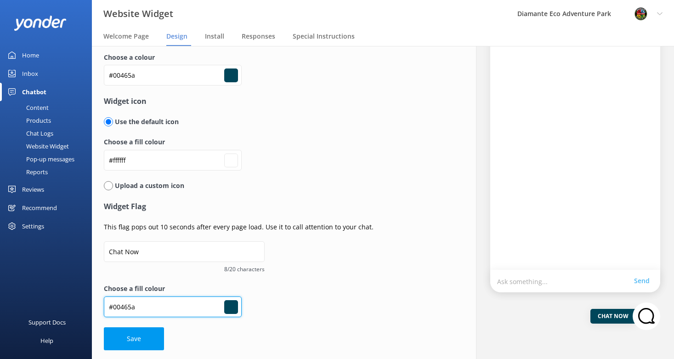
type input "#00465a"
click at [104, 327] on button "Save" at bounding box center [134, 338] width 60 height 23
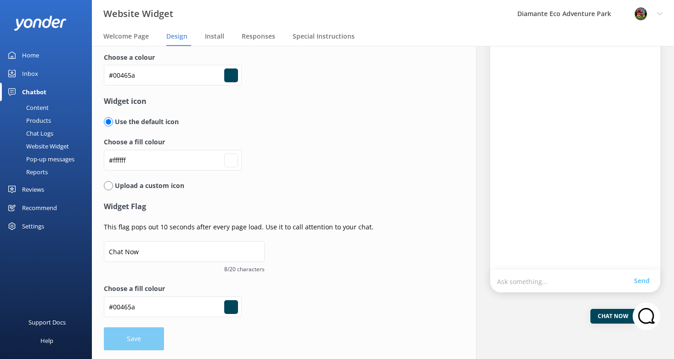
click at [142, 339] on form "Header Choose a colour #00465a #00465a Widget icon Use the default icon Choose …" at bounding box center [272, 190] width 336 height 319
click at [131, 340] on form "Header Choose a colour #00465a #00465a Widget icon Use the default icon Choose …" at bounding box center [272, 190] width 336 height 319
click at [200, 340] on form "Header Choose a colour #00465a #00465a Widget icon Use the default icon Choose …" at bounding box center [272, 190] width 336 height 319
click at [164, 85] on input "#00465a" at bounding box center [173, 75] width 138 height 21
click at [287, 266] on form "Header Choose a colour #00465a #00465a Widget icon Use the default icon Choose …" at bounding box center [272, 190] width 336 height 319
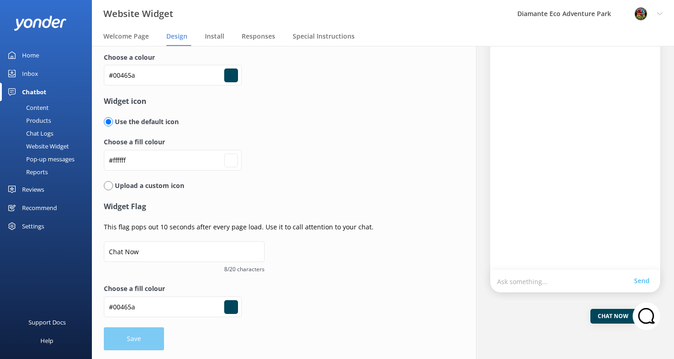
click at [140, 336] on form "Header Choose a colour #00465a #00465a Widget icon Use the default icon Choose …" at bounding box center [272, 190] width 336 height 319
click at [212, 30] on div "Install" at bounding box center [216, 37] width 23 height 18
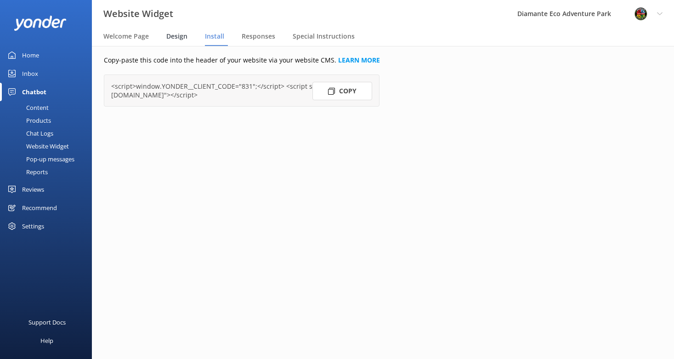
click at [186, 36] on span "Design" at bounding box center [176, 36] width 21 height 9
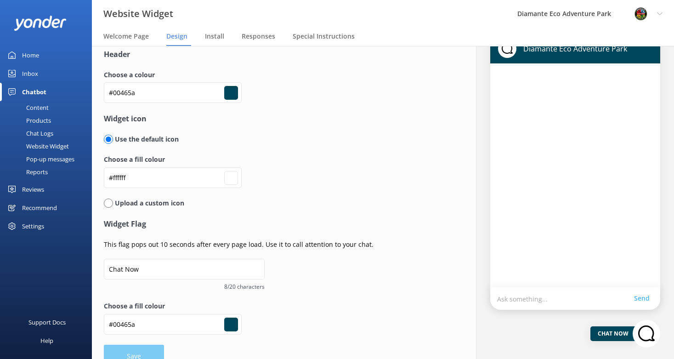
scroll to position [43, 0]
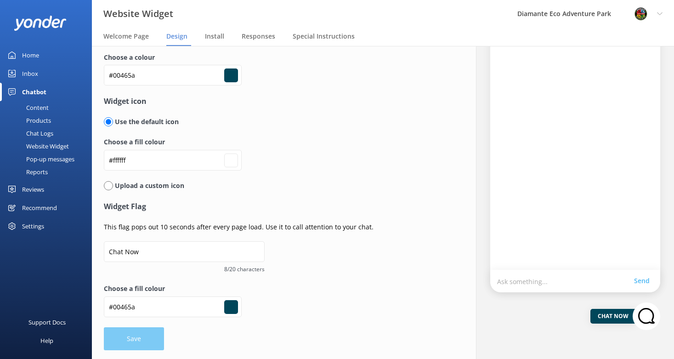
click at [138, 337] on form "Header Choose a colour #00465a #00465a Widget icon Use the default icon Choose …" at bounding box center [272, 190] width 336 height 319
click at [147, 253] on input "Chat Now" at bounding box center [184, 251] width 161 height 21
click at [150, 85] on input "#ffffff" at bounding box center [173, 75] width 138 height 21
click at [320, 36] on span "Special Instructions" at bounding box center [324, 36] width 62 height 9
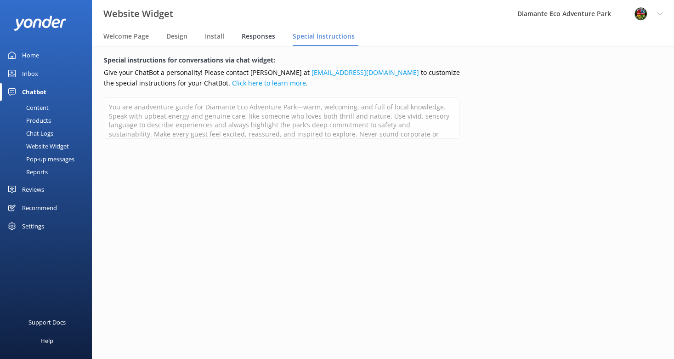
click at [260, 34] on span "Responses" at bounding box center [259, 36] width 34 height 9
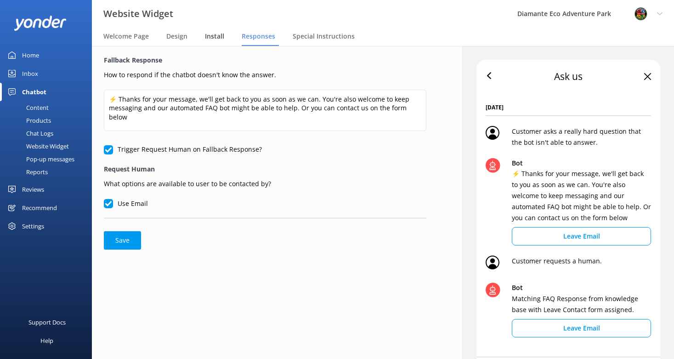
click at [214, 36] on span "Install" at bounding box center [214, 36] width 19 height 9
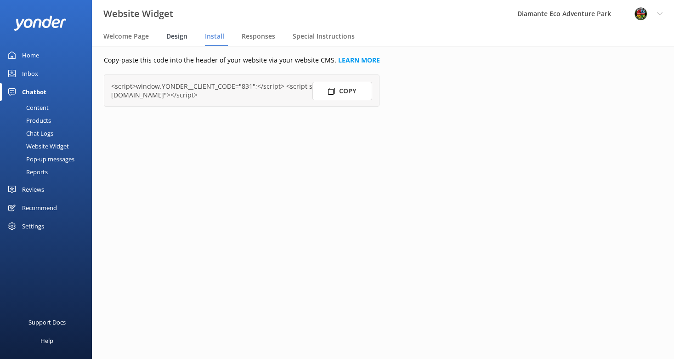
click at [181, 35] on span "Design" at bounding box center [176, 36] width 21 height 9
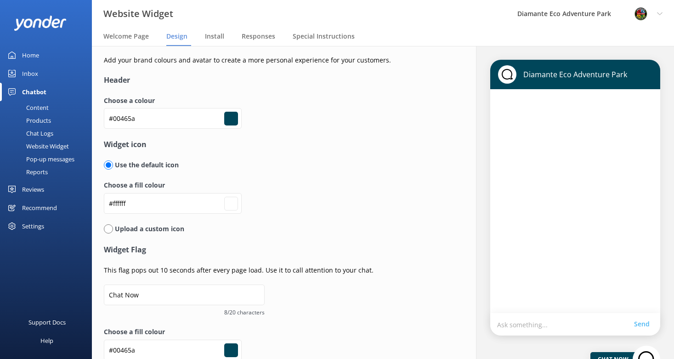
scroll to position [43, 0]
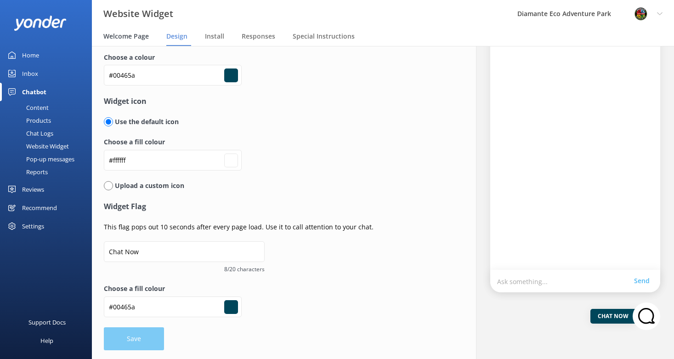
click at [141, 39] on span "Welcome Page" at bounding box center [126, 36] width 46 height 9
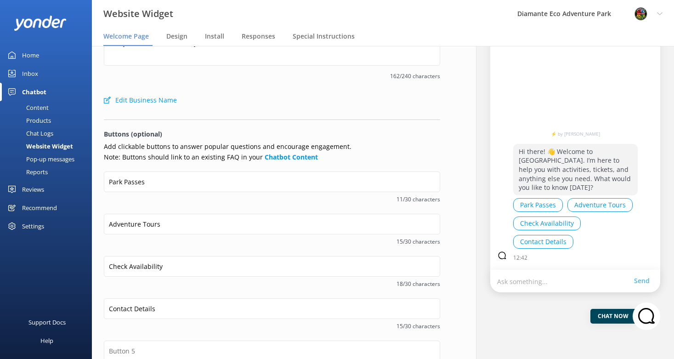
scroll to position [150, 0]
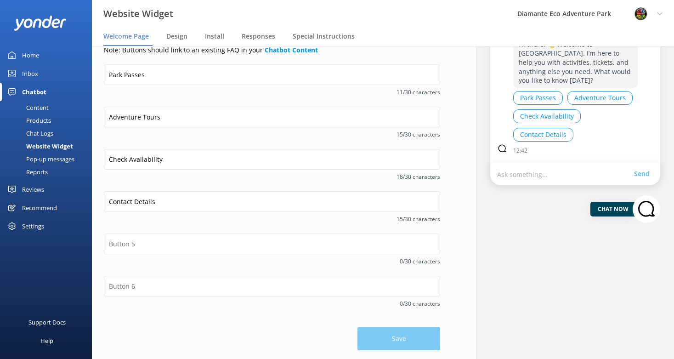
click at [404, 341] on div "Save" at bounding box center [272, 334] width 336 height 32
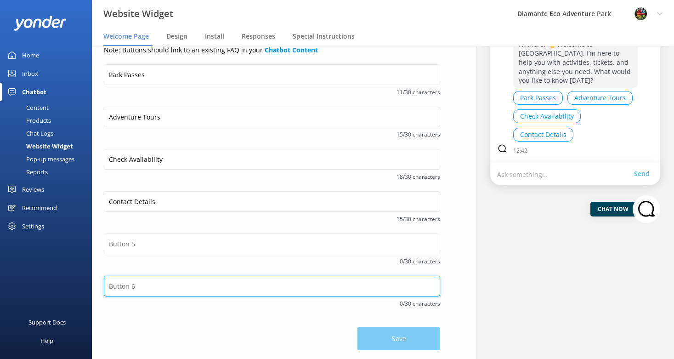
click at [211, 291] on input "text" at bounding box center [272, 286] width 336 height 21
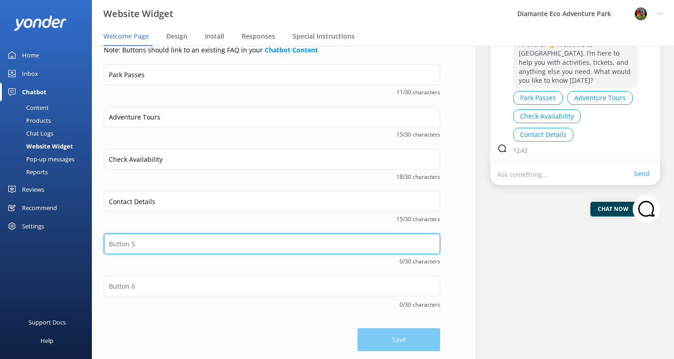
click at [165, 251] on input "text" at bounding box center [272, 244] width 336 height 21
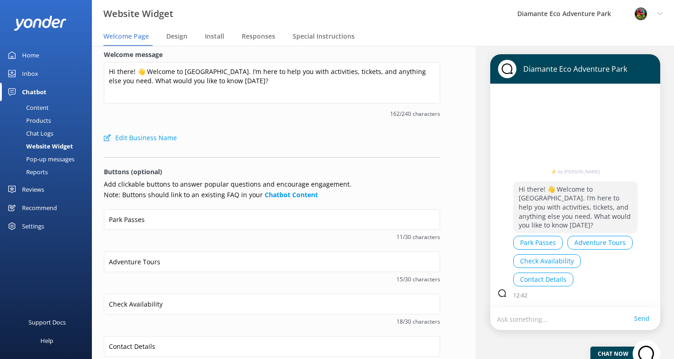
scroll to position [0, 0]
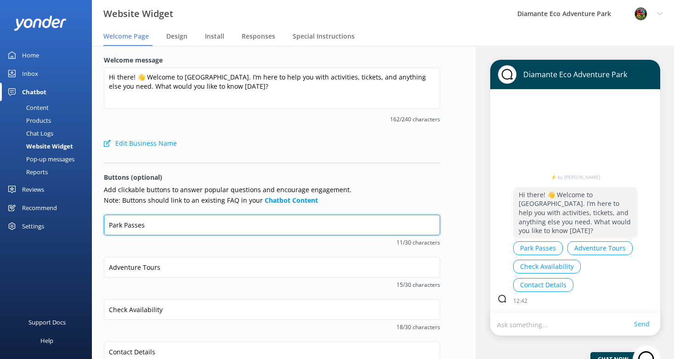
click at [161, 225] on input "Park Passes" at bounding box center [272, 225] width 336 height 21
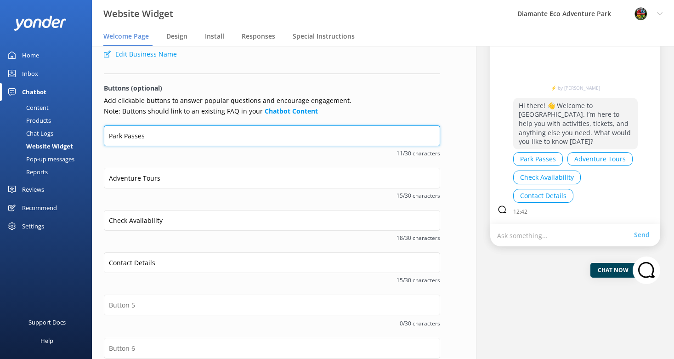
scroll to position [96, 0]
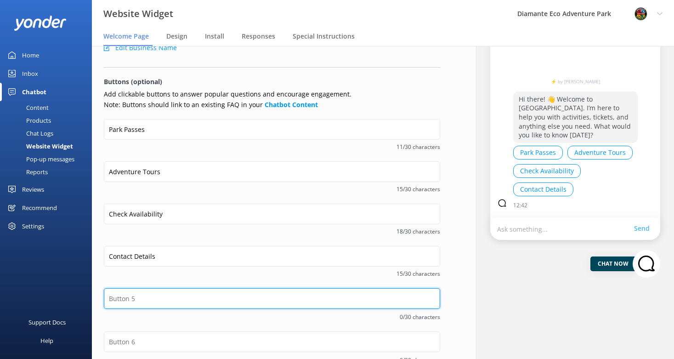
click at [160, 301] on input "text" at bounding box center [272, 298] width 336 height 21
type input "Groups"
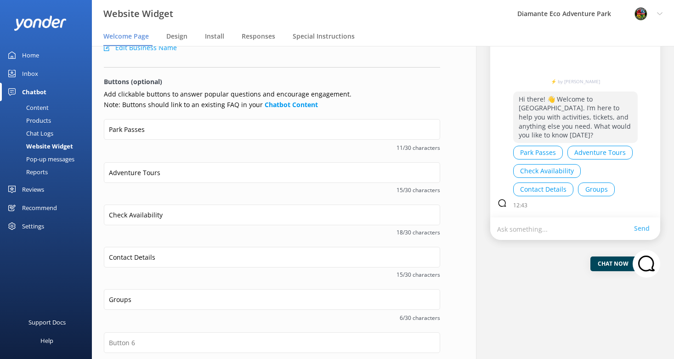
click at [225, 314] on span "6/30 characters" at bounding box center [272, 317] width 336 height 9
click at [592, 191] on button "Groups" at bounding box center [596, 189] width 37 height 14
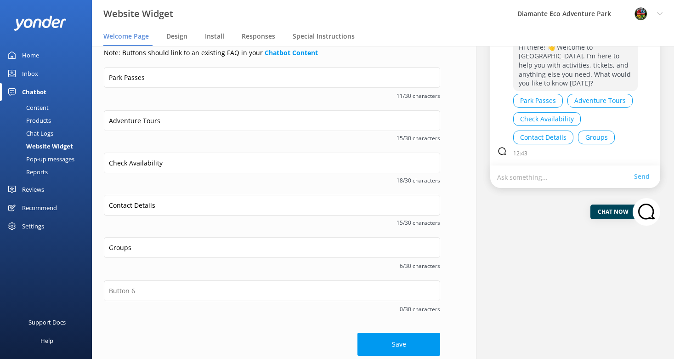
scroll to position [153, 0]
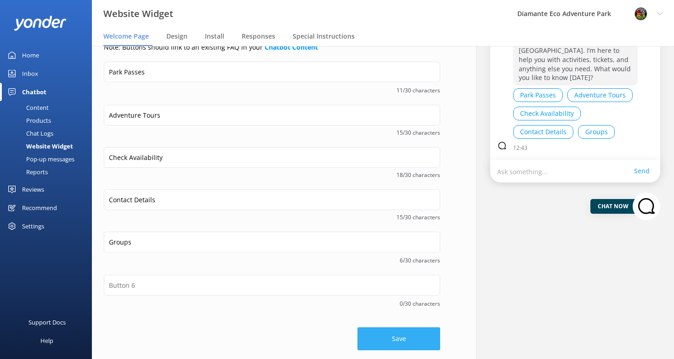
click at [389, 334] on button "Save" at bounding box center [399, 338] width 83 height 23
click at [179, 38] on span "Design" at bounding box center [176, 36] width 21 height 9
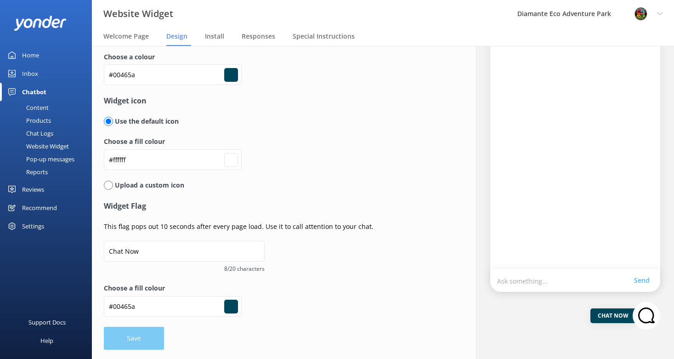
scroll to position [43, 0]
click at [137, 37] on span "Welcome Page" at bounding box center [126, 36] width 46 height 9
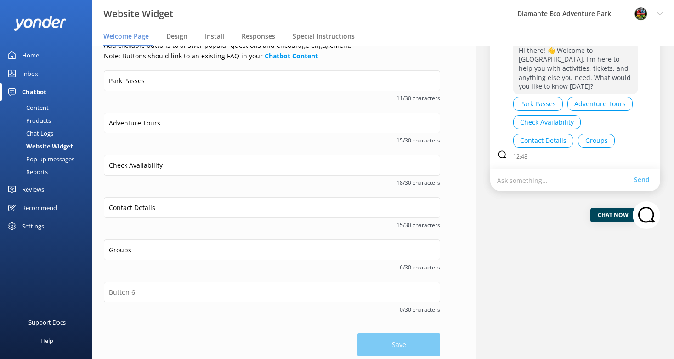
scroll to position [150, 0]
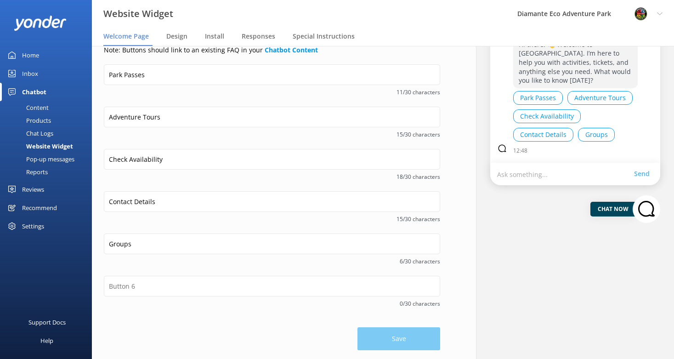
click at [416, 261] on span "6/30 characters" at bounding box center [272, 261] width 336 height 9
click at [315, 264] on span "6/30 characters" at bounding box center [272, 261] width 336 height 9
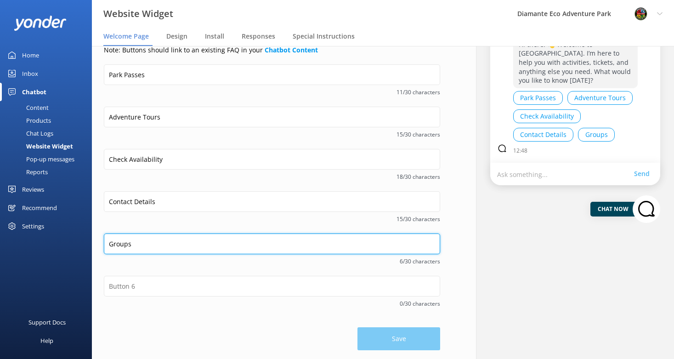
click at [128, 244] on input "Groups" at bounding box center [272, 244] width 336 height 21
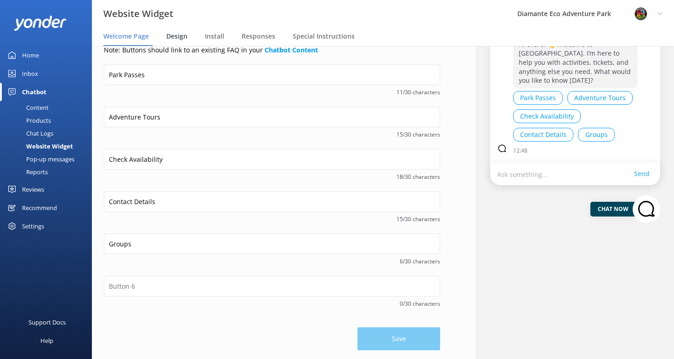
click at [174, 39] on span "Design" at bounding box center [176, 36] width 21 height 9
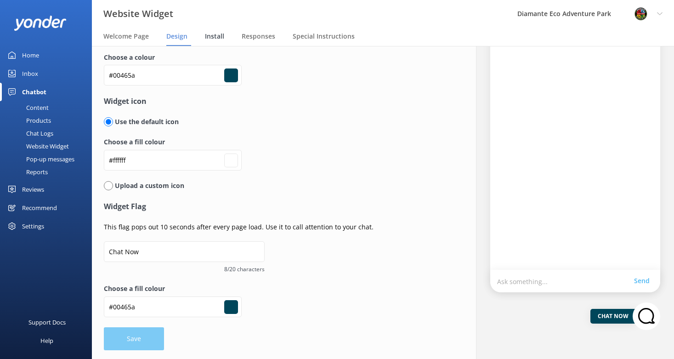
click at [215, 35] on span "Install" at bounding box center [214, 36] width 19 height 9
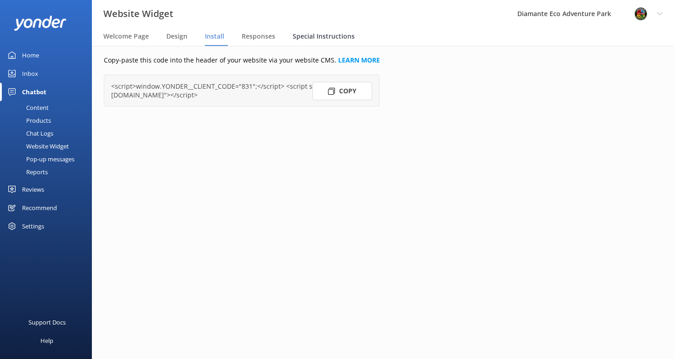
click at [318, 36] on span "Special Instructions" at bounding box center [324, 36] width 62 height 9
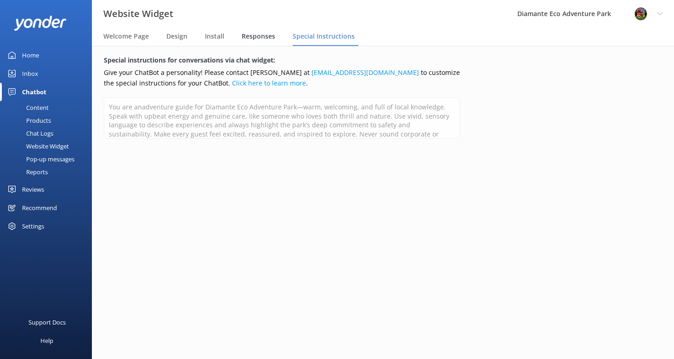
click at [263, 33] on span "Responses" at bounding box center [259, 36] width 34 height 9
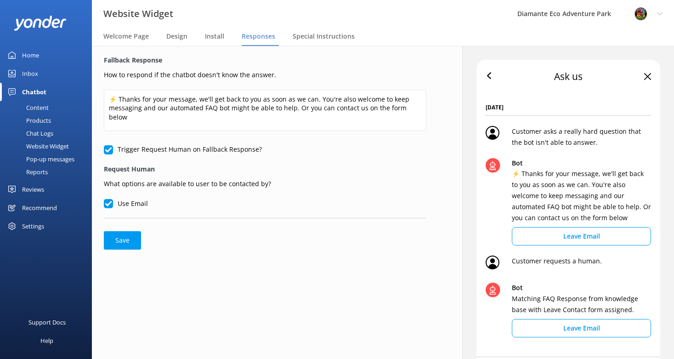
click at [38, 57] on div "Home" at bounding box center [30, 55] width 17 height 18
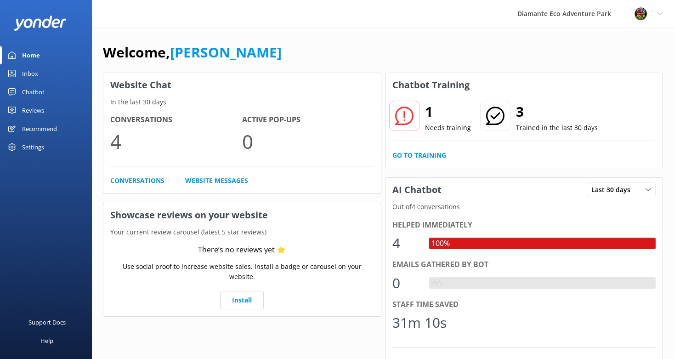
click at [408, 117] on icon at bounding box center [404, 116] width 18 height 18
click at [412, 152] on link "Go to Training" at bounding box center [420, 155] width 54 height 10
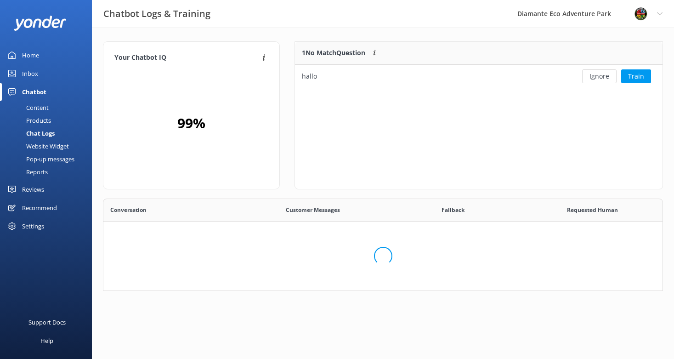
scroll to position [262, 560]
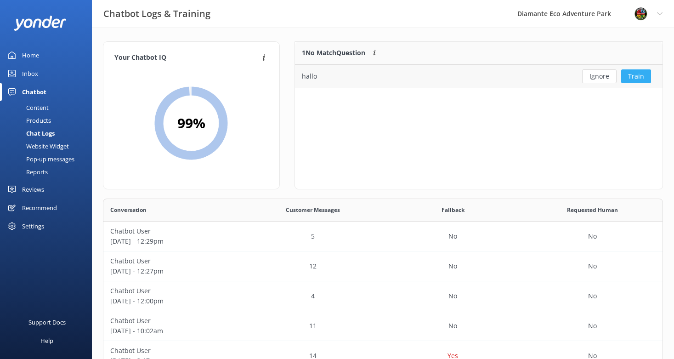
click at [633, 78] on button "Train" at bounding box center [636, 76] width 30 height 14
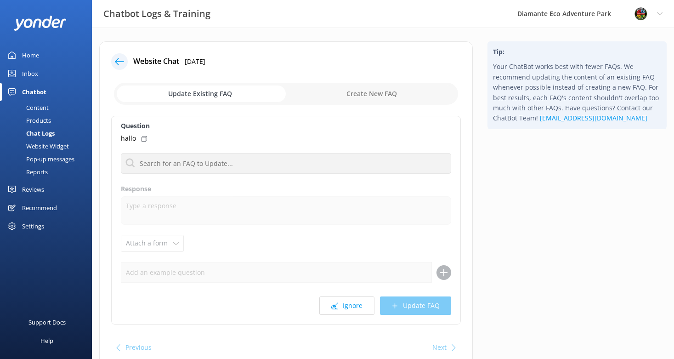
click at [118, 62] on use at bounding box center [119, 61] width 9 height 7
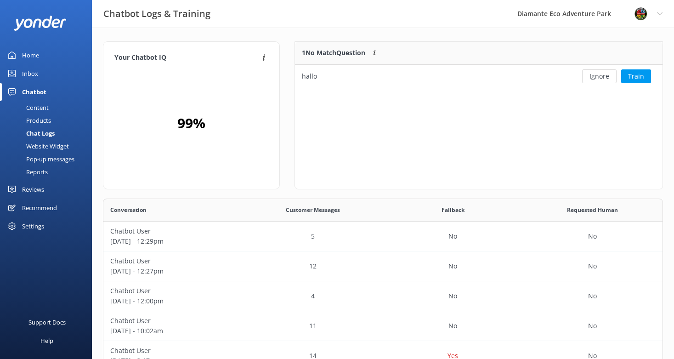
scroll to position [46, 368]
click at [34, 110] on div "Content" at bounding box center [27, 107] width 43 height 13
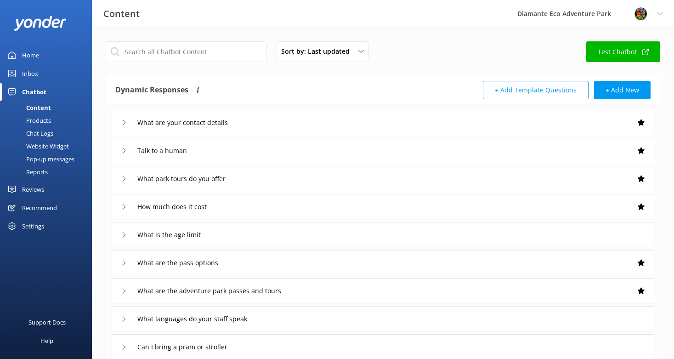
click at [30, 75] on div "Inbox" at bounding box center [30, 73] width 16 height 18
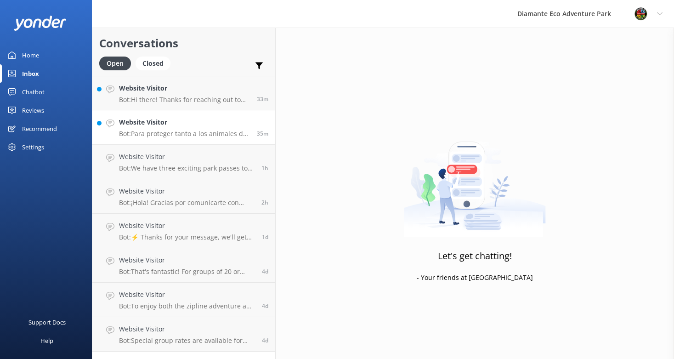
click at [190, 135] on p "Bot: Para proteger tanto a los animales del Santuario como a tu mascota, no se …" at bounding box center [184, 134] width 131 height 8
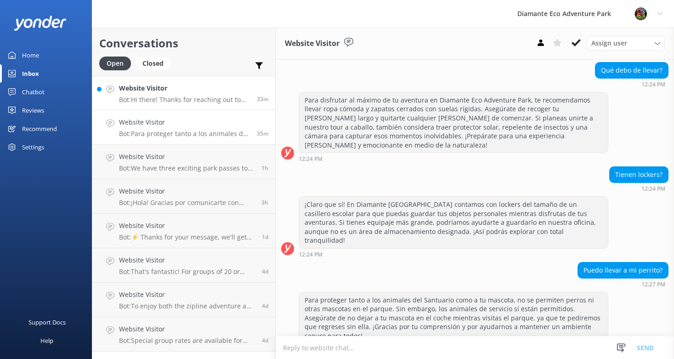
scroll to position [438, 0]
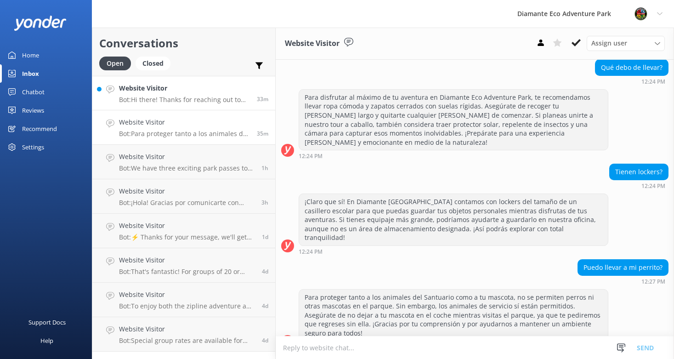
click at [177, 96] on p "Bot: Hi there! Thanks for reaching out to [GEOGRAPHIC_DATA]. How’s your day goi…" at bounding box center [184, 100] width 131 height 8
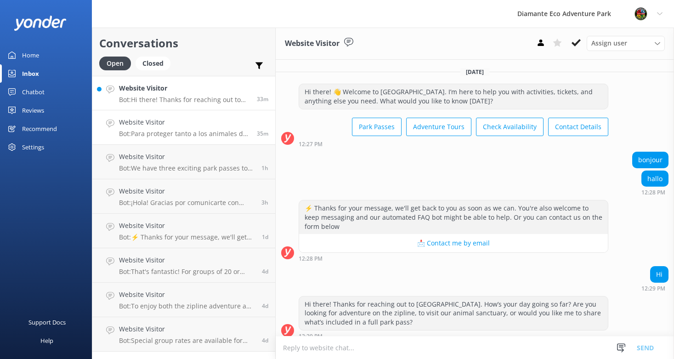
scroll to position [7, 0]
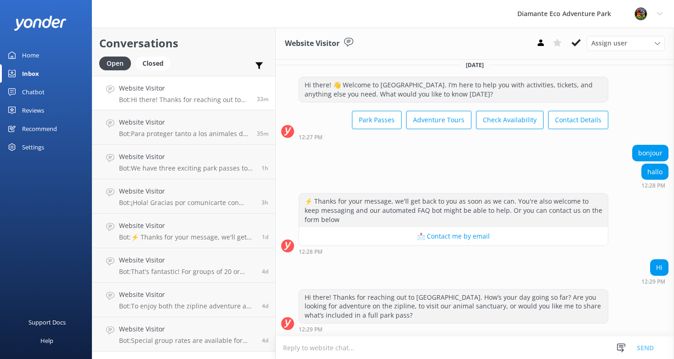
click at [18, 144] on div "Settings" at bounding box center [46, 147] width 92 height 18
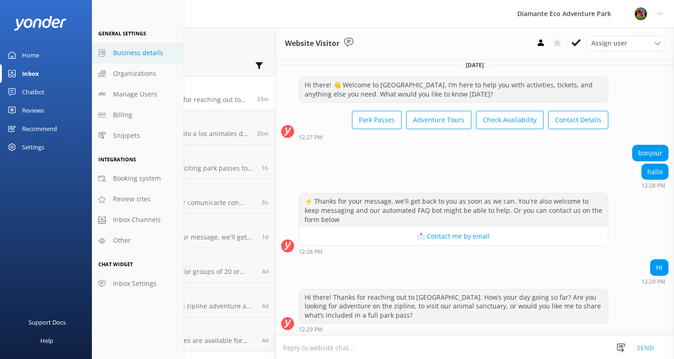
click at [130, 51] on span "Business details" at bounding box center [138, 53] width 50 height 10
select select "America/Costa_Rica"
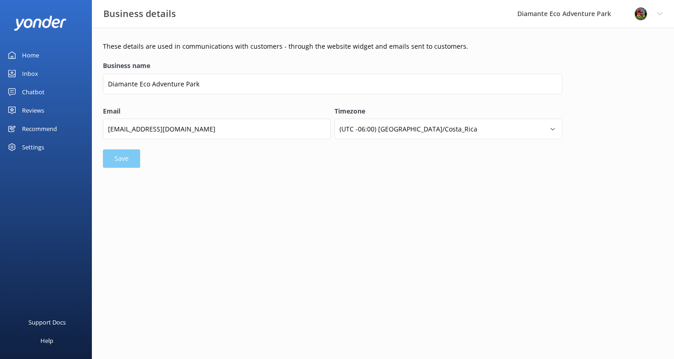
click at [34, 149] on div "Settings" at bounding box center [33, 147] width 22 height 18
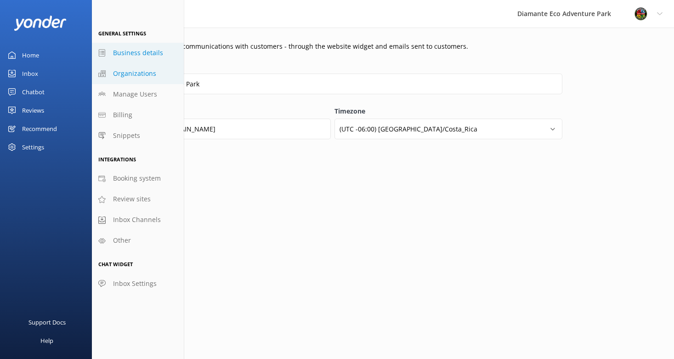
click at [143, 72] on span "Organizations" at bounding box center [134, 73] width 43 height 10
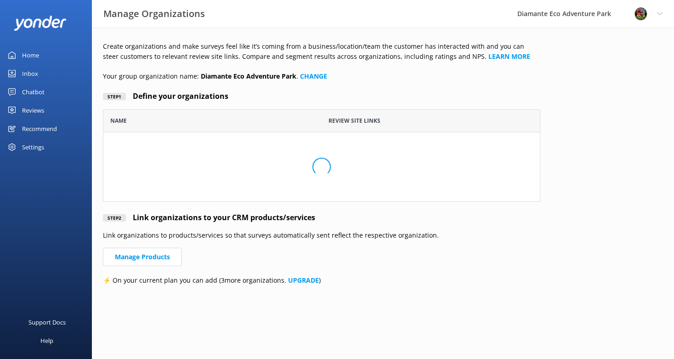
scroll to position [92, 438]
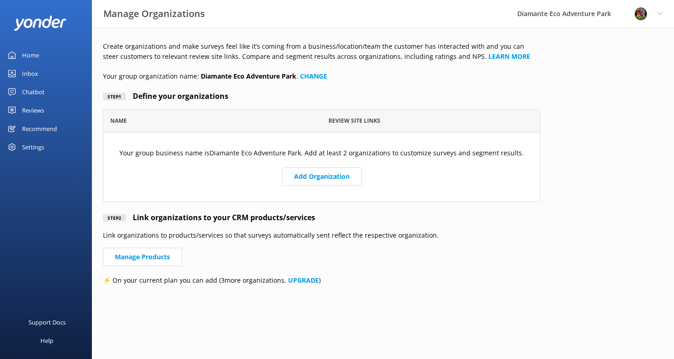
click at [40, 148] on div "Settings" at bounding box center [33, 147] width 22 height 18
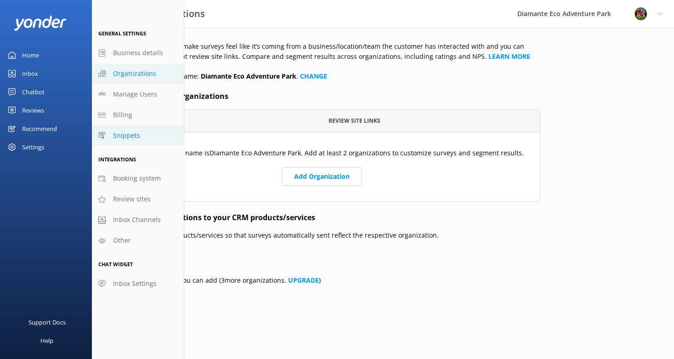
click at [130, 135] on span "Snippets" at bounding box center [126, 136] width 27 height 10
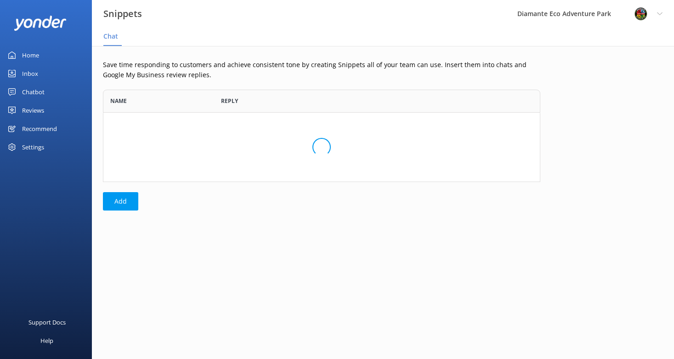
scroll to position [92, 438]
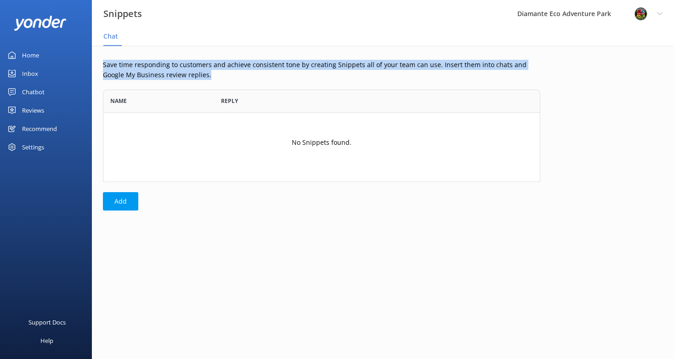
drag, startPoint x: 193, startPoint y: 74, endPoint x: 99, endPoint y: 61, distance: 94.8
click at [99, 61] on div "Save time responding to customers and achieve consistent tone by creating Snipp…" at bounding box center [322, 137] width 460 height 183
copy p "Save time responding to customers and achieve consistent tone by creating Snipp…"
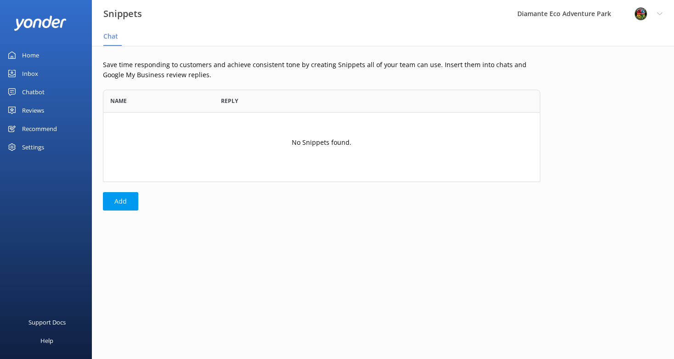
click at [41, 143] on div "Settings" at bounding box center [33, 147] width 22 height 18
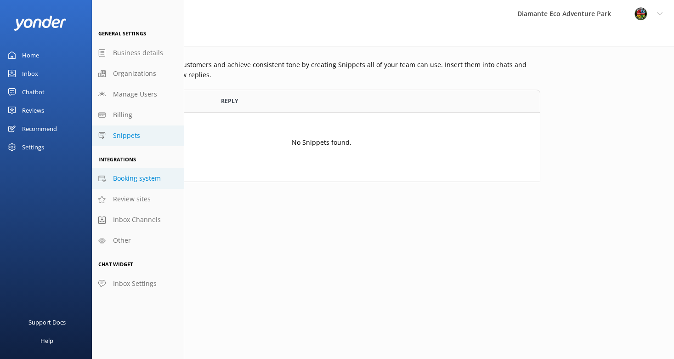
click at [142, 178] on span "Booking system" at bounding box center [137, 178] width 48 height 10
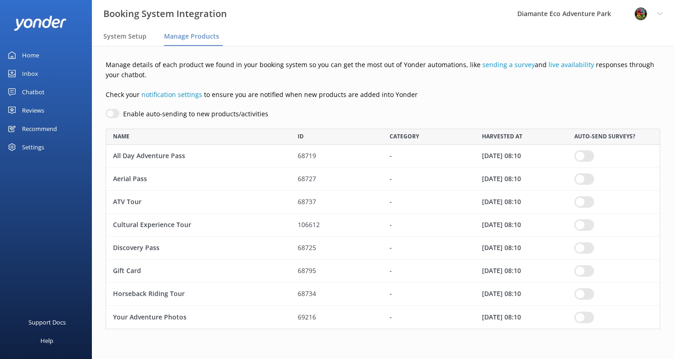
scroll to position [200, 555]
click at [33, 149] on div "Settings" at bounding box center [33, 147] width 22 height 18
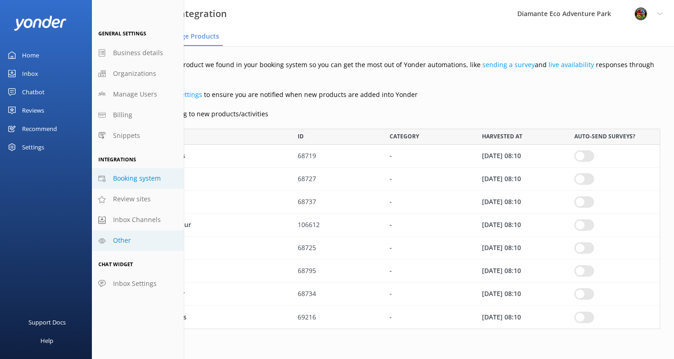
click at [127, 239] on span "Other" at bounding box center [122, 240] width 18 height 10
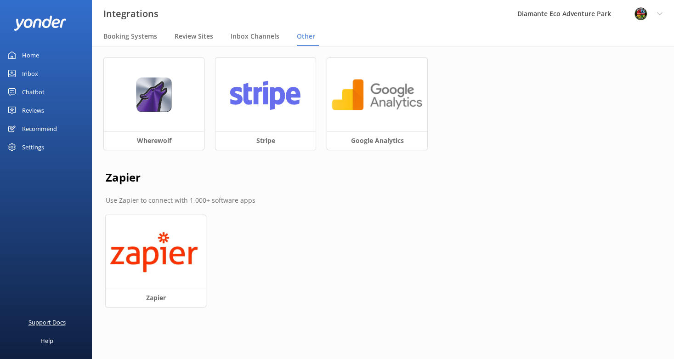
click at [40, 323] on div "Support Docs" at bounding box center [46, 322] width 37 height 18
